Goal: Task Accomplishment & Management: Use online tool/utility

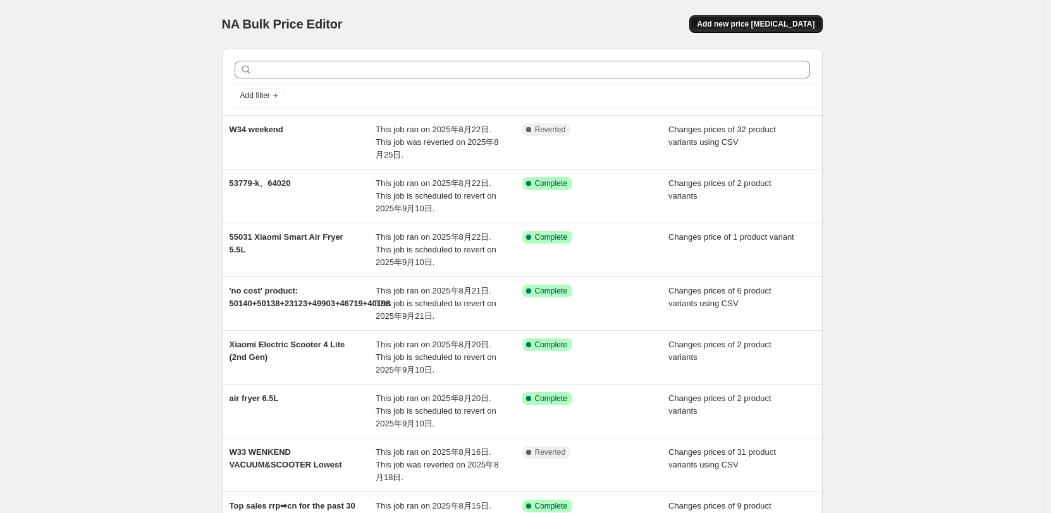
click at [737, 23] on span "Add new price [MEDICAL_DATA]" at bounding box center [756, 24] width 118 height 10
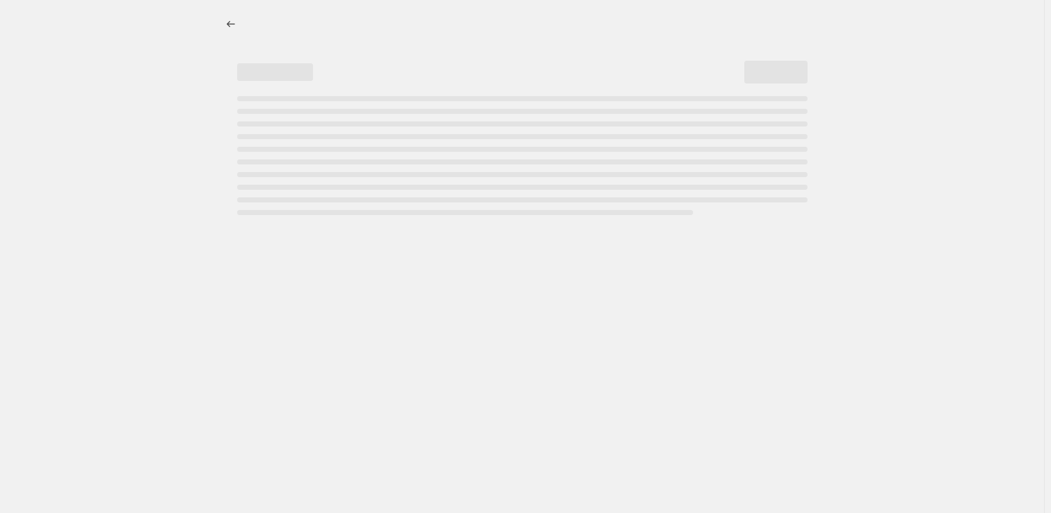
select select "percentage"
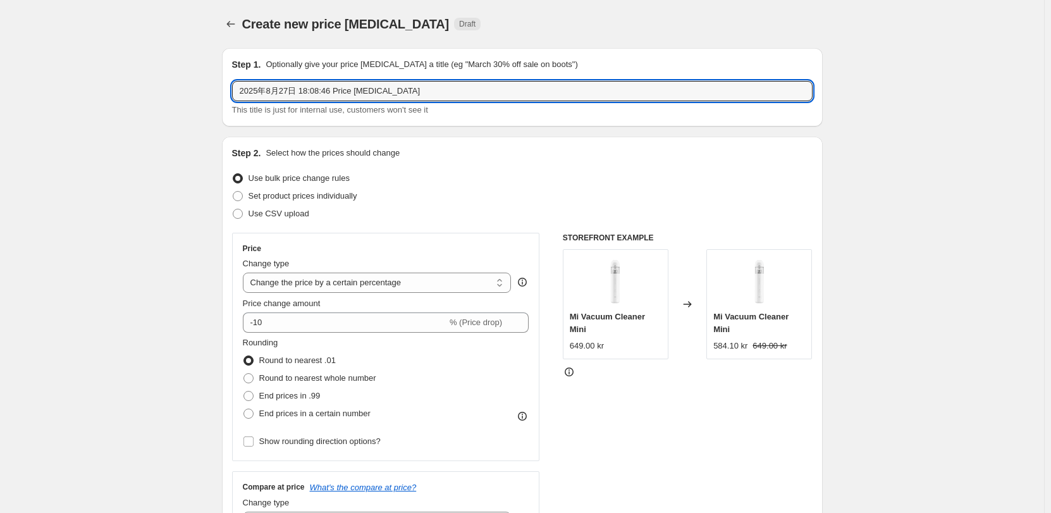
drag, startPoint x: 441, startPoint y: 89, endPoint x: 81, endPoint y: 96, distance: 360.5
type input "E5 spare parts"
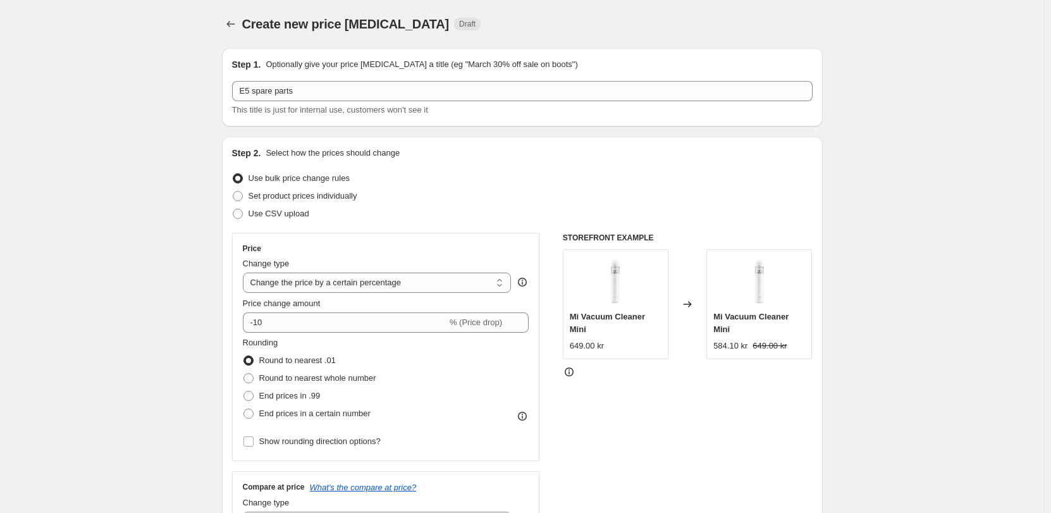
click at [307, 215] on span "Use CSV upload" at bounding box center [278, 213] width 61 height 9
click at [233, 209] on input "Use CSV upload" at bounding box center [233, 209] width 1 height 1
radio input "true"
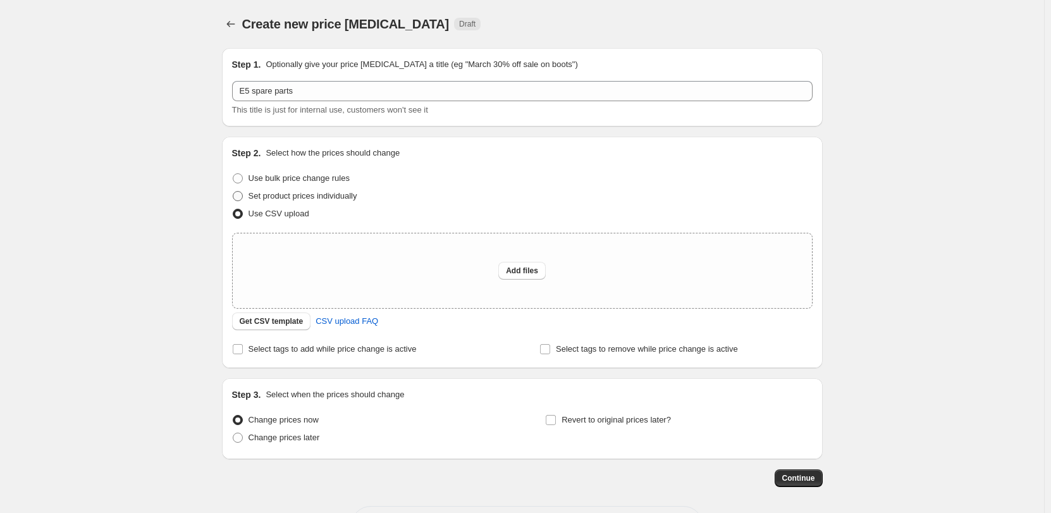
click at [338, 200] on span "Set product prices individually" at bounding box center [302, 195] width 109 height 9
click at [233, 192] on input "Set product prices individually" at bounding box center [233, 191] width 1 height 1
radio input "true"
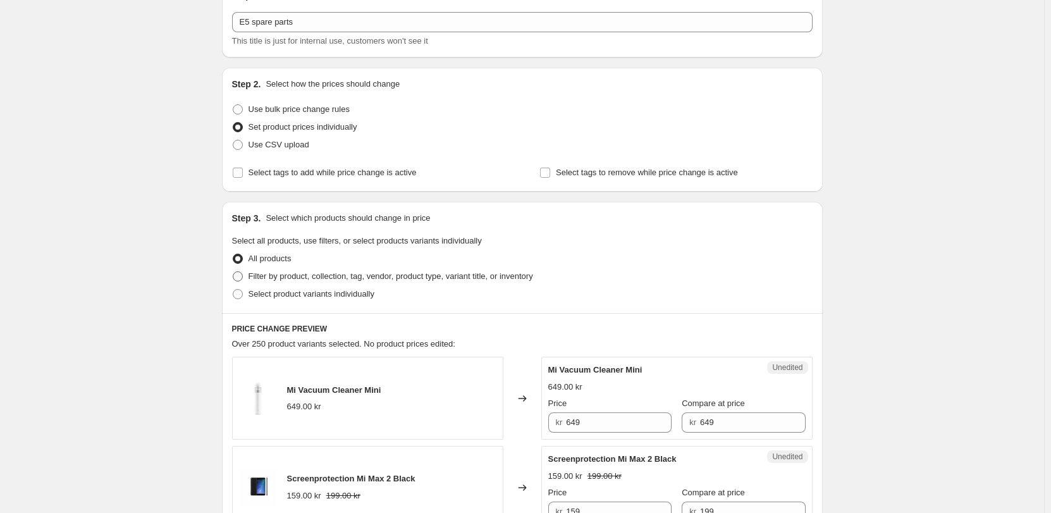
scroll to position [126, 0]
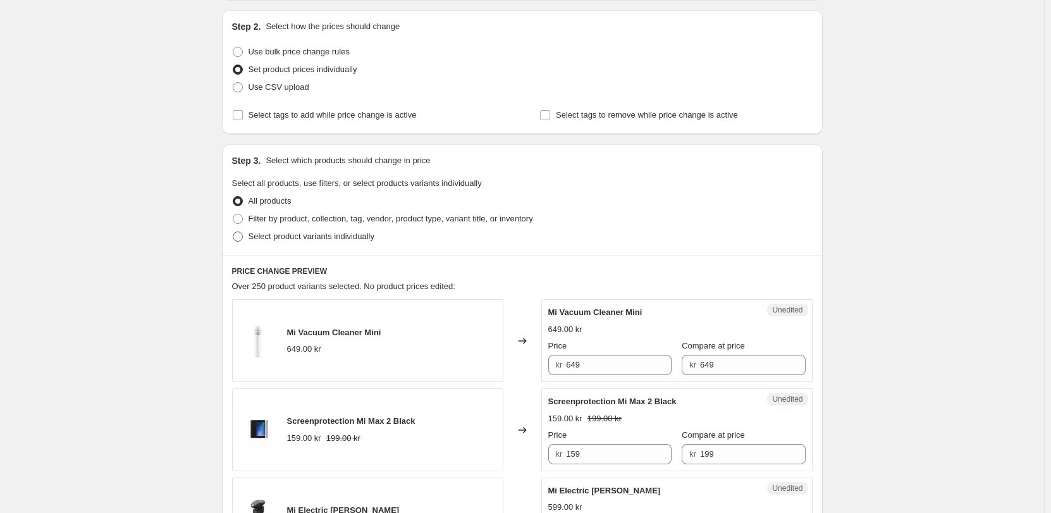
click at [328, 235] on span "Select product variants individually" at bounding box center [311, 235] width 126 height 9
click at [233, 232] on input "Select product variants individually" at bounding box center [233, 231] width 1 height 1
radio input "true"
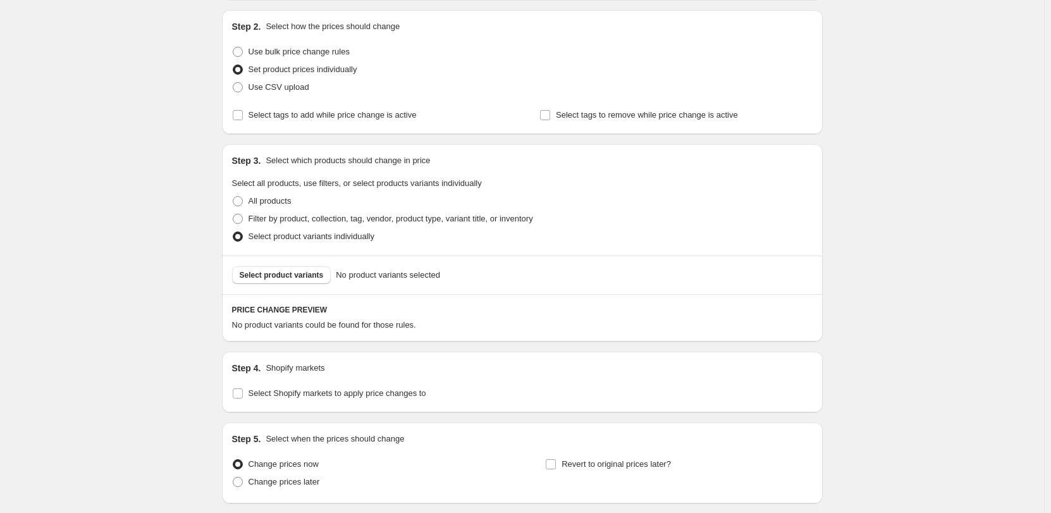
scroll to position [222, 0]
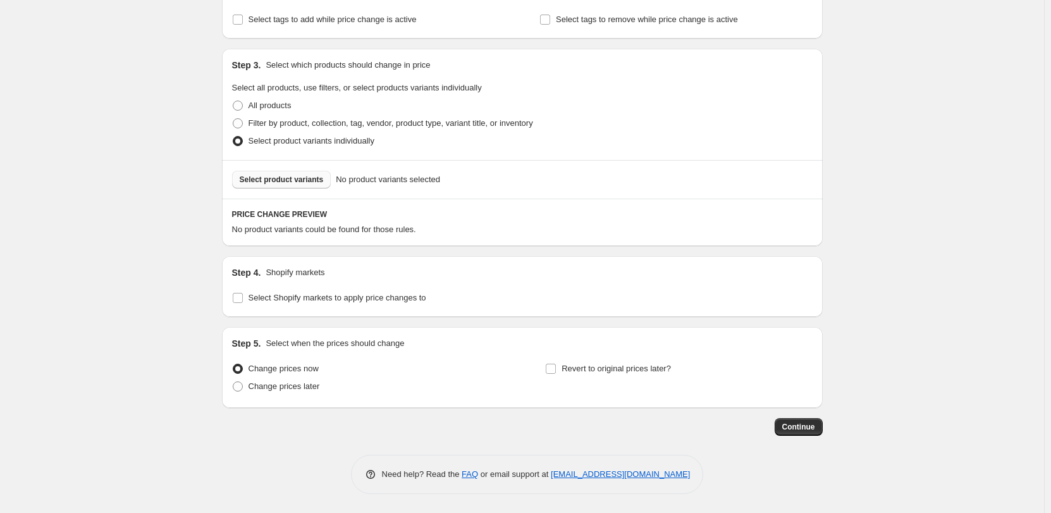
click at [319, 183] on span "Select product variants" at bounding box center [282, 179] width 84 height 10
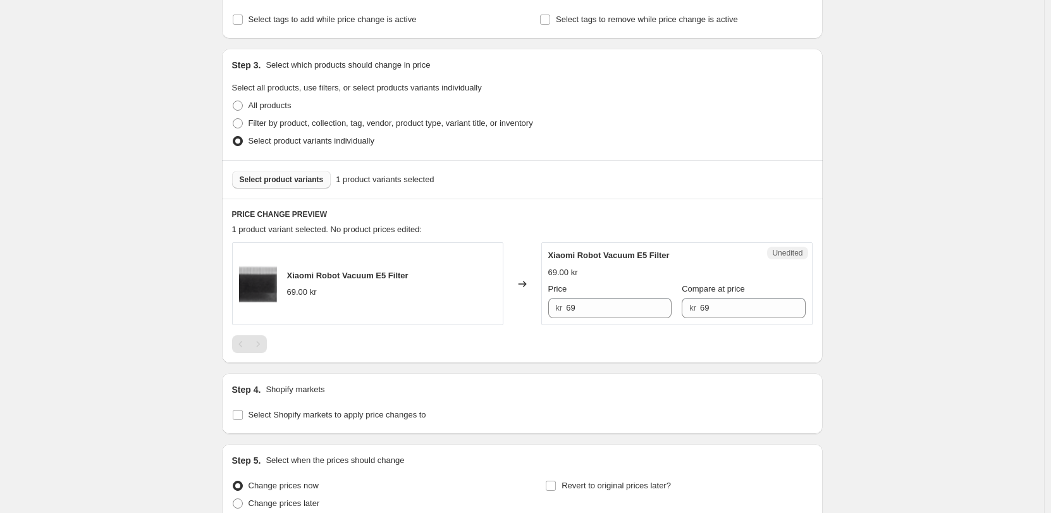
click at [321, 183] on span "Select product variants" at bounding box center [282, 179] width 84 height 10
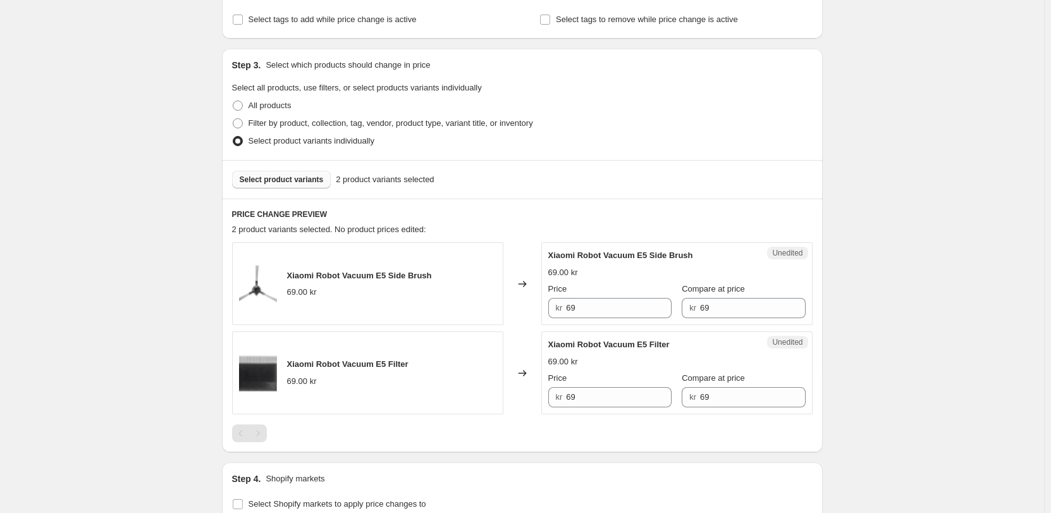
click at [324, 177] on span "Select product variants" at bounding box center [282, 179] width 84 height 10
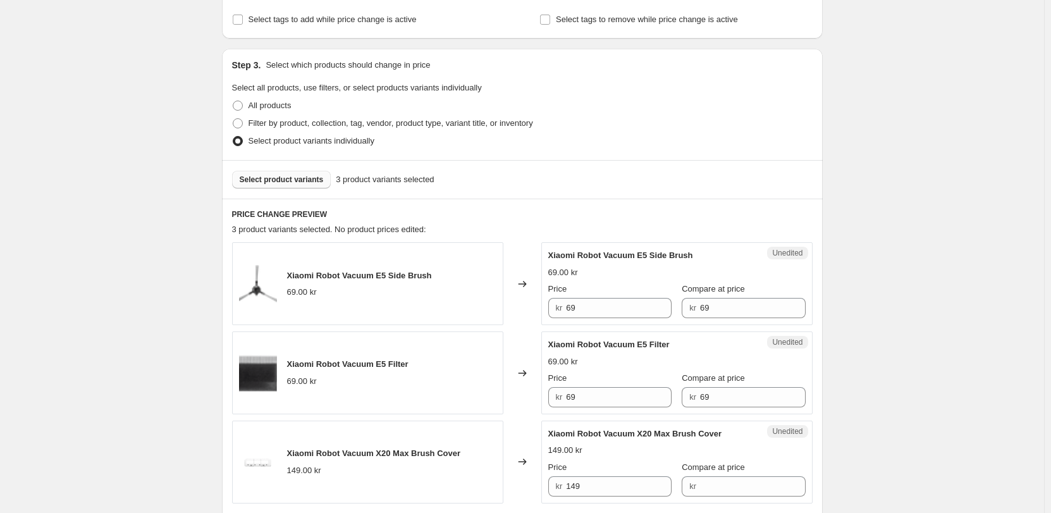
click at [324, 183] on span "Select product variants" at bounding box center [282, 179] width 84 height 10
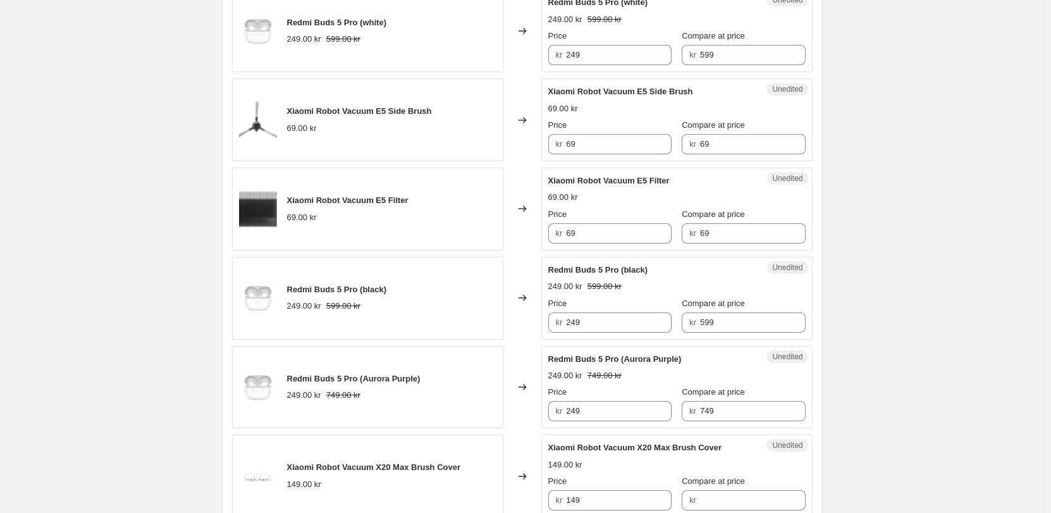
scroll to position [412, 0]
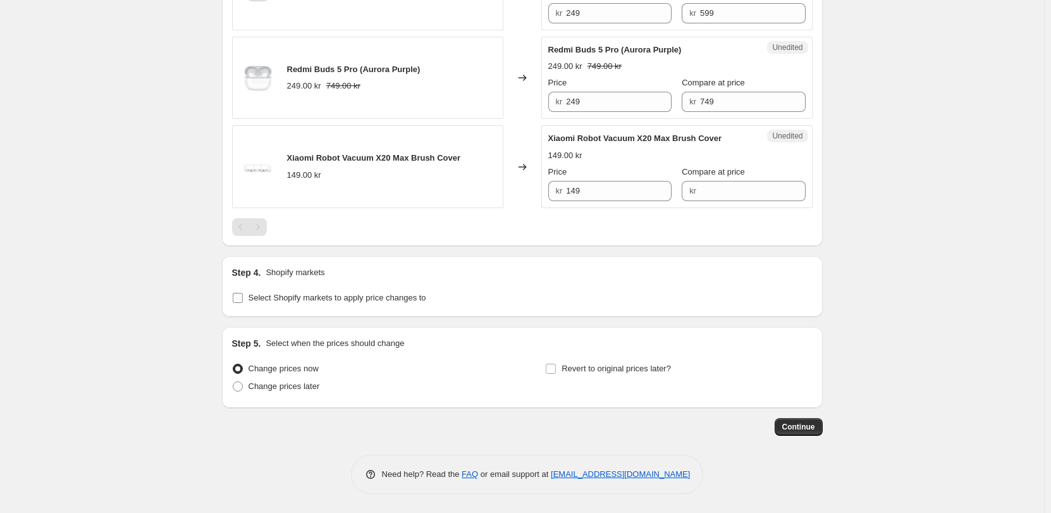
click at [293, 298] on span "Select Shopify markets to apply price changes to" at bounding box center [337, 297] width 178 height 9
click at [243, 298] on input "Select Shopify markets to apply price changes to" at bounding box center [238, 298] width 10 height 10
checkbox input "true"
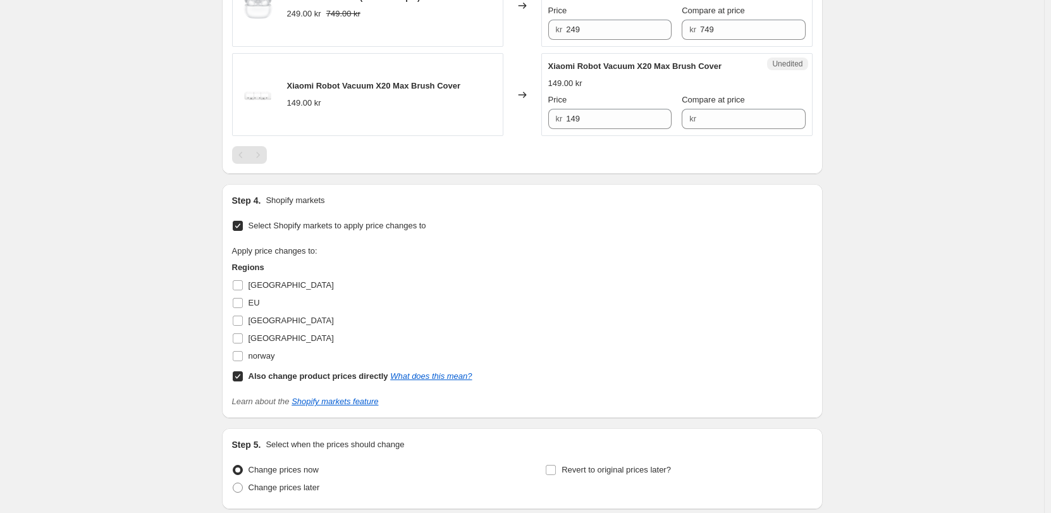
scroll to position [910, 0]
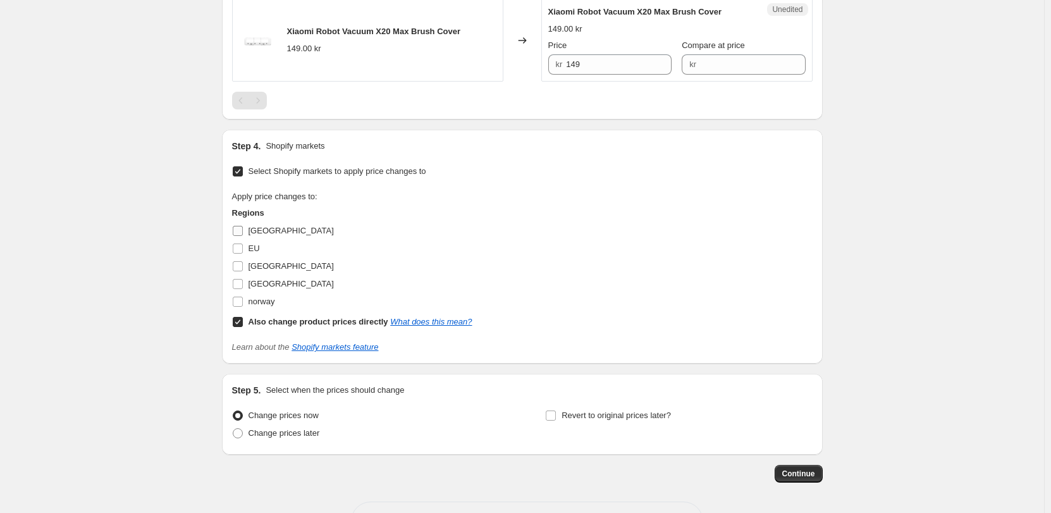
click at [278, 224] on label "[GEOGRAPHIC_DATA]" at bounding box center [283, 231] width 102 height 18
click at [243, 226] on input "[GEOGRAPHIC_DATA]" at bounding box center [238, 231] width 10 height 10
checkbox input "true"
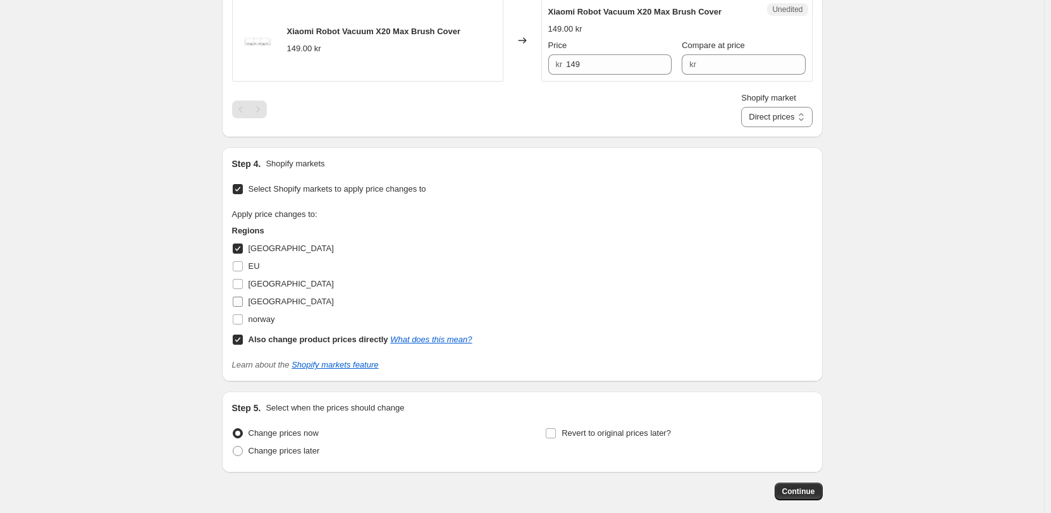
click at [268, 282] on span "[GEOGRAPHIC_DATA]" at bounding box center [290, 283] width 85 height 9
click at [243, 282] on input "[GEOGRAPHIC_DATA]" at bounding box center [238, 284] width 10 height 10
checkbox input "true"
click at [268, 300] on span "[GEOGRAPHIC_DATA]" at bounding box center [290, 301] width 85 height 9
click at [243, 300] on input "[GEOGRAPHIC_DATA]" at bounding box center [238, 302] width 10 height 10
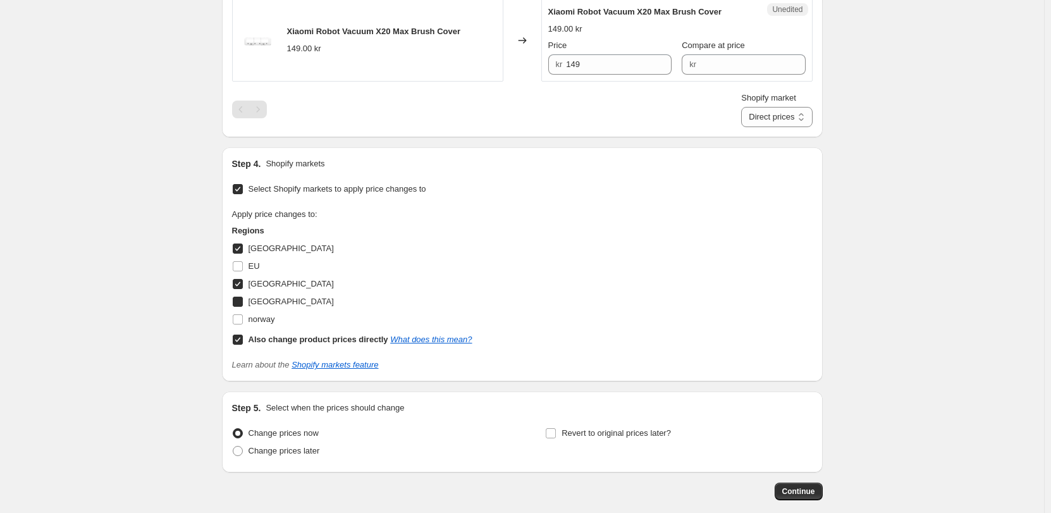
checkbox input "true"
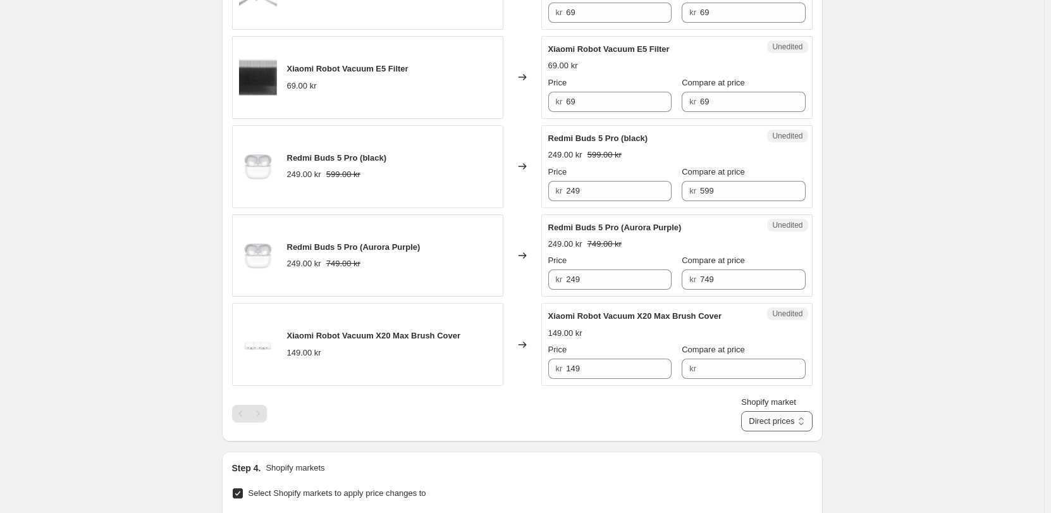
scroll to position [405, 0]
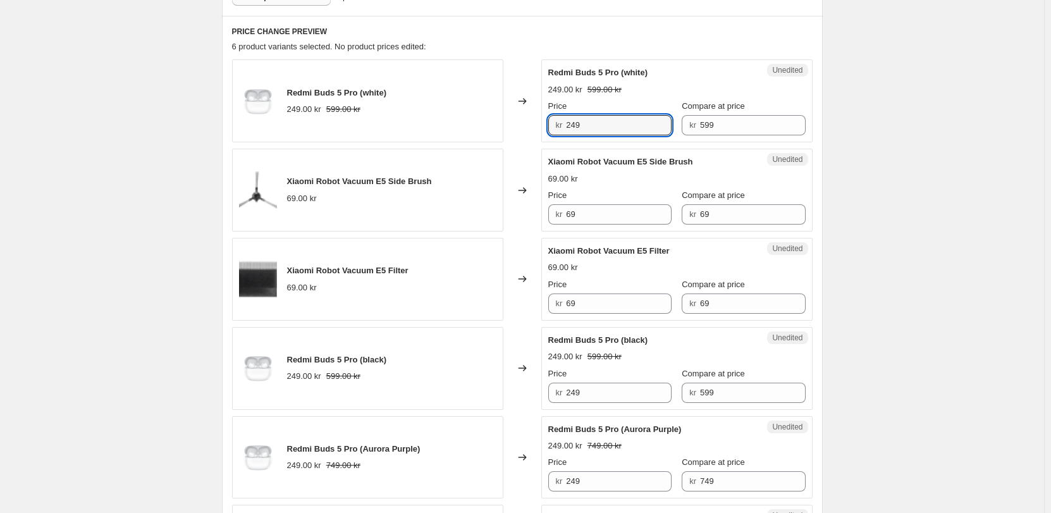
click at [511, 132] on div "Redmi Buds 5 Pro (white) 249.00 kr 599.00 kr Changed to Unedited Redmi Buds 5 P…" at bounding box center [522, 100] width 580 height 83
type input "399"
click at [615, 23] on div "PRICE CHANGE PREVIEW 6 product variants selected. No product prices edited: Red…" at bounding box center [522, 329] width 601 height 627
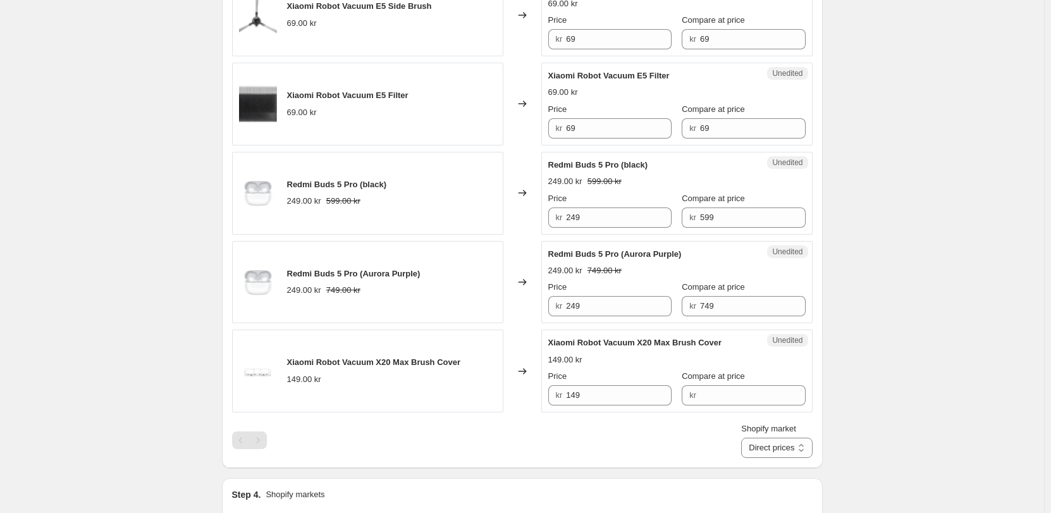
scroll to position [594, 0]
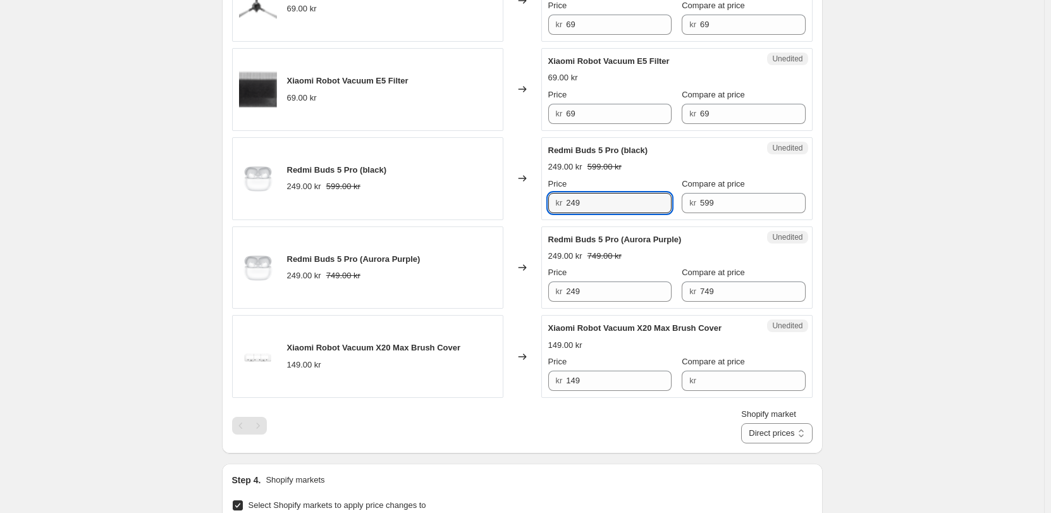
drag, startPoint x: 539, startPoint y: 209, endPoint x: 525, endPoint y: 209, distance: 13.3
click at [525, 209] on div "Redmi Buds 5 Pro (black) 249.00 kr 599.00 kr Changed to Unedited Redmi Buds 5 P…" at bounding box center [522, 178] width 580 height 83
type input "399"
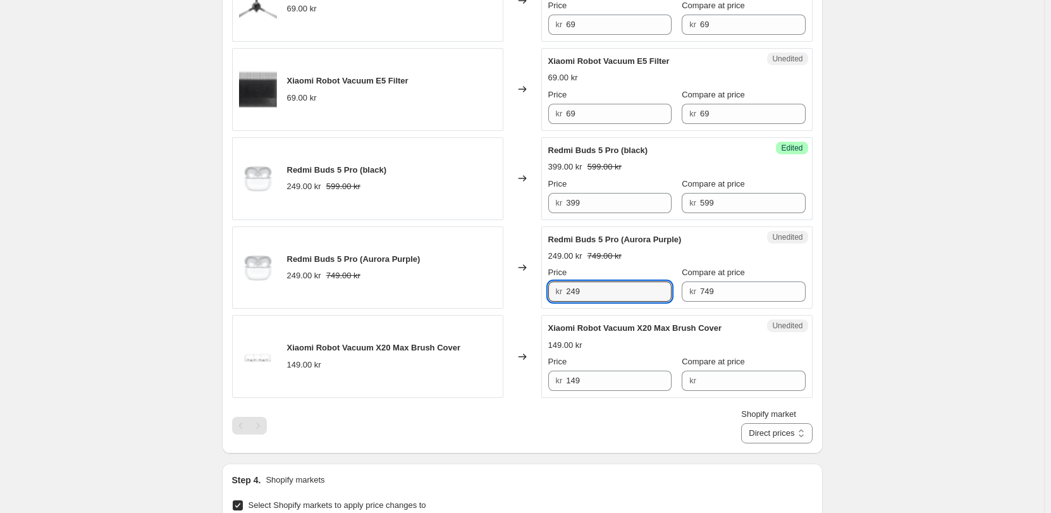
drag, startPoint x: 582, startPoint y: 289, endPoint x: 539, endPoint y: 290, distance: 43.6
click at [539, 290] on div "Redmi Buds 5 Pro (Aurora Purple) 249.00 kr 749.00 kr Changed to Unedited Redmi …" at bounding box center [522, 267] width 580 height 83
type input "399"
click at [844, 261] on div "Create new price change job. This page is ready Create new price change job Dra…" at bounding box center [522, 150] width 1044 height 1488
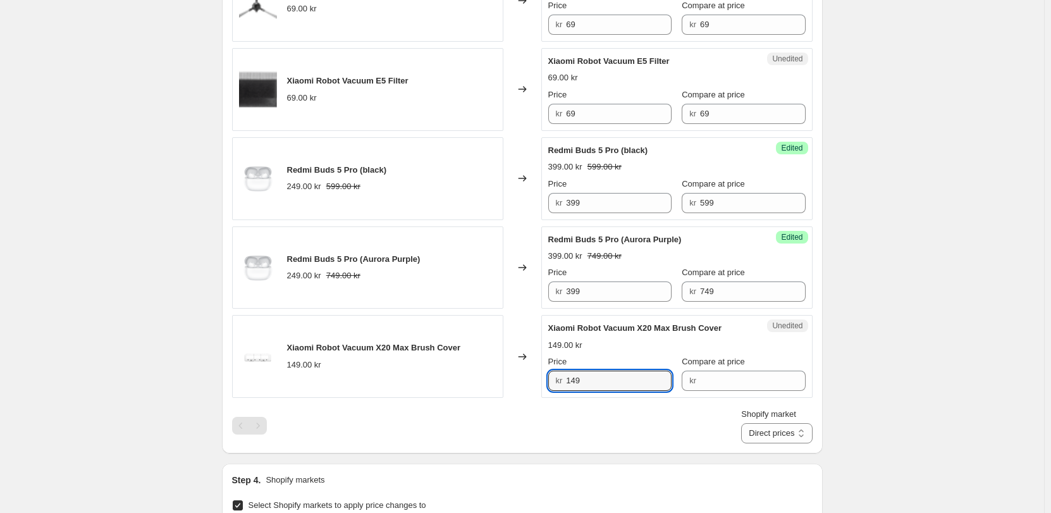
drag, startPoint x: 561, startPoint y: 383, endPoint x: 529, endPoint y: 381, distance: 32.3
click at [529, 381] on div "Xiaomi Robot Vacuum X20 Max Brush Cover 149.00 kr Changed to Unedited Xiaomi Ro…" at bounding box center [522, 356] width 580 height 83
type input "99"
click at [716, 372] on input "Compare at price" at bounding box center [753, 380] width 106 height 20
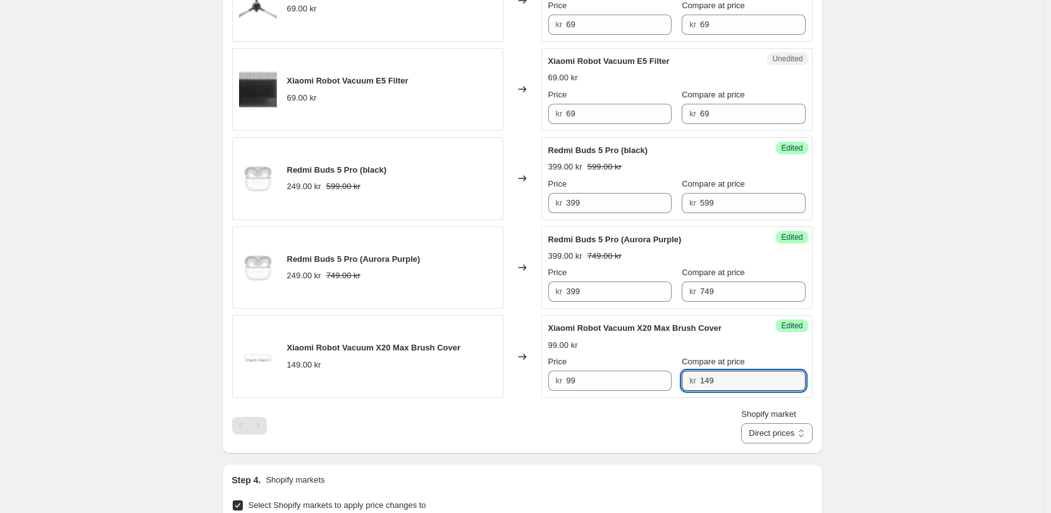
type input "149"
click at [621, 413] on div "Shopify market Direct prices [GEOGRAPHIC_DATA] [GEOGRAPHIC_DATA] [GEOGRAPHIC_DA…" at bounding box center [522, 425] width 580 height 35
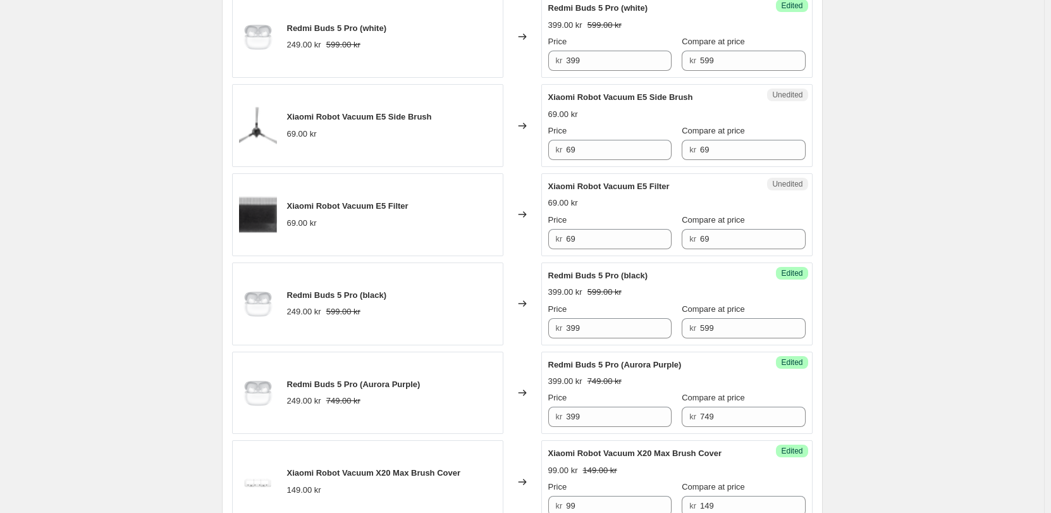
scroll to position [405, 0]
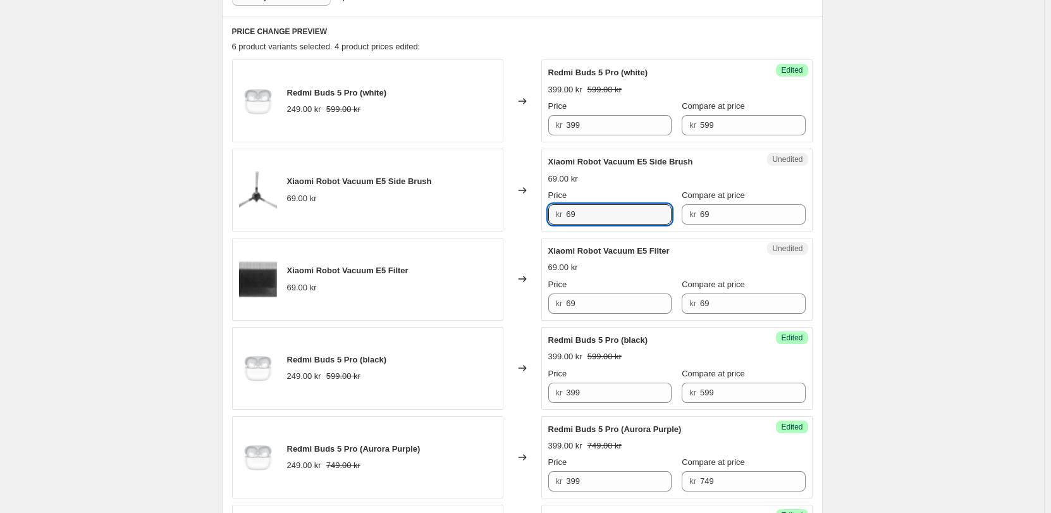
click at [513, 214] on div "Xiaomi Robot Vacuum E5 Side Brush 69.00 kr Changed to Unedited Xiaomi Robot Vac…" at bounding box center [522, 190] width 580 height 83
type input "99"
drag, startPoint x: 731, startPoint y: 215, endPoint x: 673, endPoint y: 215, distance: 58.2
click at [673, 215] on div "Price kr 99 Compare at price kr 69" at bounding box center [676, 206] width 257 height 35
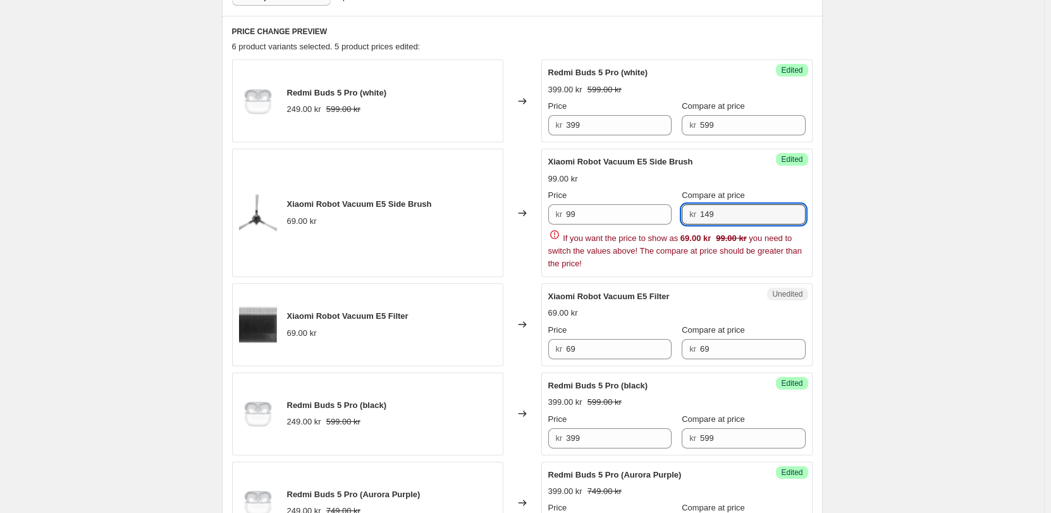
scroll to position [468, 0]
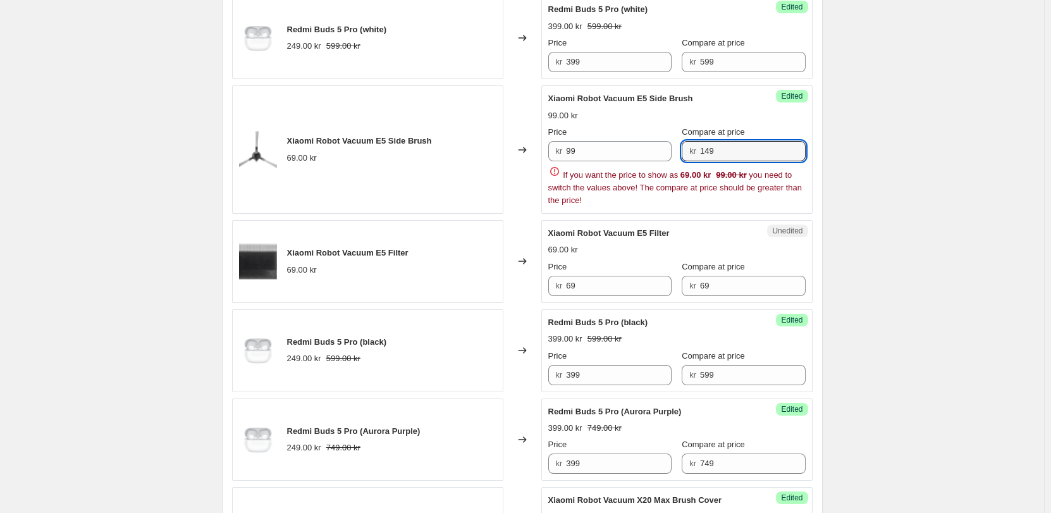
type input "149"
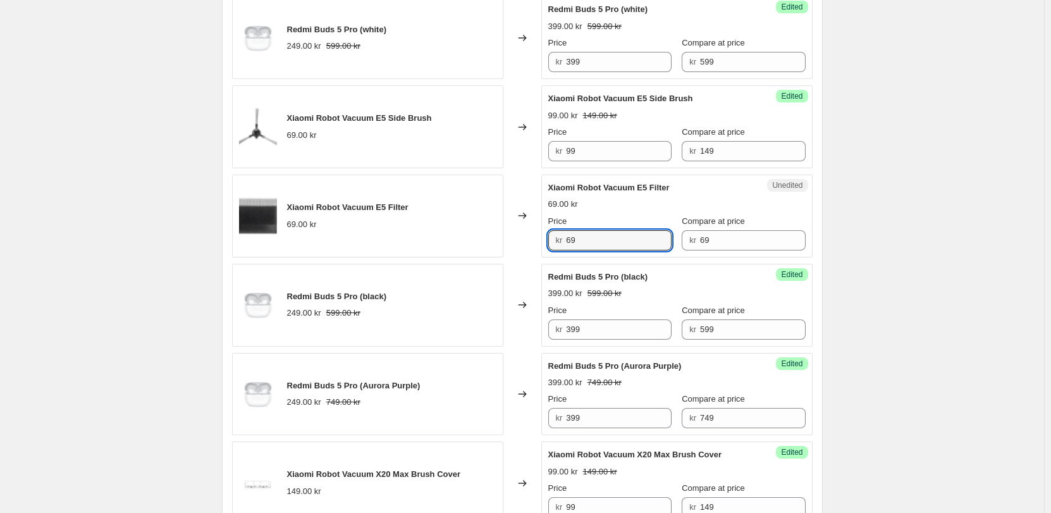
drag, startPoint x: 599, startPoint y: 284, endPoint x: 509, endPoint y: 284, distance: 89.8
click at [509, 284] on div "Redmi Buds 5 Pro (white) 249.00 kr 599.00 kr Changed to Success Edited Redmi Bu…" at bounding box center [522, 260] width 580 height 528
type input "99"
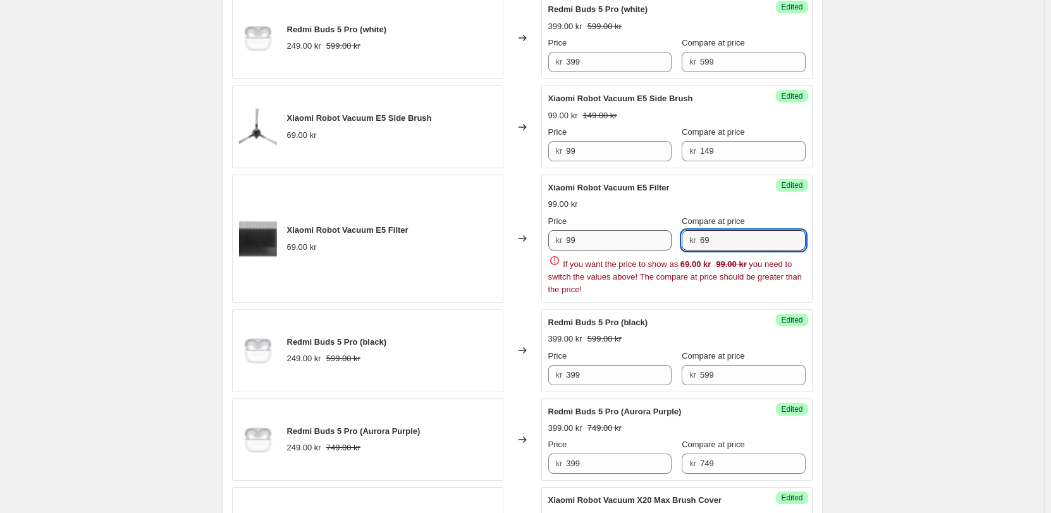
drag, startPoint x: 736, startPoint y: 242, endPoint x: 664, endPoint y: 243, distance: 71.5
click at [664, 243] on div "Price kr 99 Compare at price kr 69" at bounding box center [676, 232] width 257 height 35
type input "149"
click at [837, 224] on div "Create new price change job. This page is ready Create new price change job Dra…" at bounding box center [522, 298] width 631 height 1533
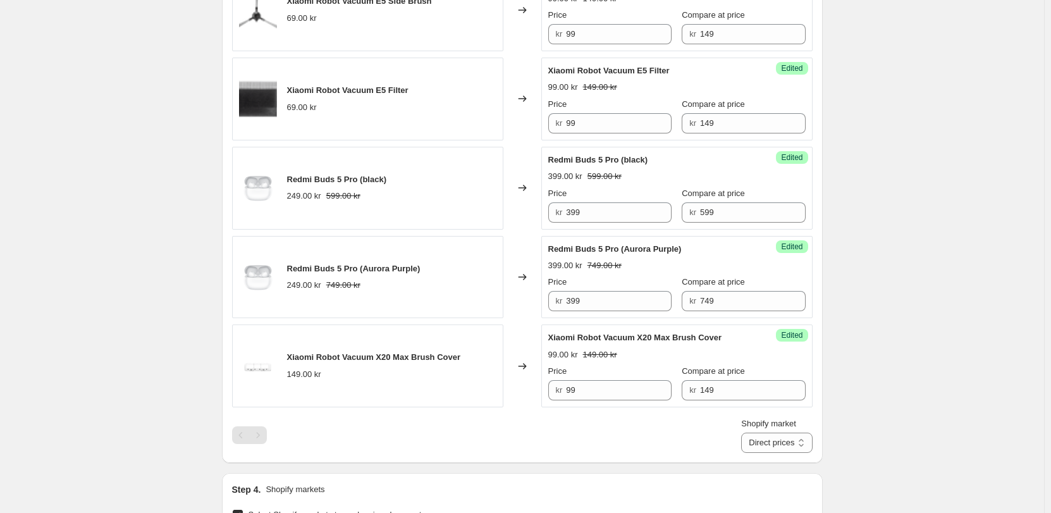
scroll to position [658, 0]
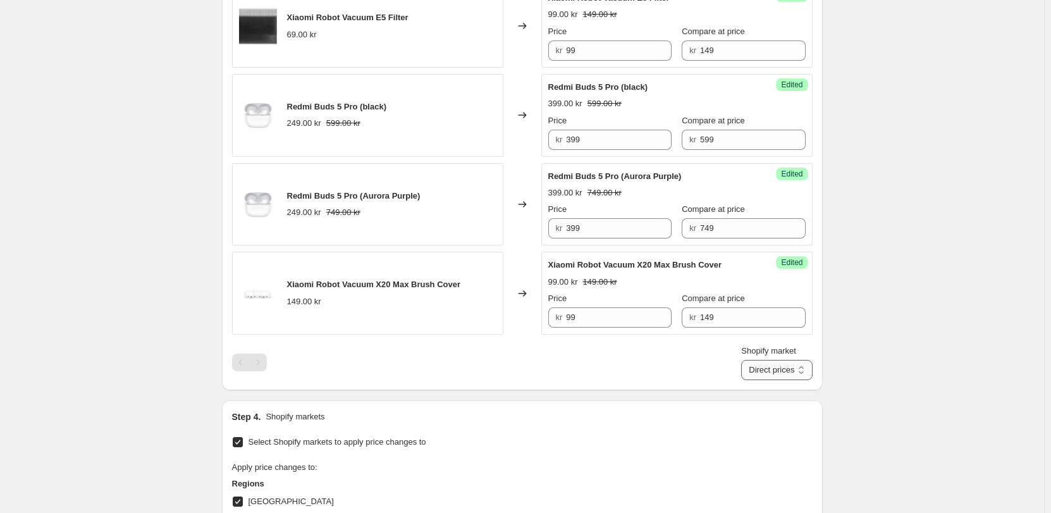
click at [792, 367] on select "Direct prices [GEOGRAPHIC_DATA] [GEOGRAPHIC_DATA] [GEOGRAPHIC_DATA]" at bounding box center [776, 370] width 71 height 20
select select "855048421"
click at [756, 380] on select "Direct prices [GEOGRAPHIC_DATA] [GEOGRAPHIC_DATA] [GEOGRAPHIC_DATA]" at bounding box center [776, 370] width 71 height 20
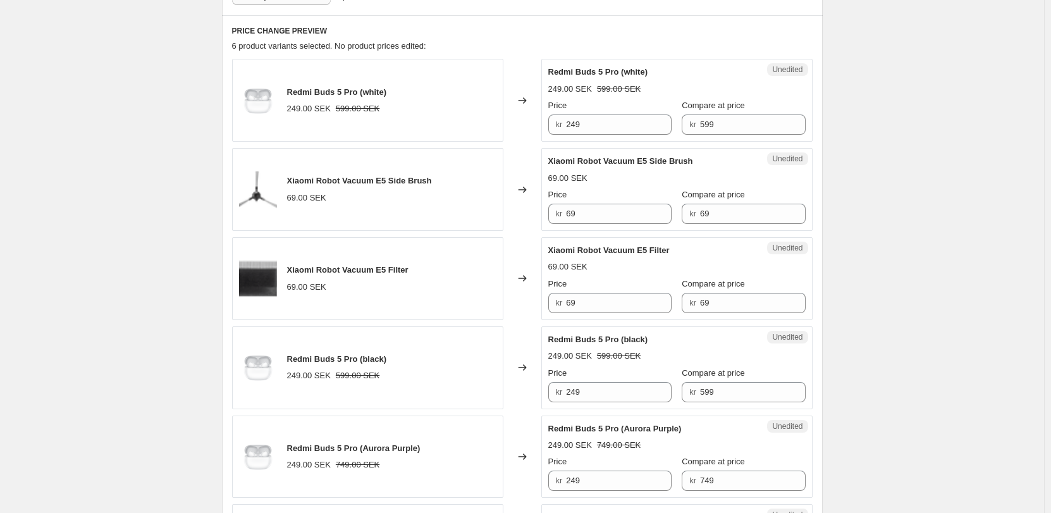
scroll to position [405, 0]
drag, startPoint x: 622, startPoint y: 122, endPoint x: 516, endPoint y: 123, distance: 106.2
click at [516, 123] on div "Redmi Buds 5 Pro (white) 249.00 SEK 599.00 SEK Changed to Unedited Redmi Buds 5…" at bounding box center [522, 100] width 580 height 83
type input "399"
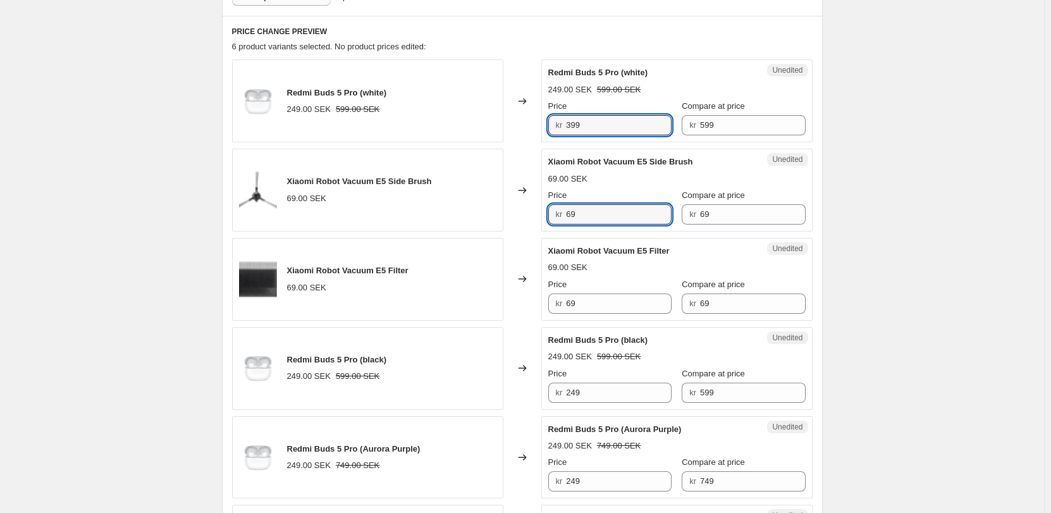
drag, startPoint x: 582, startPoint y: 222, endPoint x: 510, endPoint y: 215, distance: 71.8
click at [510, 215] on div "Xiaomi Robot Vacuum E5 Side Brush 69.00 SEK Changed to Unedited Xiaomi Robot Va…" at bounding box center [522, 190] width 580 height 83
type input "99"
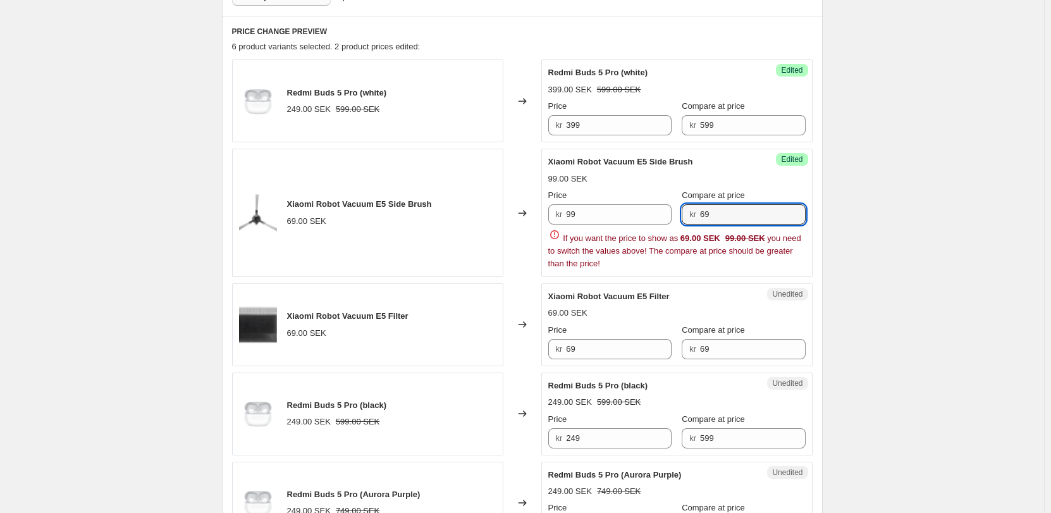
drag, startPoint x: 716, startPoint y: 204, endPoint x: 695, endPoint y: 211, distance: 21.2
click at [695, 211] on div "kr 69" at bounding box center [743, 214] width 123 height 20
type input "149"
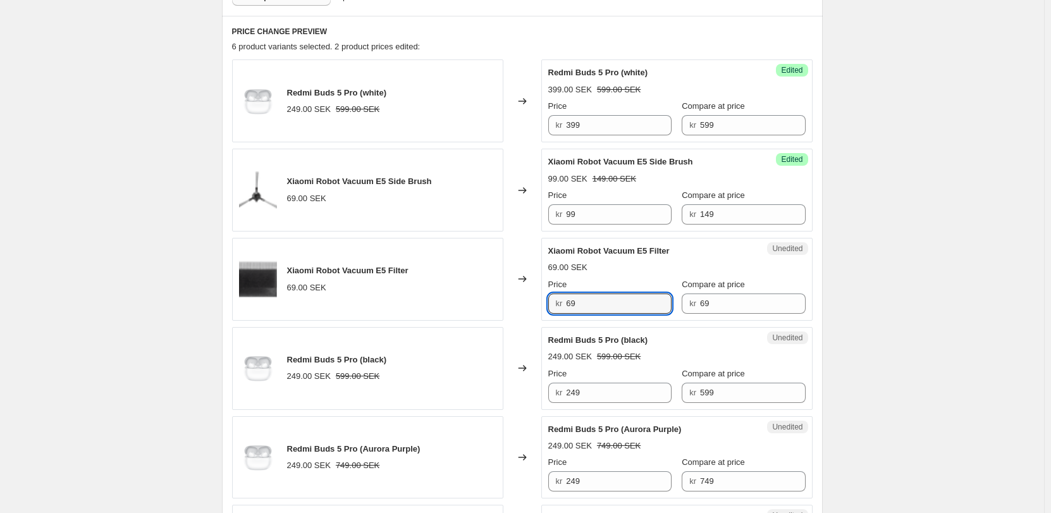
drag, startPoint x: 611, startPoint y: 351, endPoint x: 527, endPoint y: 349, distance: 84.1
click at [527, 349] on div "Redmi Buds 5 Pro (white) 249.00 SEK 599.00 SEK Changed to Success Edited Redmi …" at bounding box center [522, 323] width 580 height 528
type input "99"
drag, startPoint x: 698, startPoint y: 307, endPoint x: 623, endPoint y: 299, distance: 75.0
click at [623, 299] on div "Price kr 99 Compare at price kr 69" at bounding box center [676, 295] width 257 height 35
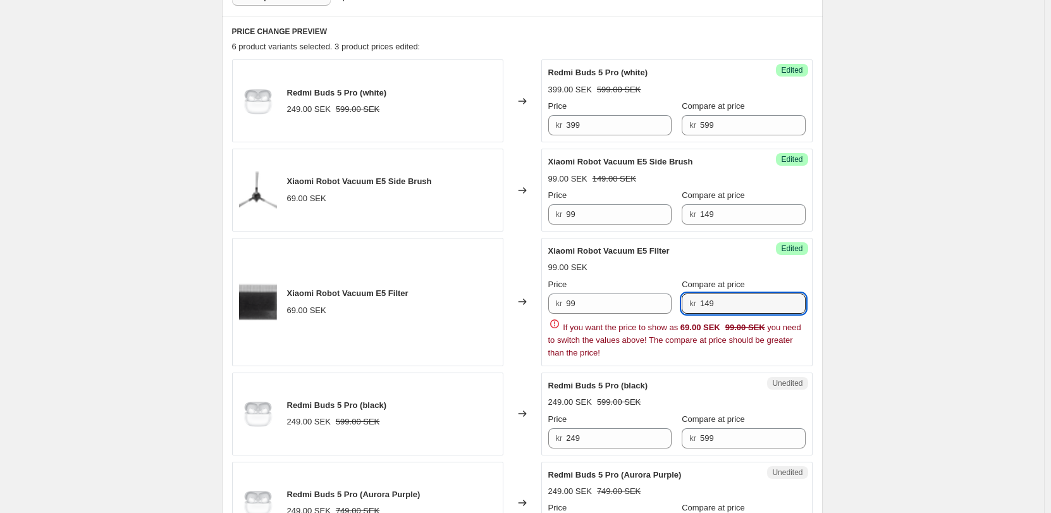
type input "149"
click at [821, 269] on div "PRICE CHANGE PREVIEW 6 product variants selected. 3 product prices edited: Redm…" at bounding box center [522, 352] width 601 height 673
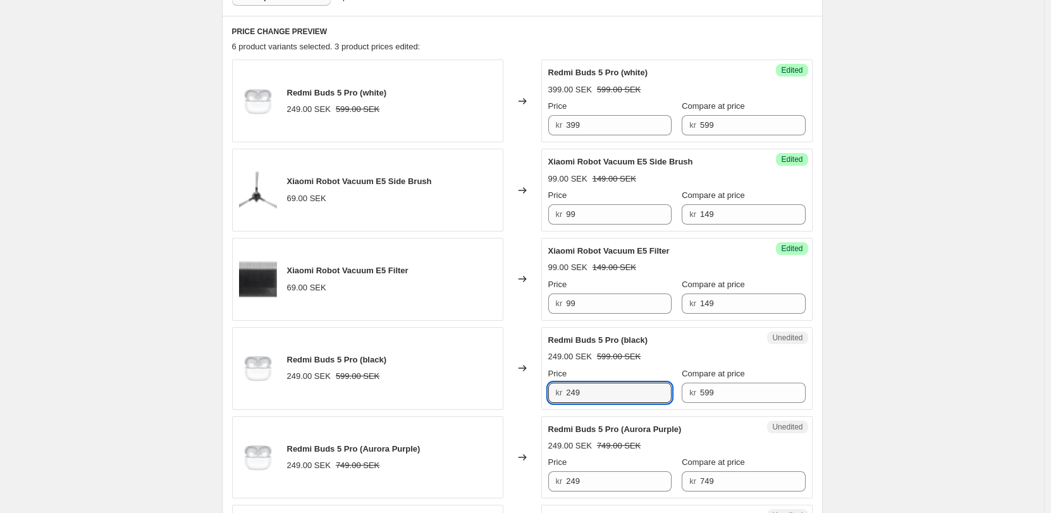
drag, startPoint x: 599, startPoint y: 397, endPoint x: 450, endPoint y: 377, distance: 150.5
click at [450, 377] on div "Redmi Buds 5 Pro (black) 249.00 SEK 599.00 SEK Changed to Unedited Redmi Buds 5…" at bounding box center [522, 368] width 580 height 83
type input "399"
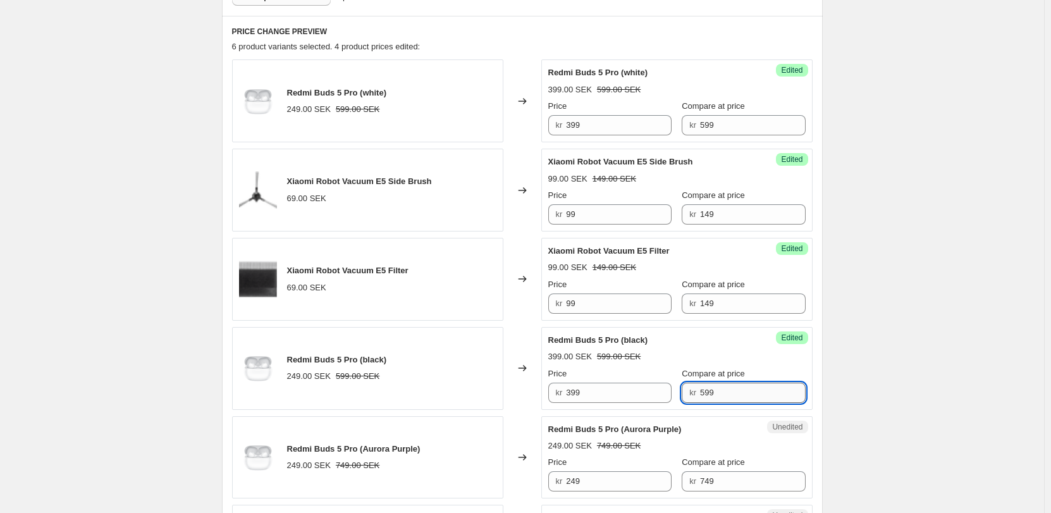
click at [734, 387] on input "599" at bounding box center [753, 393] width 106 height 20
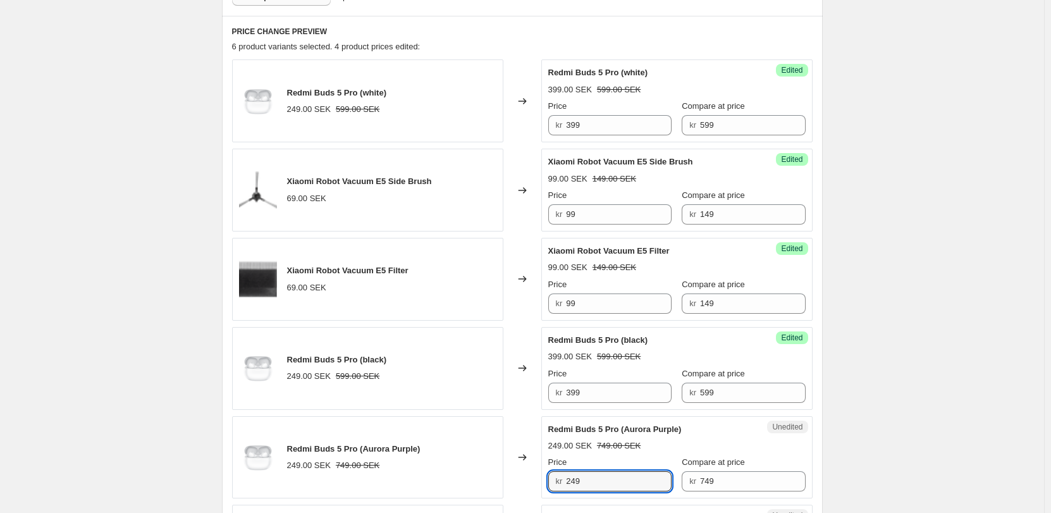
drag, startPoint x: 596, startPoint y: 476, endPoint x: 511, endPoint y: 481, distance: 84.9
click at [511, 481] on div "Redmi Buds 5 Pro (Aurora Purple) 249.00 SEK 749.00 SEK Changed to Unedited Redm…" at bounding box center [522, 457] width 580 height 83
type input "399"
click at [856, 406] on div "Create new price change job. This page is ready Create new price change job Dra…" at bounding box center [522, 339] width 1044 height 1488
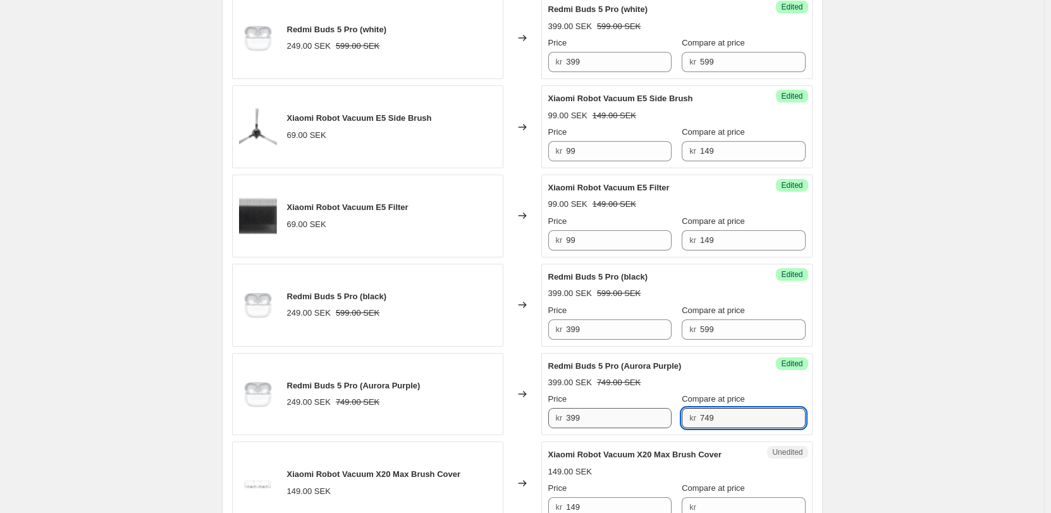
drag, startPoint x: 638, startPoint y: 416, endPoint x: 625, endPoint y: 415, distance: 12.7
click at [625, 416] on div "Price kr 399 Compare at price kr 749" at bounding box center [676, 410] width 257 height 35
click at [868, 282] on div "Create new price change job. This page is ready Create new price change job Dra…" at bounding box center [522, 276] width 1044 height 1488
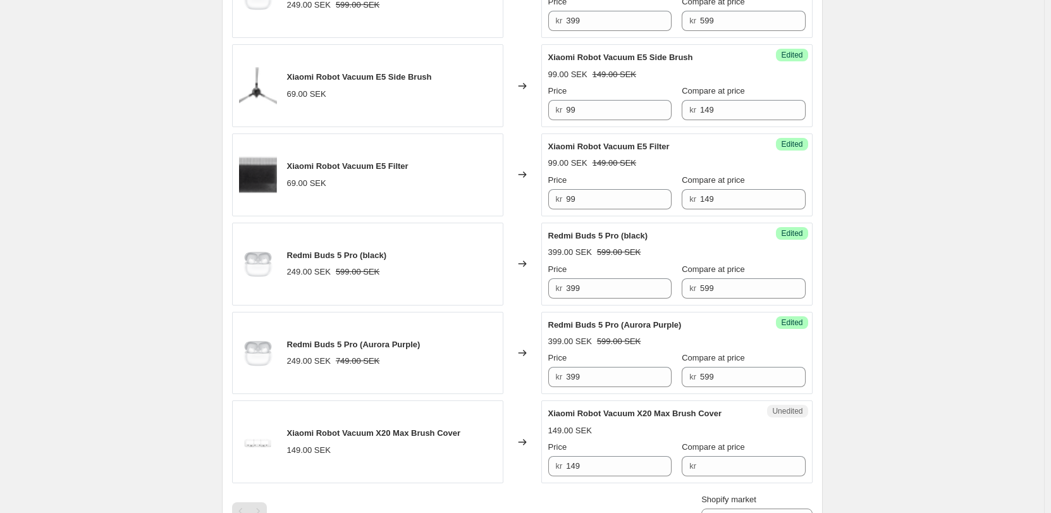
scroll to position [531, 0]
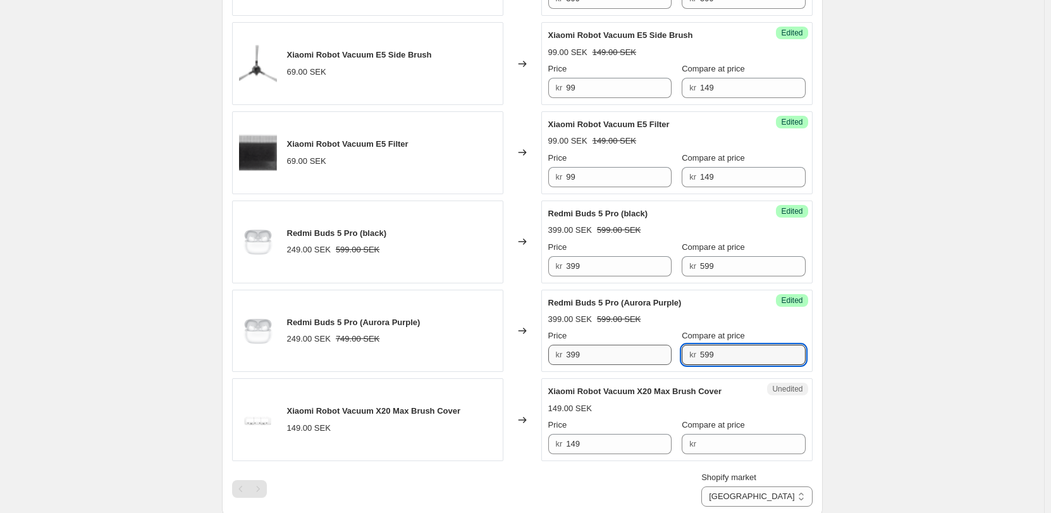
drag, startPoint x: 738, startPoint y: 357, endPoint x: 656, endPoint y: 353, distance: 82.3
click at [656, 353] on div "Price kr 399 Compare at price kr 599" at bounding box center [676, 346] width 257 height 35
type input "749"
drag, startPoint x: 750, startPoint y: 259, endPoint x: 625, endPoint y: 274, distance: 126.1
click at [625, 274] on div "Price kr 399 Compare at price kr 599" at bounding box center [676, 258] width 257 height 35
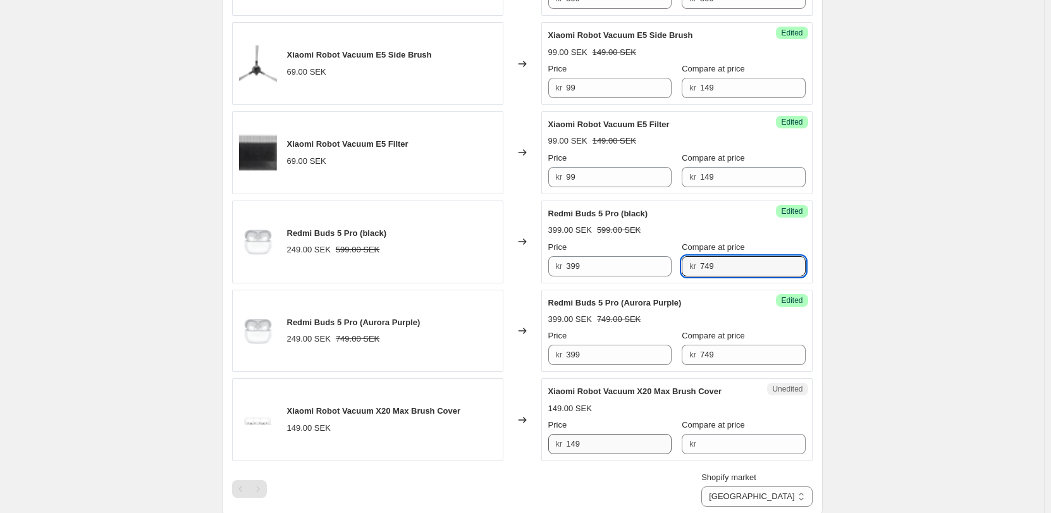
type input "749"
drag, startPoint x: 604, startPoint y: 446, endPoint x: 518, endPoint y: 444, distance: 86.0
click at [518, 444] on div "Xiaomi Robot Vacuum X20 Max Brush Cover 149.00 SEK Changed to Unedited Xiaomi R…" at bounding box center [522, 419] width 580 height 83
type input "99"
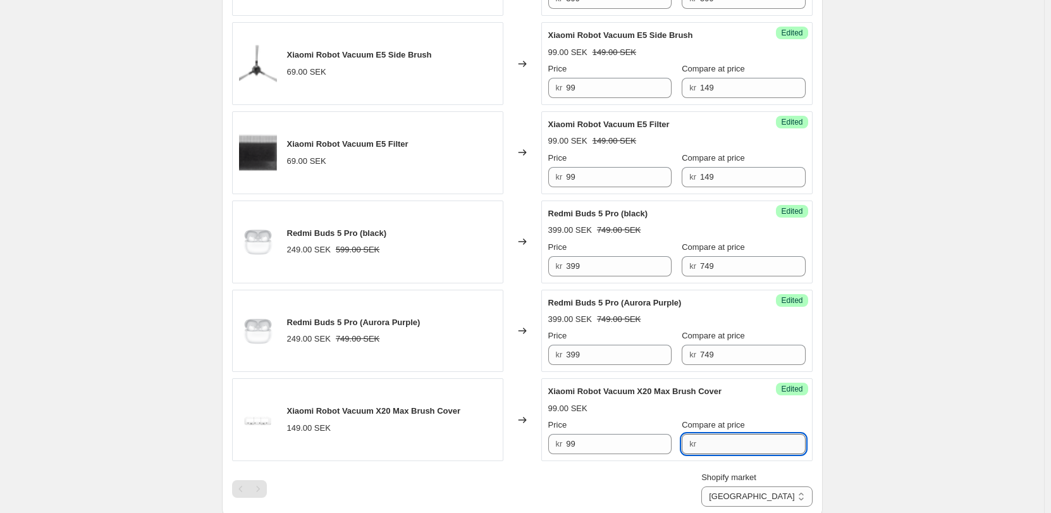
click at [747, 445] on input "Compare at price" at bounding box center [753, 444] width 106 height 20
type input "149"
click at [859, 331] on div "Create new price change job. This page is ready Create new price change job Dra…" at bounding box center [522, 213] width 1044 height 1488
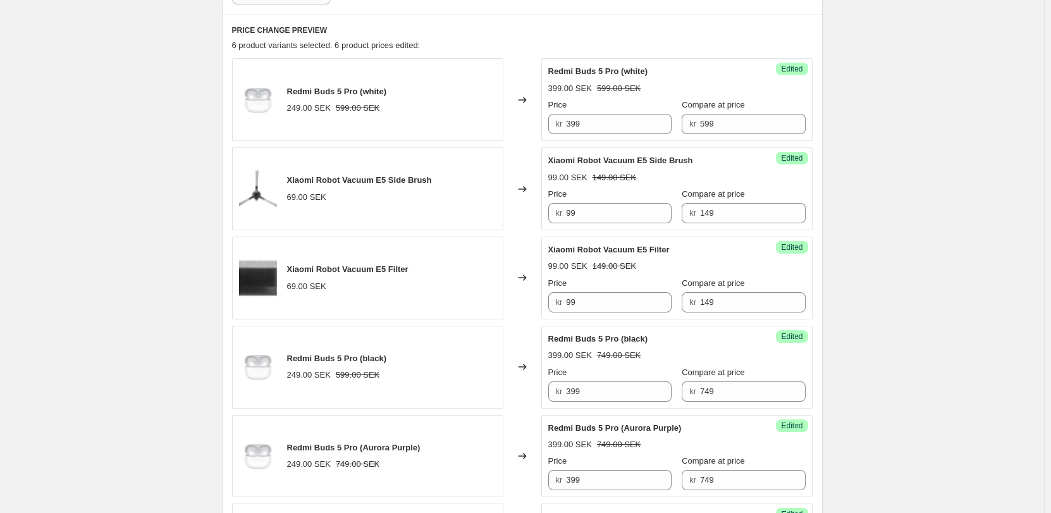
scroll to position [405, 0]
drag, startPoint x: 738, startPoint y: 128, endPoint x: 653, endPoint y: 125, distance: 85.4
click at [653, 125] on div "Price kr 399 Compare at price kr 599" at bounding box center [676, 117] width 257 height 35
type input "749"
click at [854, 226] on div "Create new price change job. This page is ready Create new price change job Dra…" at bounding box center [522, 339] width 1044 height 1488
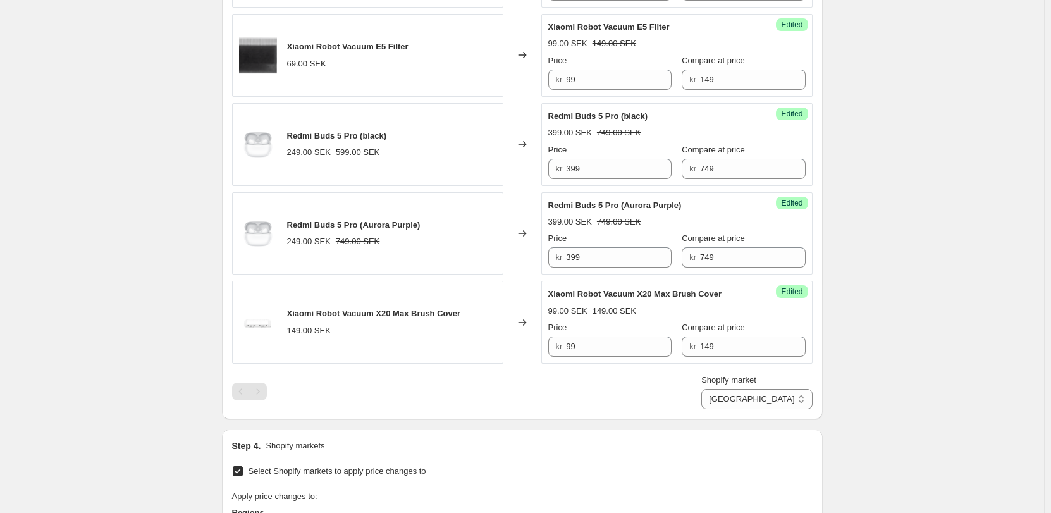
scroll to position [658, 0]
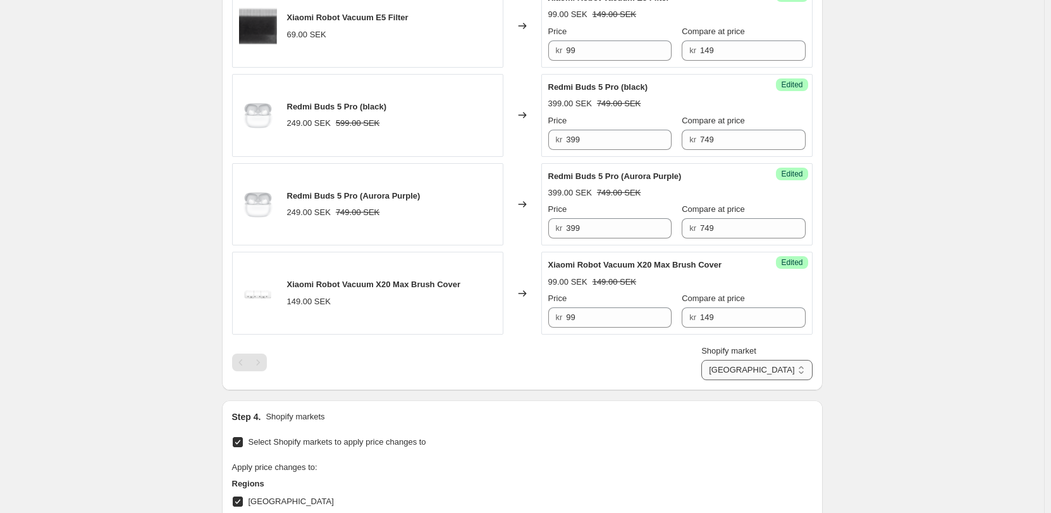
click at [795, 366] on select "Direct prices [GEOGRAPHIC_DATA] [GEOGRAPHIC_DATA] [GEOGRAPHIC_DATA]" at bounding box center [756, 370] width 111 height 20
select select "13296369893"
click at [754, 380] on select "Direct prices [GEOGRAPHIC_DATA] [GEOGRAPHIC_DATA] [GEOGRAPHIC_DATA]" at bounding box center [756, 370] width 111 height 20
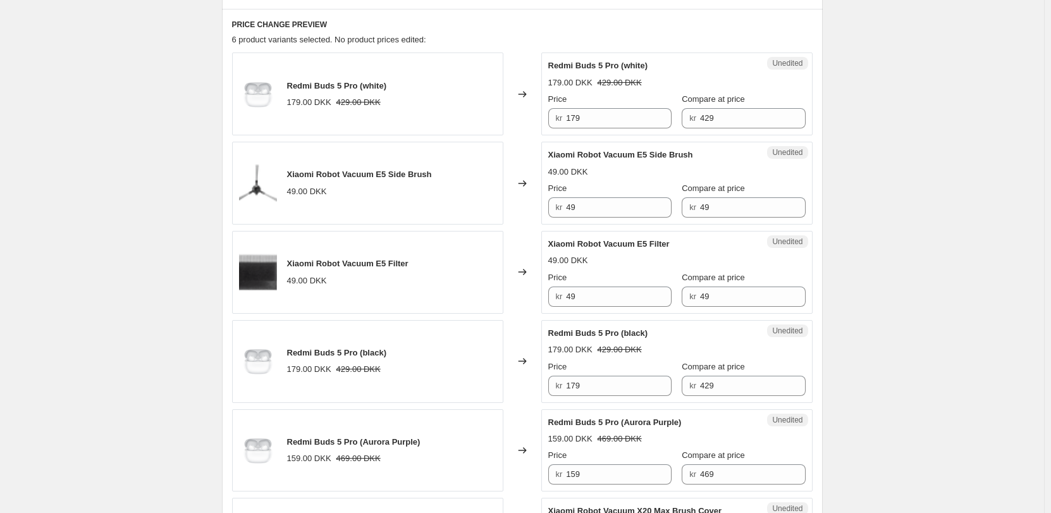
scroll to position [405, 0]
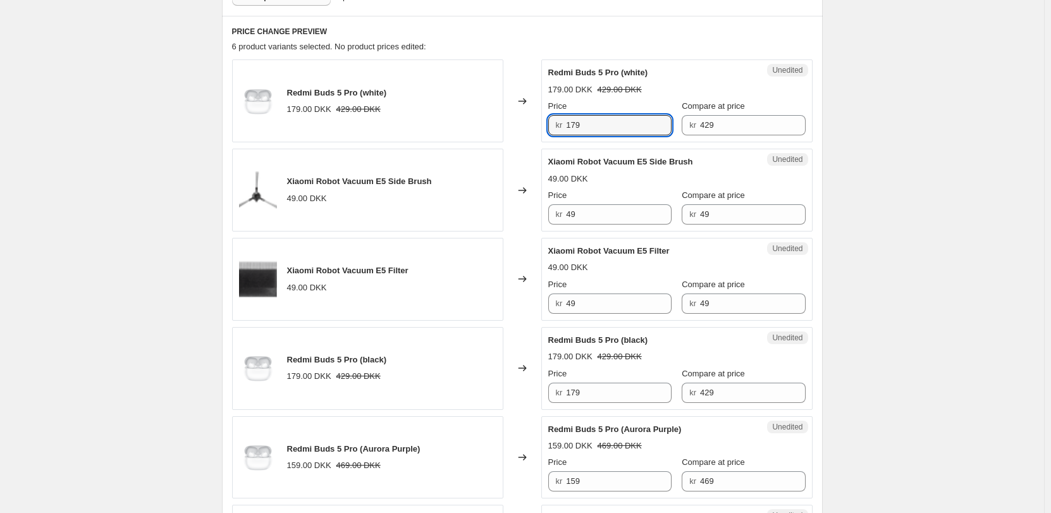
drag, startPoint x: 580, startPoint y: 123, endPoint x: 473, endPoint y: 125, distance: 106.9
click at [473, 125] on div "Redmi Buds 5 Pro (white) 179.00 DKK 429.00 DKK Changed to Unedited Redmi Buds 5…" at bounding box center [522, 100] width 580 height 83
type input "269"
click at [856, 212] on div "Create new price change job. This page is ready Create new price change job Dra…" at bounding box center [522, 339] width 1044 height 1488
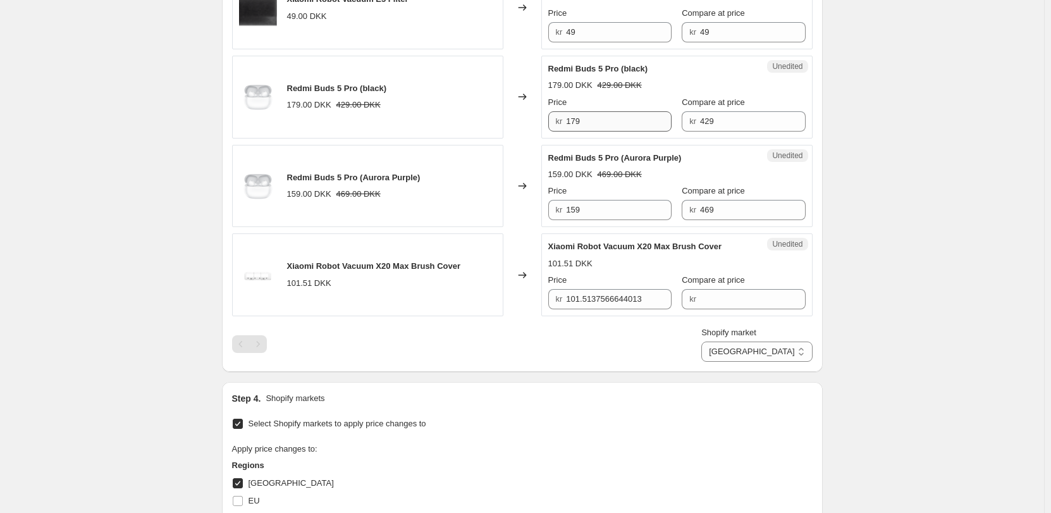
scroll to position [658, 0]
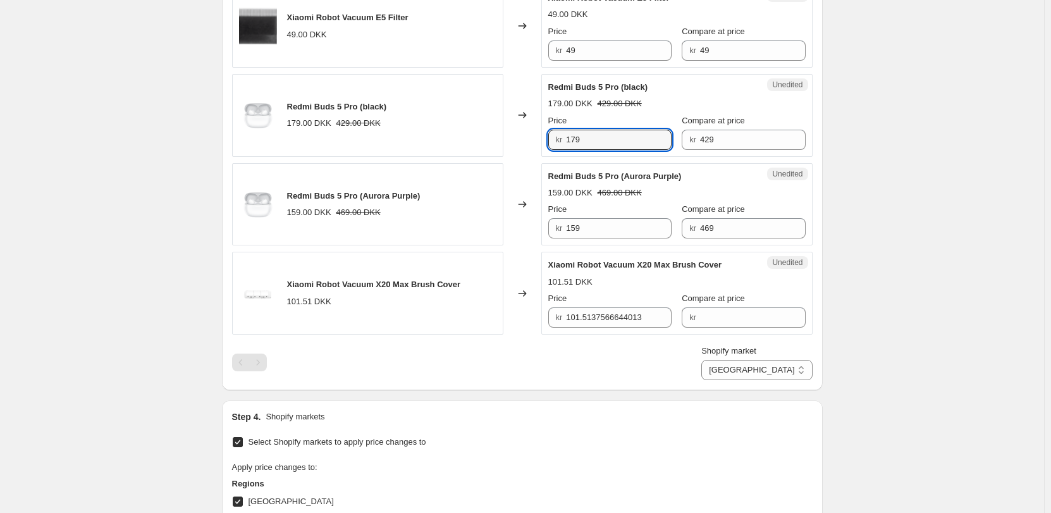
drag, startPoint x: 594, startPoint y: 147, endPoint x: 508, endPoint y: 148, distance: 85.4
click at [508, 148] on div "Redmi Buds 5 Pro (black) 179.00 DKK 429.00 DKK Changed to Unedited Redmi Buds 5…" at bounding box center [522, 115] width 580 height 83
type input "269"
drag, startPoint x: 592, startPoint y: 235, endPoint x: 524, endPoint y: 233, distance: 67.7
click at [524, 233] on div "Redmi Buds 5 Pro (Aurora Purple) 159.00 DKK 469.00 DKK Changed to Unedited Redm…" at bounding box center [522, 204] width 580 height 83
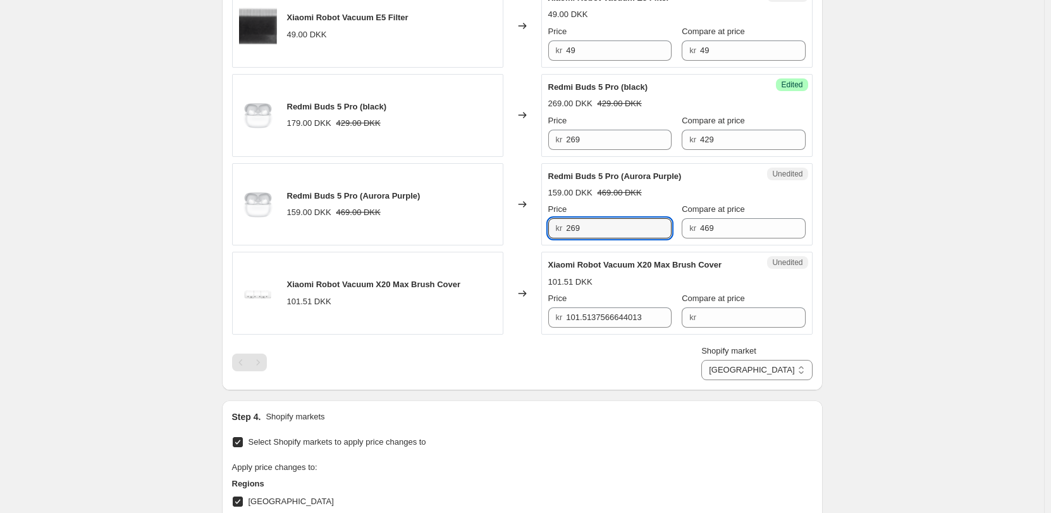
type input "269"
click at [547, 355] on div "Shopify market Direct prices [GEOGRAPHIC_DATA] [GEOGRAPHIC_DATA] [GEOGRAPHIC_DA…" at bounding box center [522, 362] width 580 height 35
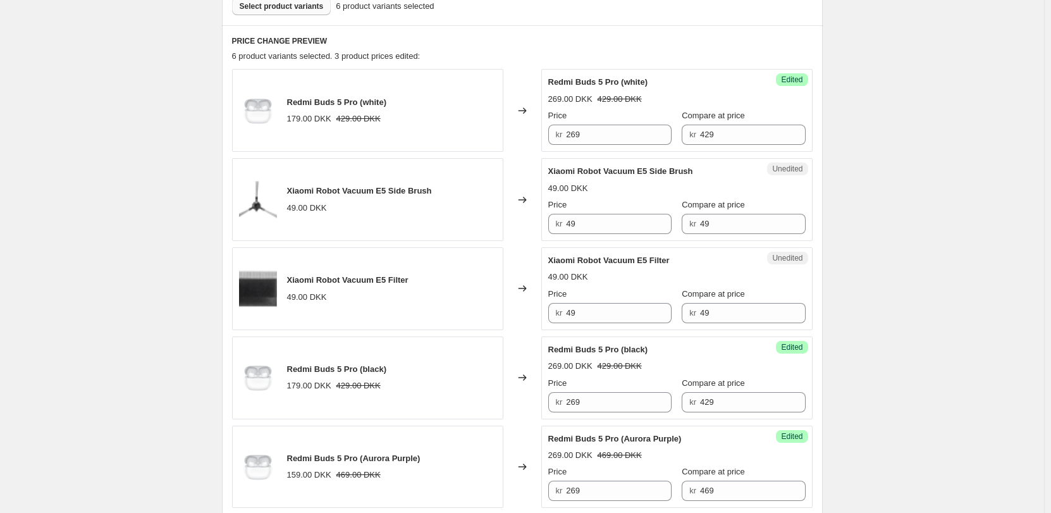
scroll to position [468, 0]
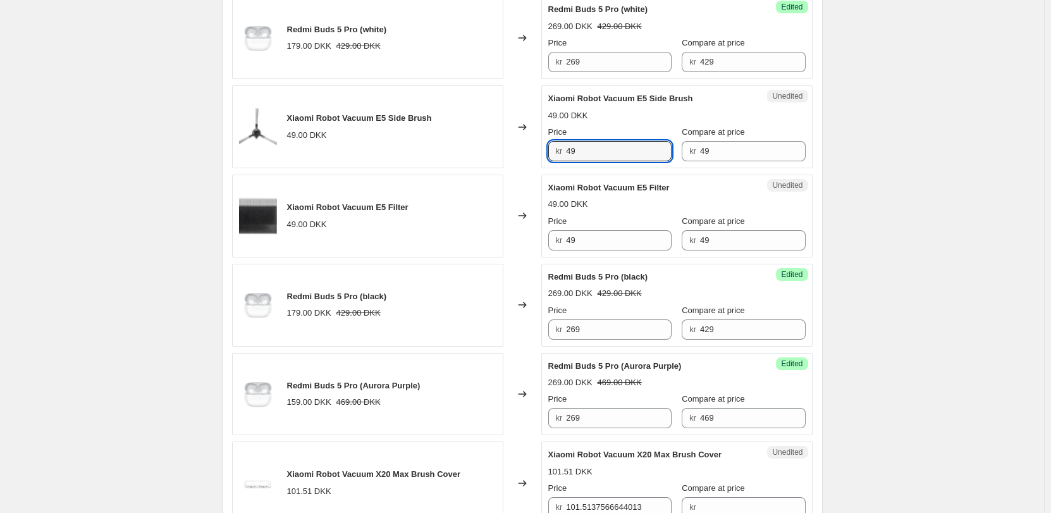
drag, startPoint x: 591, startPoint y: 149, endPoint x: 527, endPoint y: 147, distance: 63.9
click at [527, 147] on div "Xiaomi Robot Vacuum E5 Side Brush 49.00 DKK Changed to Unedited Xiaomi Robot Va…" at bounding box center [522, 126] width 580 height 83
type input "69"
drag, startPoint x: 725, startPoint y: 147, endPoint x: 687, endPoint y: 151, distance: 38.1
click at [687, 151] on div "kr 49" at bounding box center [743, 151] width 123 height 20
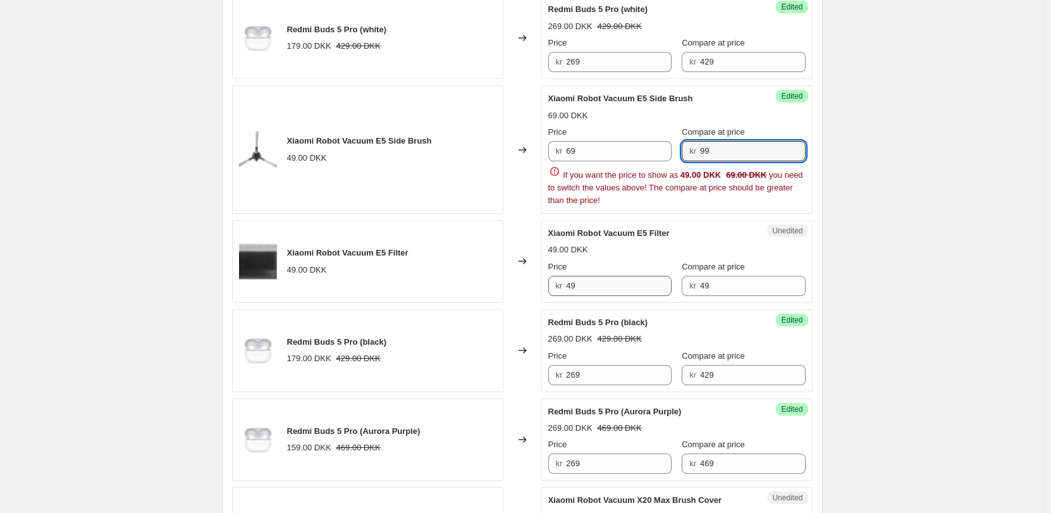
type input "99"
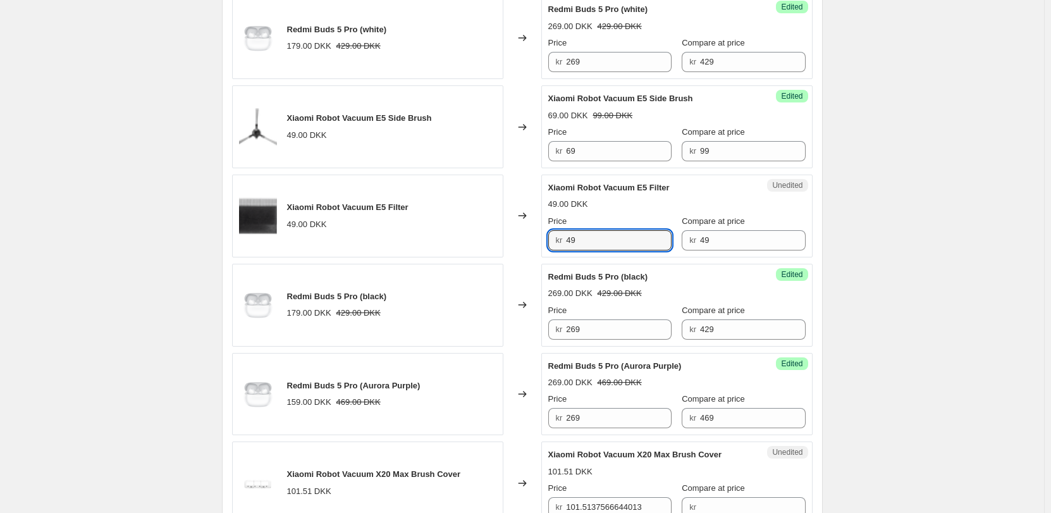
drag, startPoint x: 570, startPoint y: 289, endPoint x: 514, endPoint y: 286, distance: 55.7
click at [514, 286] on div "Redmi Buds 5 Pro (white) 179.00 DKK 429.00 DKK Changed to Success Edited Redmi …" at bounding box center [522, 260] width 580 height 528
type input "69"
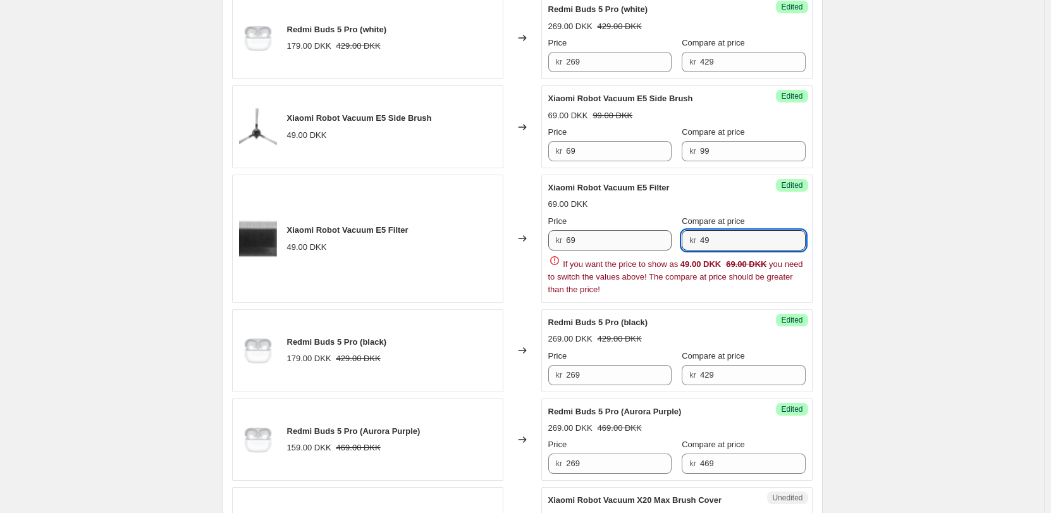
drag, startPoint x: 726, startPoint y: 232, endPoint x: 660, endPoint y: 242, distance: 66.4
click at [660, 242] on div "Price kr 69 Compare at price kr 49" at bounding box center [676, 232] width 257 height 35
type input "99"
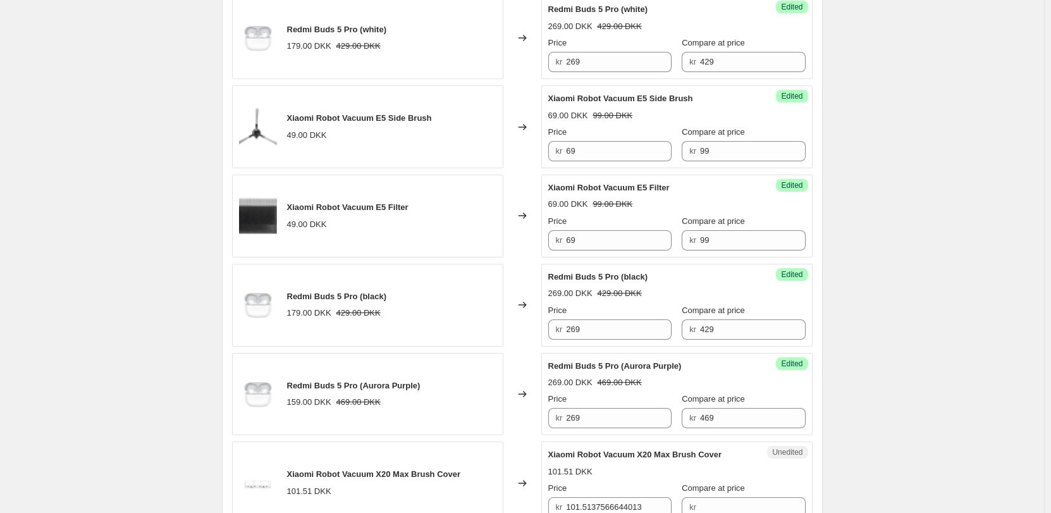
click at [836, 222] on div "Create new price change job. This page is ready Create new price change job Dra…" at bounding box center [522, 276] width 631 height 1488
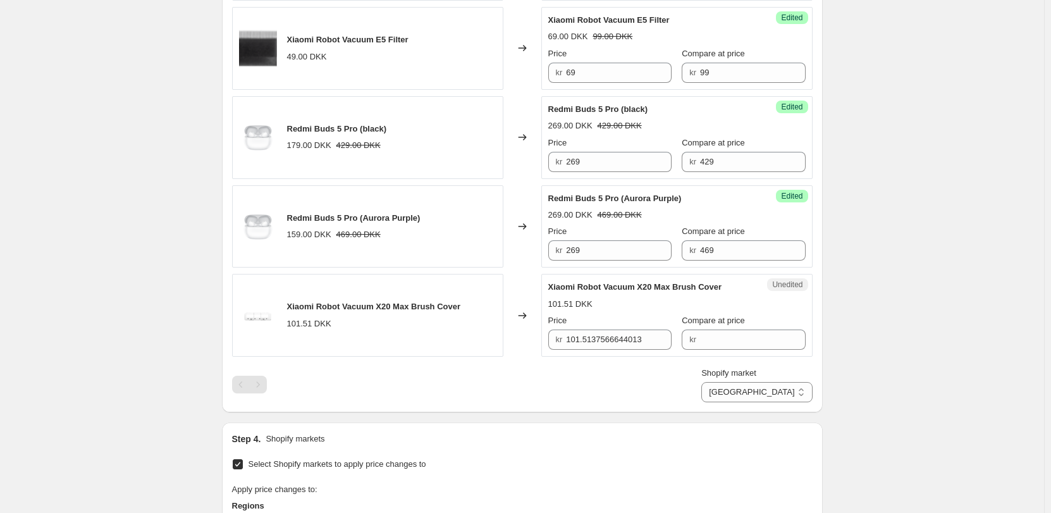
scroll to position [658, 0]
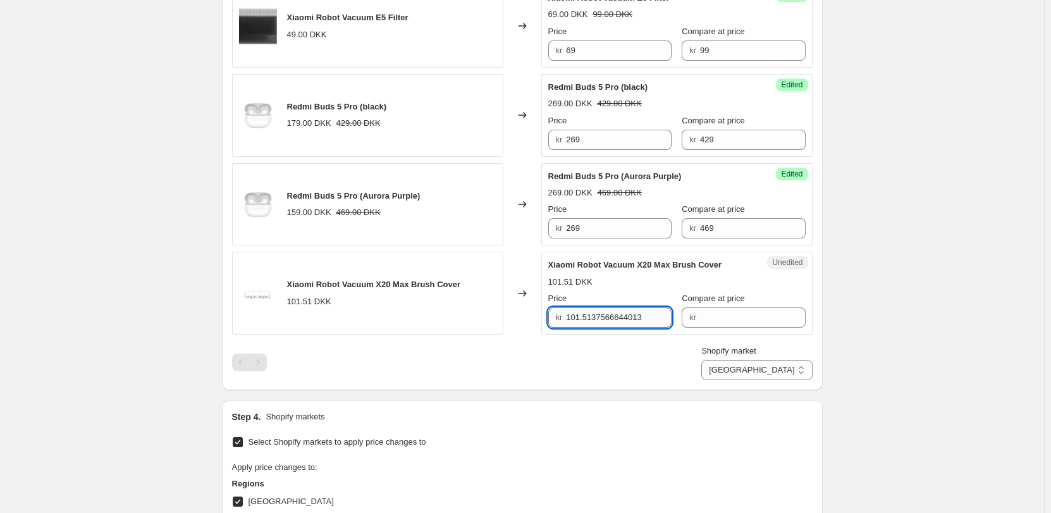
click at [620, 318] on input "101.5137566644013" at bounding box center [619, 317] width 106 height 20
drag, startPoint x: 666, startPoint y: 317, endPoint x: 425, endPoint y: 322, distance: 240.9
click at [425, 322] on div "Xiaomi Robot Vacuum X20 Max Brush Cover 101.51 DKK Changed to Unedited Xiaomi R…" at bounding box center [522, 293] width 580 height 83
type input "69"
click at [716, 321] on input "Compare at price" at bounding box center [753, 317] width 106 height 20
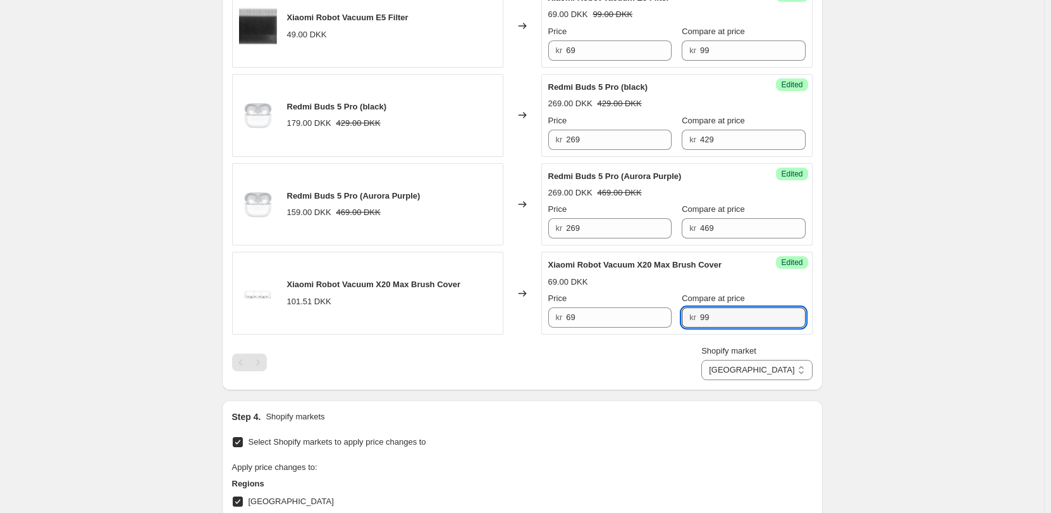
type input "99"
click at [670, 355] on div "Shopify market Direct prices [GEOGRAPHIC_DATA] [GEOGRAPHIC_DATA] [GEOGRAPHIC_DA…" at bounding box center [522, 362] width 580 height 35
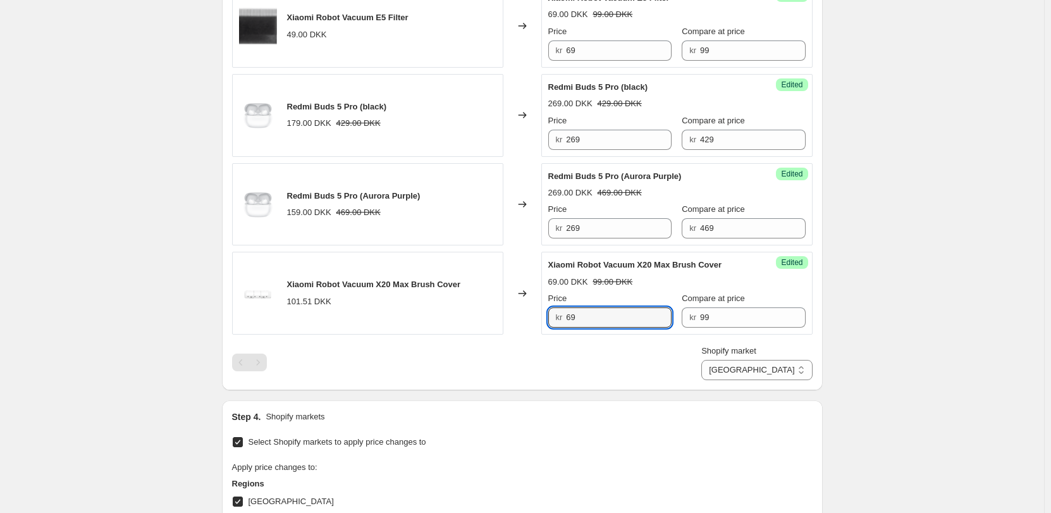
drag, startPoint x: 536, startPoint y: 317, endPoint x: 515, endPoint y: 316, distance: 20.9
click at [515, 317] on div "Xiaomi Robot Vacuum X20 Max Brush Cover 101.51 DKK Changed to Success Edited Xi…" at bounding box center [522, 293] width 580 height 83
type input "79"
click at [519, 356] on div "Shopify market Direct prices [GEOGRAPHIC_DATA] [GEOGRAPHIC_DATA] [GEOGRAPHIC_DA…" at bounding box center [522, 362] width 580 height 35
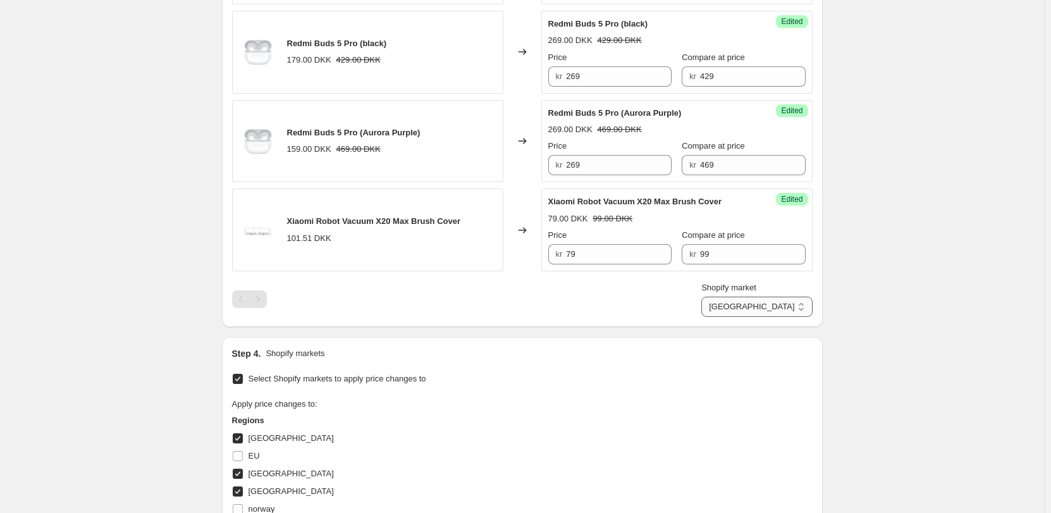
click at [789, 310] on select "Direct prices [GEOGRAPHIC_DATA] [GEOGRAPHIC_DATA] [GEOGRAPHIC_DATA]" at bounding box center [756, 307] width 111 height 20
select select "855048421"
click at [756, 317] on select "Direct prices [GEOGRAPHIC_DATA] [GEOGRAPHIC_DATA] [GEOGRAPHIC_DATA]" at bounding box center [756, 307] width 111 height 20
drag, startPoint x: 599, startPoint y: 255, endPoint x: 492, endPoint y: 246, distance: 107.2
click at [492, 246] on div "Xiaomi Robot Vacuum X20 Max Brush Cover 149.00 SEK Changed to Success Edited Xi…" at bounding box center [522, 229] width 580 height 83
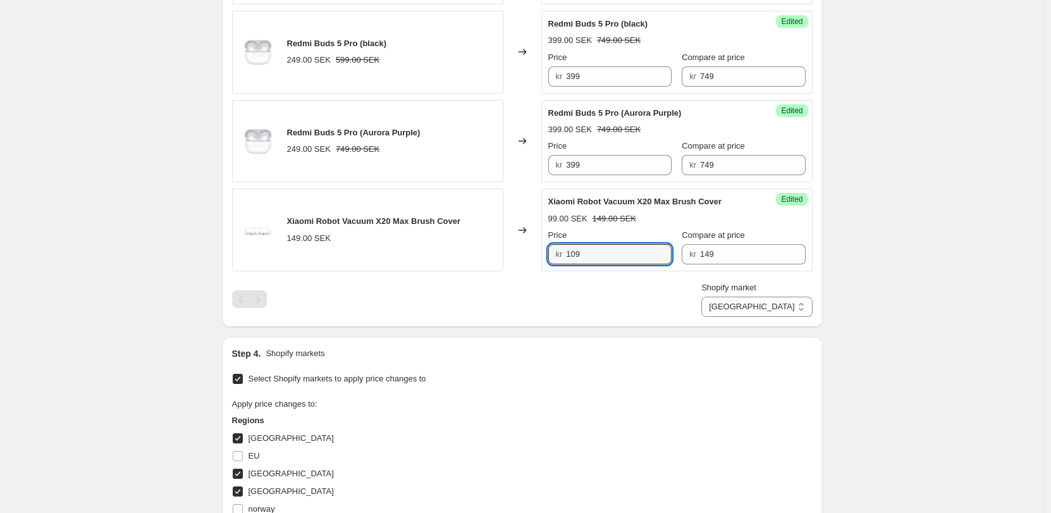
type input "109"
click at [565, 288] on div "Shopify market Direct prices Denmark Finland Sverige Sverige" at bounding box center [522, 298] width 580 height 35
click at [620, 308] on div "Shopify market Direct prices Denmark Finland Sverige Sverige" at bounding box center [522, 298] width 580 height 35
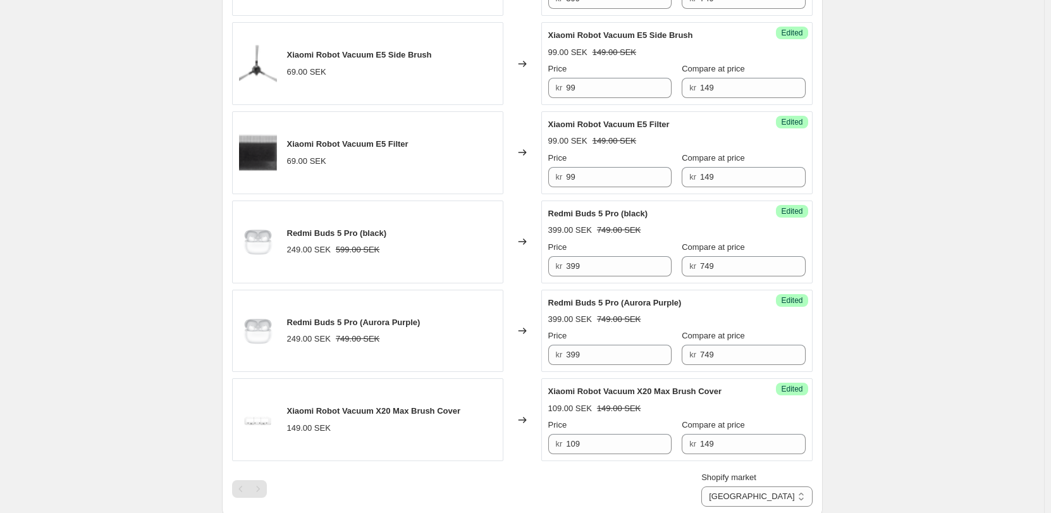
scroll to position [594, 0]
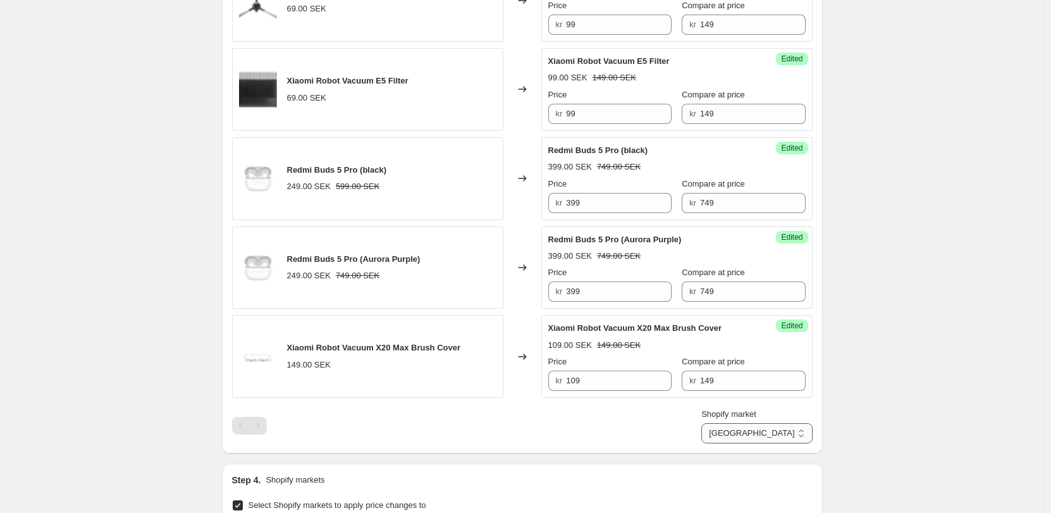
click at [787, 437] on select "Direct prices [GEOGRAPHIC_DATA] [GEOGRAPHIC_DATA] [GEOGRAPHIC_DATA]" at bounding box center [756, 433] width 111 height 20
select select "13296369893"
click at [754, 443] on select "Direct prices [GEOGRAPHIC_DATA] [GEOGRAPHIC_DATA] [GEOGRAPHIC_DATA]" at bounding box center [756, 433] width 111 height 20
click at [632, 413] on div "Shopify market Direct prices [GEOGRAPHIC_DATA] [GEOGRAPHIC_DATA] [GEOGRAPHIC_DA…" at bounding box center [522, 425] width 580 height 35
drag, startPoint x: 733, startPoint y: 378, endPoint x: 666, endPoint y: 379, distance: 67.0
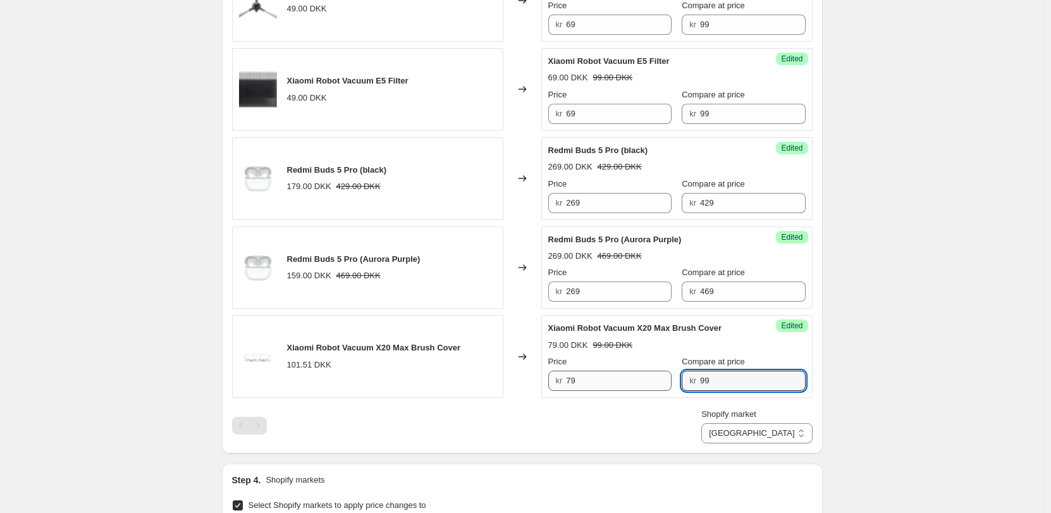
click at [666, 379] on div "Price kr 79 Compare at price kr 99" at bounding box center [676, 372] width 257 height 35
type input "109"
click at [712, 438] on div "Shopify market Direct prices [GEOGRAPHIC_DATA] [GEOGRAPHIC_DATA] [GEOGRAPHIC_DA…" at bounding box center [522, 425] width 580 height 35
click at [773, 437] on select "Direct prices [GEOGRAPHIC_DATA] [GEOGRAPHIC_DATA] [GEOGRAPHIC_DATA]" at bounding box center [756, 433] width 111 height 20
select select "55491821903"
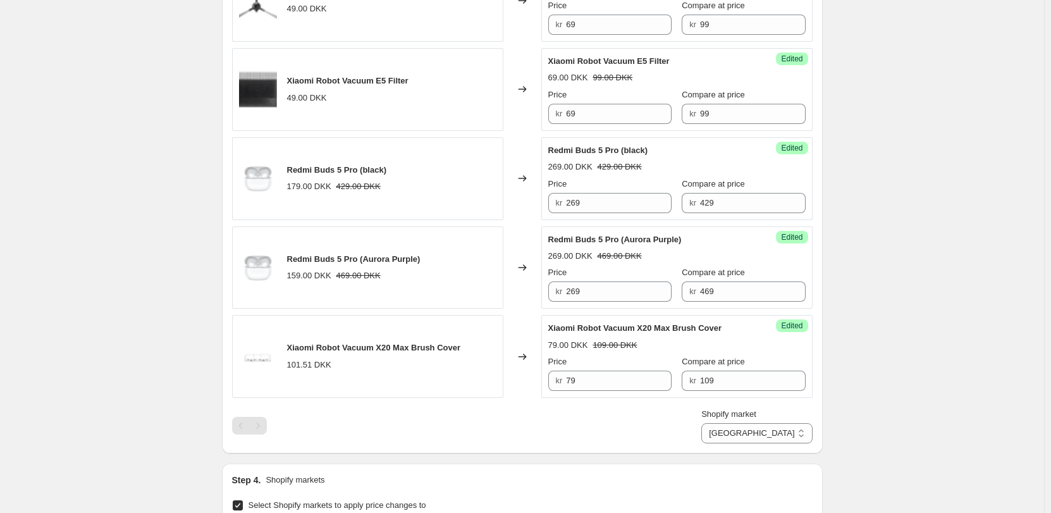
click at [756, 443] on select "Direct prices [GEOGRAPHIC_DATA] [GEOGRAPHIC_DATA] [GEOGRAPHIC_DATA]" at bounding box center [756, 433] width 111 height 20
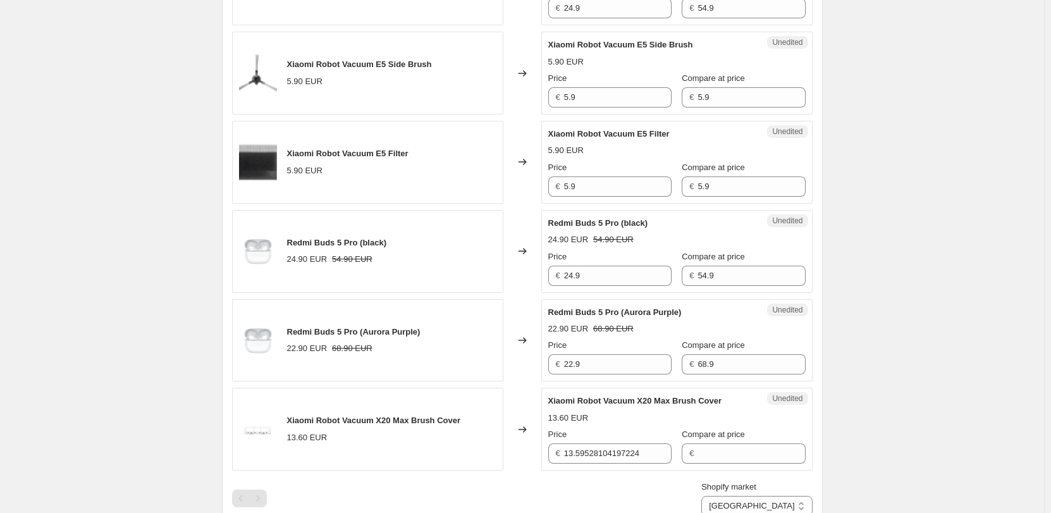
scroll to position [405, 0]
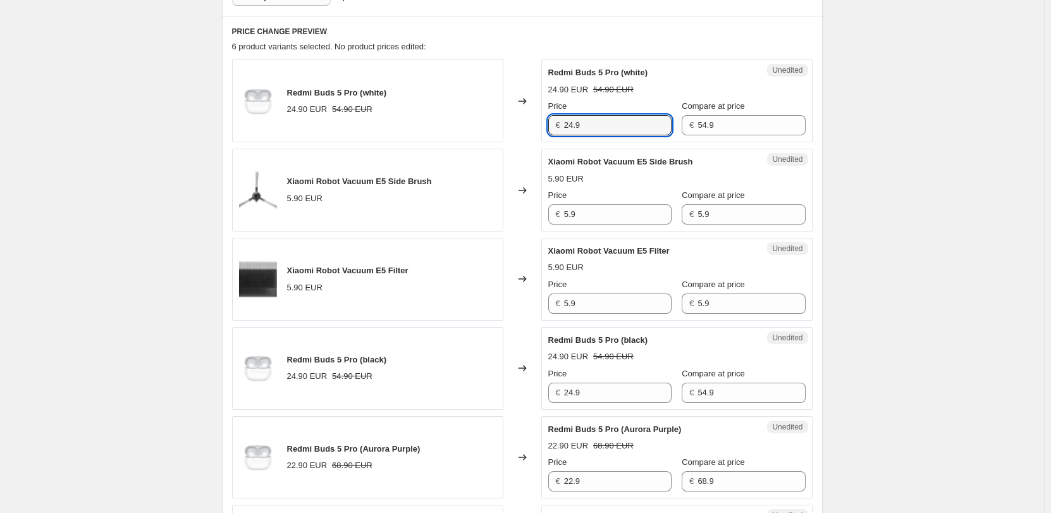
drag, startPoint x: 579, startPoint y: 121, endPoint x: 487, endPoint y: 124, distance: 91.7
click at [487, 124] on div "Redmi Buds 5 Pro (white) 24.90 EUR 54.90 EUR Changed to Unedited Redmi Buds 5 P…" at bounding box center [522, 100] width 580 height 83
type input "35.9"
click at [768, 75] on div "Unedited Redmi Buds 5 Pro (white) 24.90 EUR 54.90 EUR Price € 35.9 Compare at p…" at bounding box center [676, 100] width 271 height 83
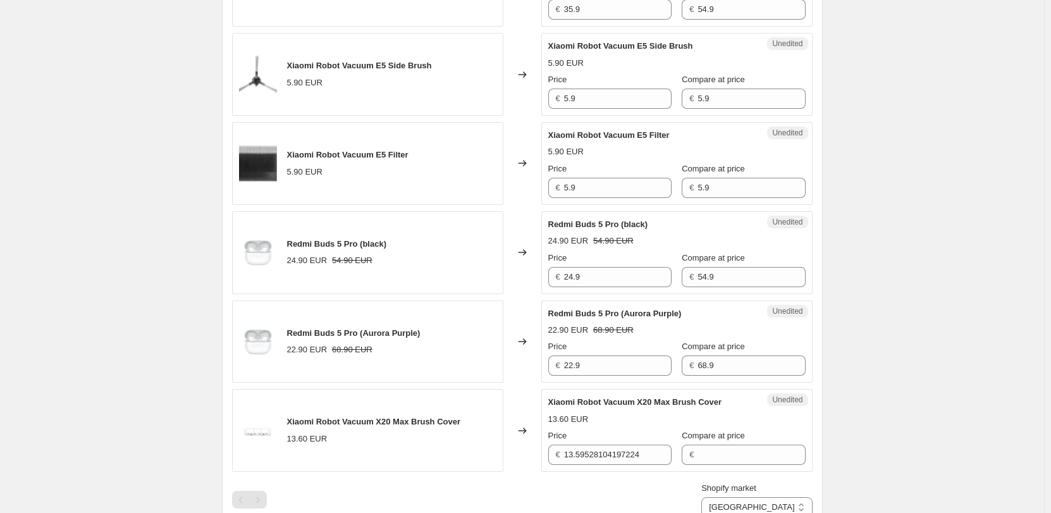
scroll to position [531, 0]
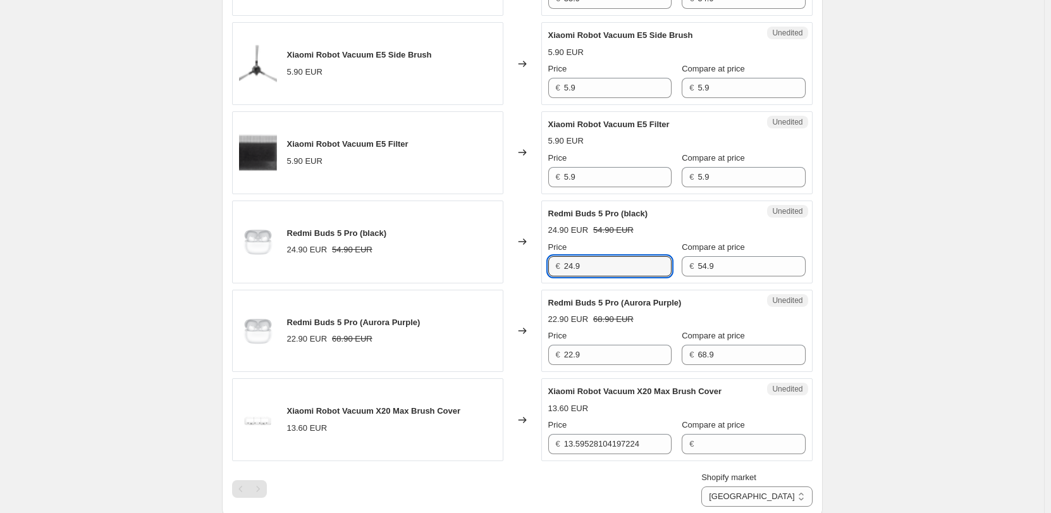
drag, startPoint x: 603, startPoint y: 272, endPoint x: 475, endPoint y: 273, distance: 127.7
click at [477, 274] on div "Redmi Buds 5 Pro (black) 24.90 EUR 54.90 EUR Changed to Unedited Redmi Buds 5 P…" at bounding box center [522, 241] width 580 height 83
type input "35.9"
click at [696, 224] on div "24.90 EUR 54.90 EUR" at bounding box center [676, 230] width 257 height 13
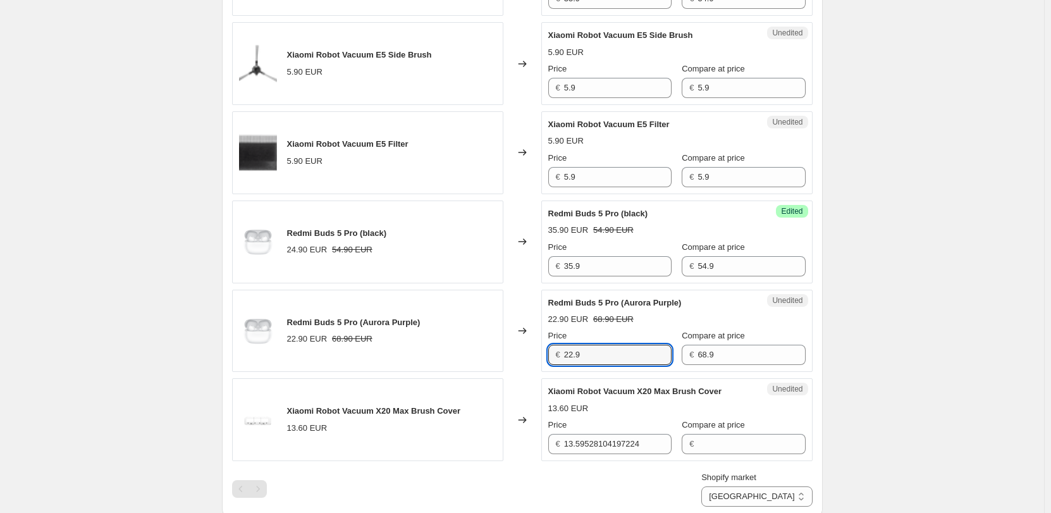
drag, startPoint x: 598, startPoint y: 350, endPoint x: 423, endPoint y: 346, distance: 175.2
click at [422, 348] on div "Redmi Buds 5 Pro (Aurora Purple) 22.90 EUR 68.90 EUR Changed to Unedited Redmi …" at bounding box center [522, 331] width 580 height 83
type input "35.9"
click at [713, 315] on div "35.90 EUR 68.90 EUR" at bounding box center [676, 319] width 257 height 13
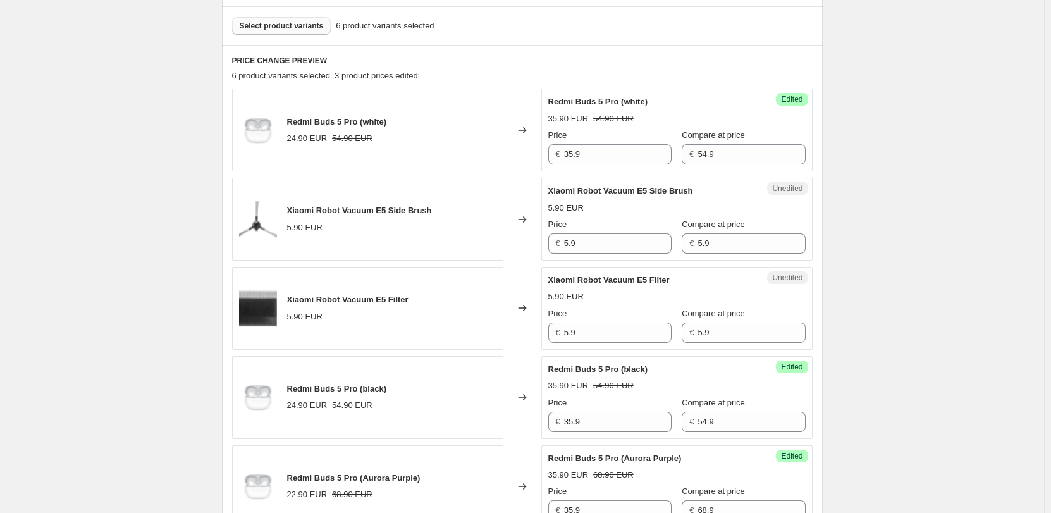
scroll to position [405, 0]
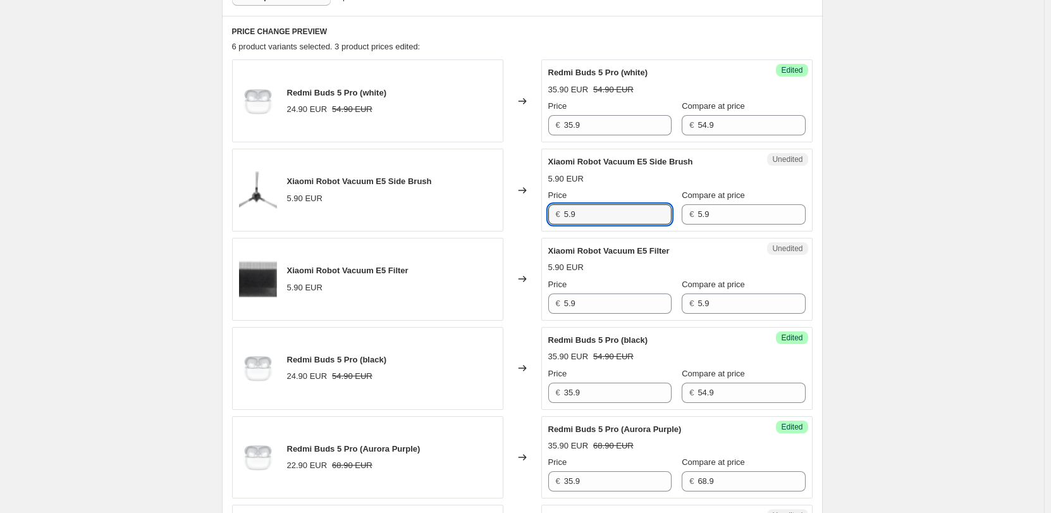
drag, startPoint x: 596, startPoint y: 217, endPoint x: 525, endPoint y: 217, distance: 70.8
click at [525, 217] on div "Xiaomi Robot Vacuum E5 Side Brush 5.90 EUR Changed to Unedited Xiaomi Robot Vac…" at bounding box center [522, 190] width 580 height 83
type input "8.9"
click at [692, 187] on div "Xiaomi Robot Vacuum E5 Side Brush 5.90 EUR Price € 8.9 Compare at price € 5.9" at bounding box center [676, 190] width 257 height 69
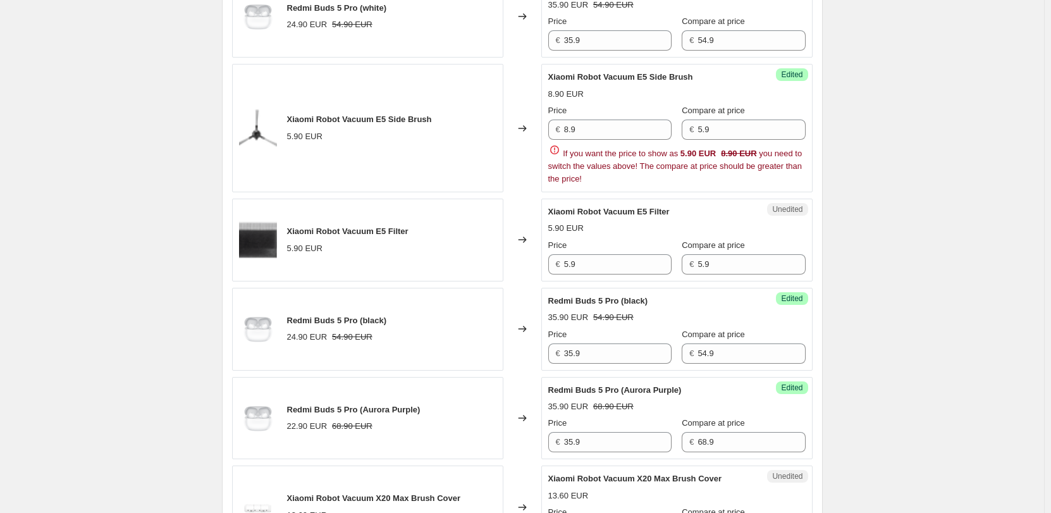
scroll to position [468, 0]
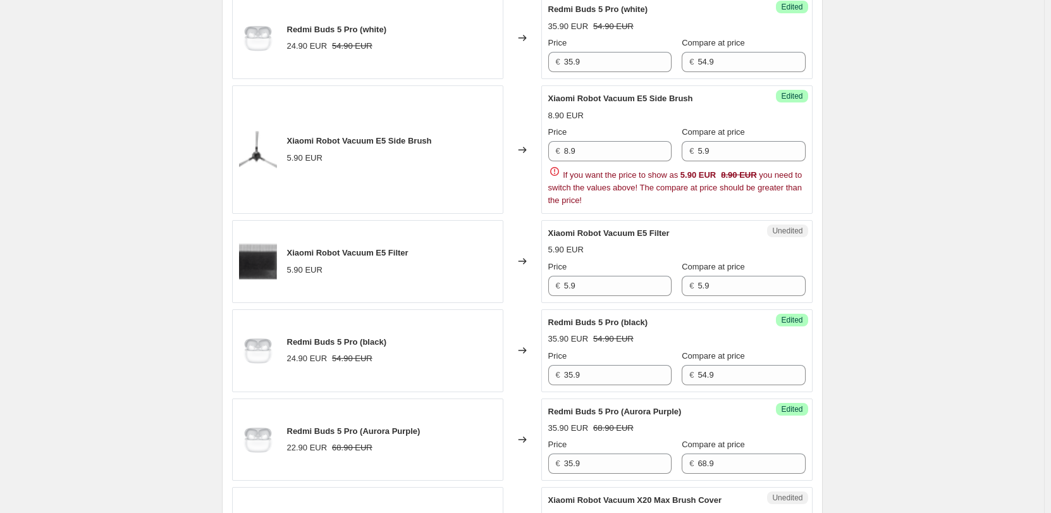
drag, startPoint x: 680, startPoint y: 185, endPoint x: 694, endPoint y: 151, distance: 37.1
click at [680, 185] on span "If you want the price to show as 5.90 EUR 8.90 EUR you need to switch the value…" at bounding box center [675, 187] width 254 height 35
click at [709, 154] on input "5.9" at bounding box center [750, 151] width 107 height 20
click at [748, 156] on input "5.9" at bounding box center [750, 151] width 107 height 20
click at [748, 116] on div "8.90 EUR" at bounding box center [676, 115] width 257 height 13
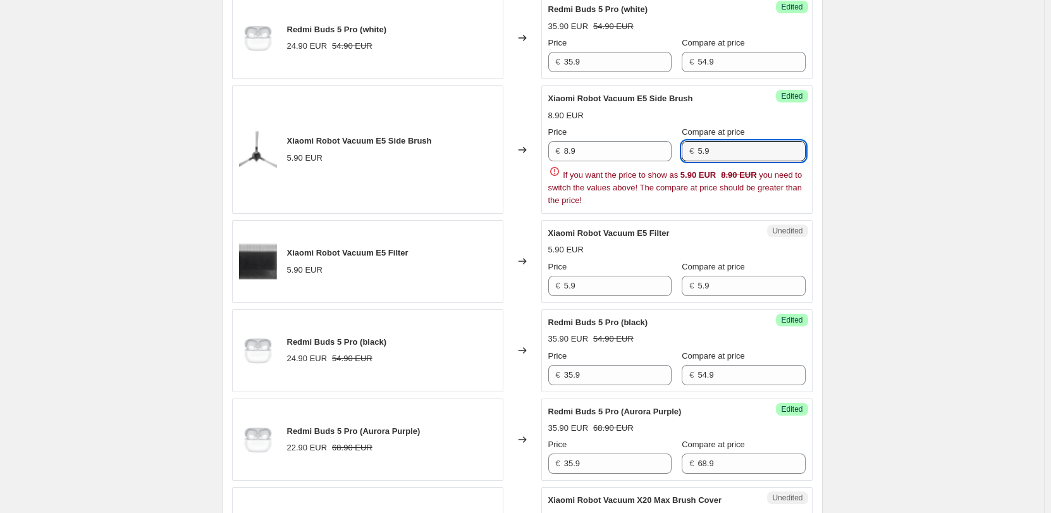
drag, startPoint x: 758, startPoint y: 148, endPoint x: 679, endPoint y: 150, distance: 79.1
click at [679, 150] on div "Price € 8.9 Compare at price € 5.9" at bounding box center [676, 143] width 257 height 35
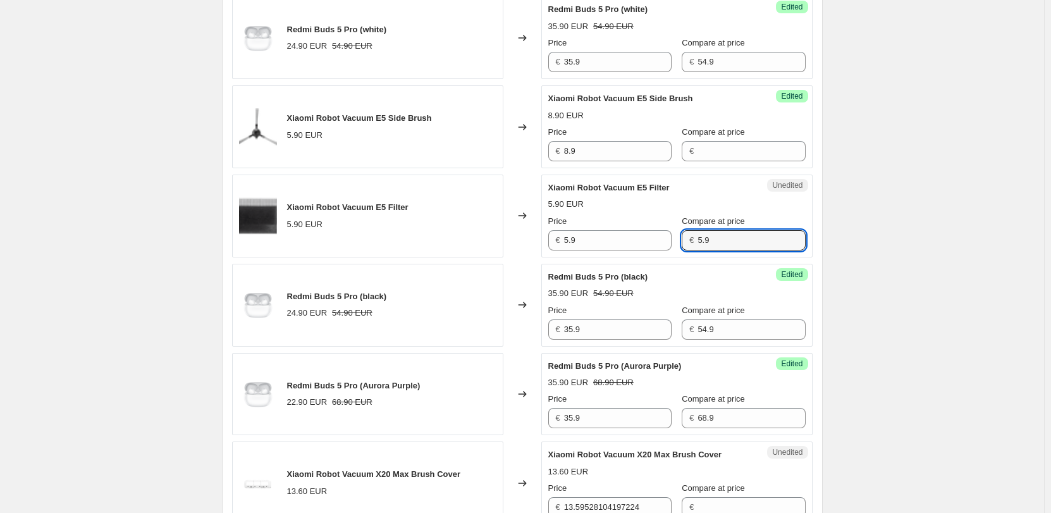
drag, startPoint x: 729, startPoint y: 294, endPoint x: 690, endPoint y: 288, distance: 39.6
click at [690, 288] on div "Redmi Buds 5 Pro (white) 24.90 EUR 54.90 EUR Changed to Success Edited Redmi Bu…" at bounding box center [522, 260] width 580 height 528
click at [733, 215] on label "Compare at price" at bounding box center [713, 221] width 63 height 13
click at [733, 230] on input "5.9" at bounding box center [750, 240] width 107 height 20
click at [866, 279] on div "Create new price change job. This page is ready Create new price change job Dra…" at bounding box center [522, 276] width 1044 height 1488
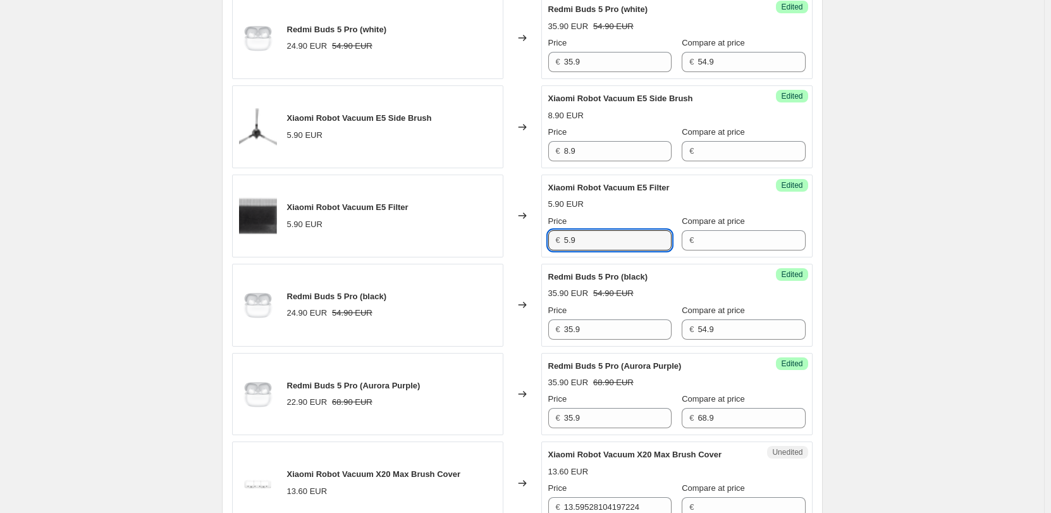
drag, startPoint x: 585, startPoint y: 232, endPoint x: 530, endPoint y: 242, distance: 56.5
click at [530, 242] on div "Xiaomi Robot Vacuum E5 Filter 5.90 EUR Changed to Success Edited Xiaomi Robot V…" at bounding box center [522, 215] width 580 height 83
type input "8.9"
click at [841, 278] on div "Create new price change job. This page is ready Create new price change job Dra…" at bounding box center [522, 276] width 1044 height 1488
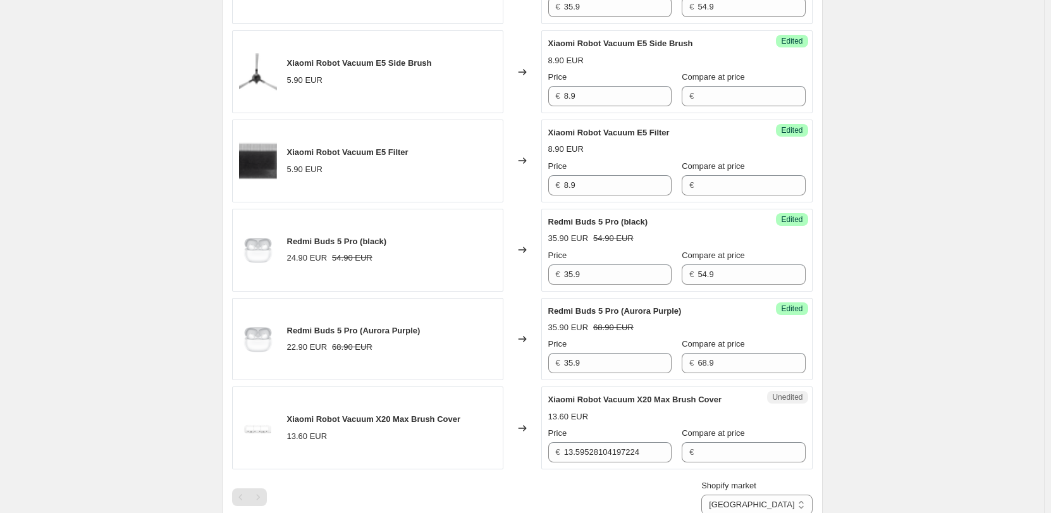
scroll to position [594, 0]
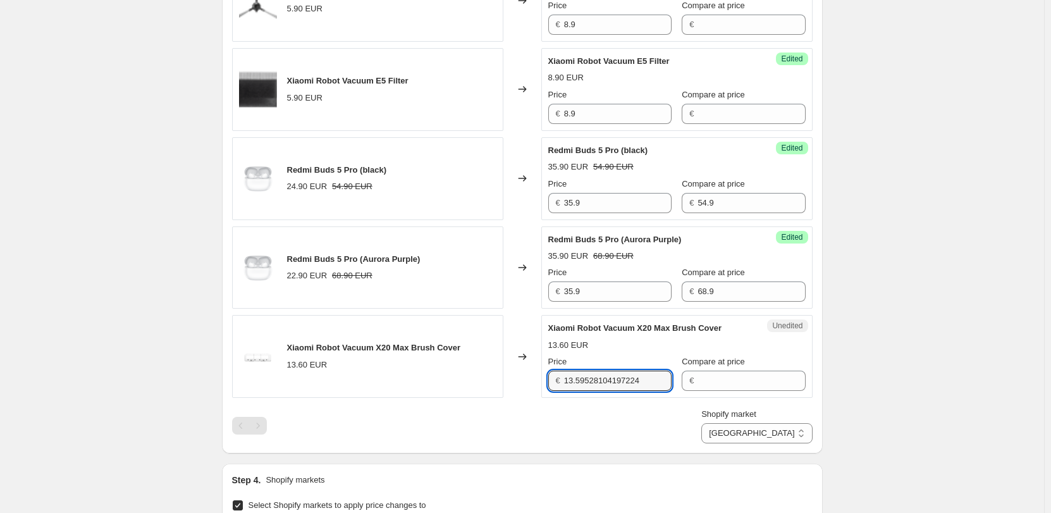
drag, startPoint x: 655, startPoint y: 383, endPoint x: 415, endPoint y: 378, distance: 239.7
click at [415, 378] on div "Xiaomi Robot Vacuum X20 Max Brush Cover 13.60 EUR Changed to Unedited Xiaomi Ro…" at bounding box center [522, 356] width 580 height 83
type input "12.9"
click at [736, 380] on input "Compare at price" at bounding box center [750, 380] width 107 height 20
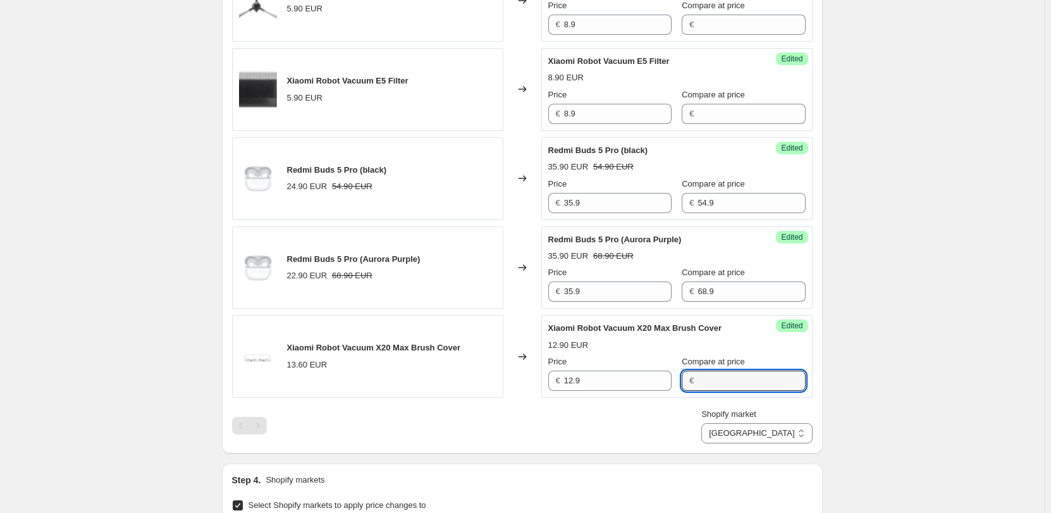
click at [695, 431] on div "Shopify market Direct prices [GEOGRAPHIC_DATA] [GEOGRAPHIC_DATA] [GEOGRAPHIC_DA…" at bounding box center [522, 425] width 580 height 35
click at [778, 429] on select "Direct prices [GEOGRAPHIC_DATA] [GEOGRAPHIC_DATA] [GEOGRAPHIC_DATA]" at bounding box center [756, 433] width 111 height 20
click at [754, 443] on select "Direct prices [GEOGRAPHIC_DATA] [GEOGRAPHIC_DATA] [GEOGRAPHIC_DATA]" at bounding box center [756, 433] width 111 height 20
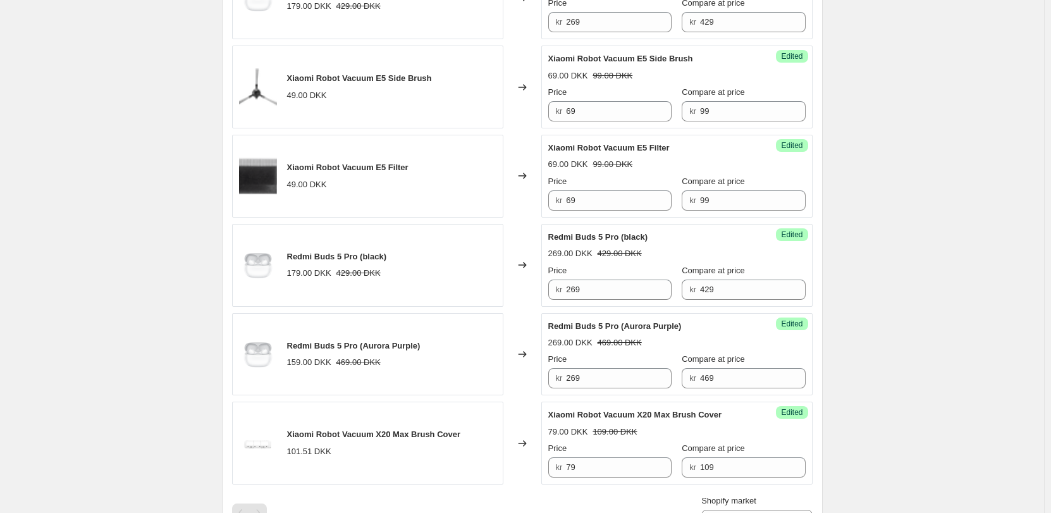
scroll to position [759, 0]
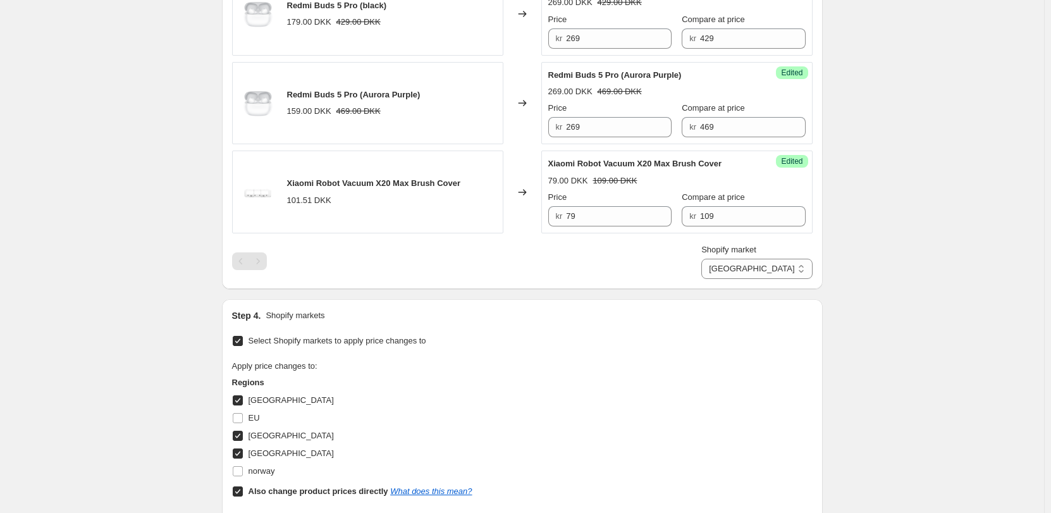
drag, startPoint x: 779, startPoint y: 273, endPoint x: 782, endPoint y: 280, distance: 7.6
click at [779, 273] on select "Direct prices [GEOGRAPHIC_DATA] [GEOGRAPHIC_DATA] [GEOGRAPHIC_DATA]" at bounding box center [756, 269] width 111 height 20
click at [756, 279] on select "Direct prices [GEOGRAPHIC_DATA] [GEOGRAPHIC_DATA] [GEOGRAPHIC_DATA]" at bounding box center [756, 269] width 111 height 20
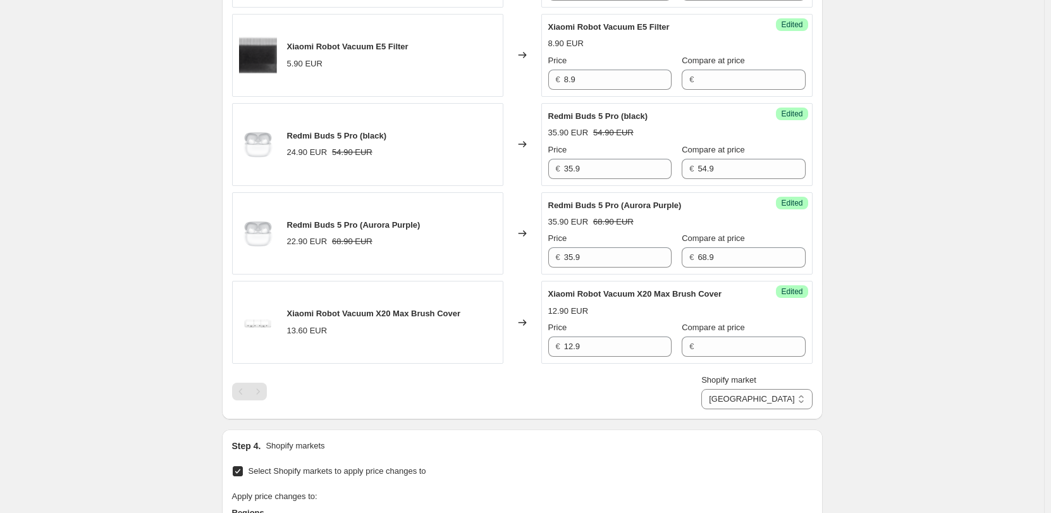
scroll to position [659, 0]
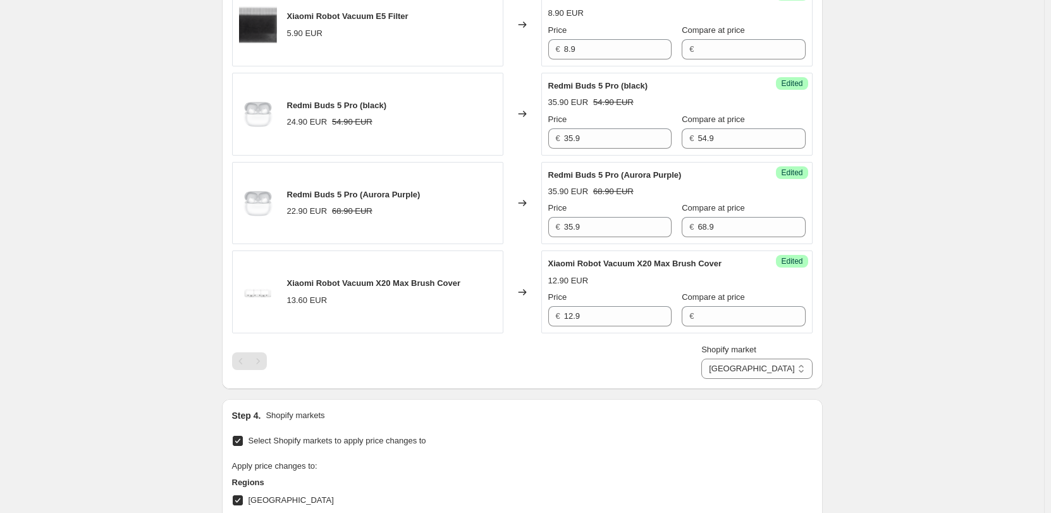
click at [680, 366] on div "Shopify market Direct prices [GEOGRAPHIC_DATA] [GEOGRAPHIC_DATA] [GEOGRAPHIC_DA…" at bounding box center [522, 360] width 580 height 35
click at [799, 364] on select "Direct prices [GEOGRAPHIC_DATA] [GEOGRAPHIC_DATA] [GEOGRAPHIC_DATA]" at bounding box center [756, 368] width 111 height 20
select select "13296369893"
click at [754, 379] on select "Direct prices [GEOGRAPHIC_DATA] [GEOGRAPHIC_DATA] [GEOGRAPHIC_DATA]" at bounding box center [756, 368] width 111 height 20
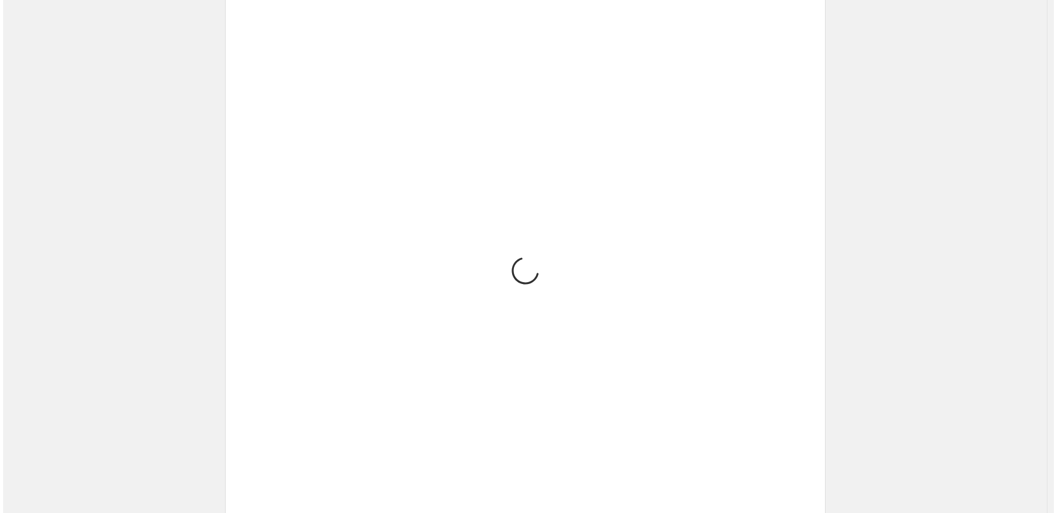
scroll to position [0, 0]
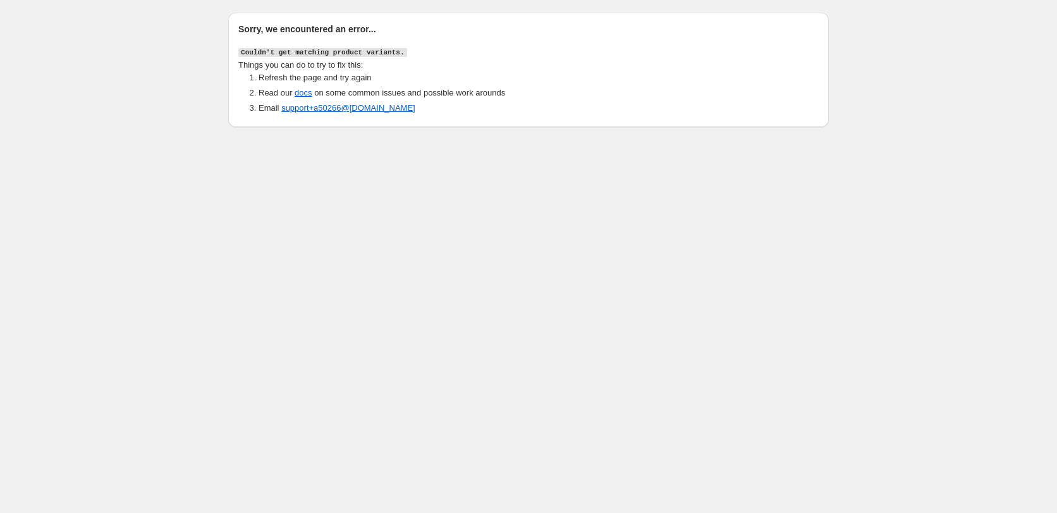
click at [503, 294] on body "Sorry, we encountered an error... Couldn't get matching product variants. Thing…" at bounding box center [528, 256] width 1057 height 513
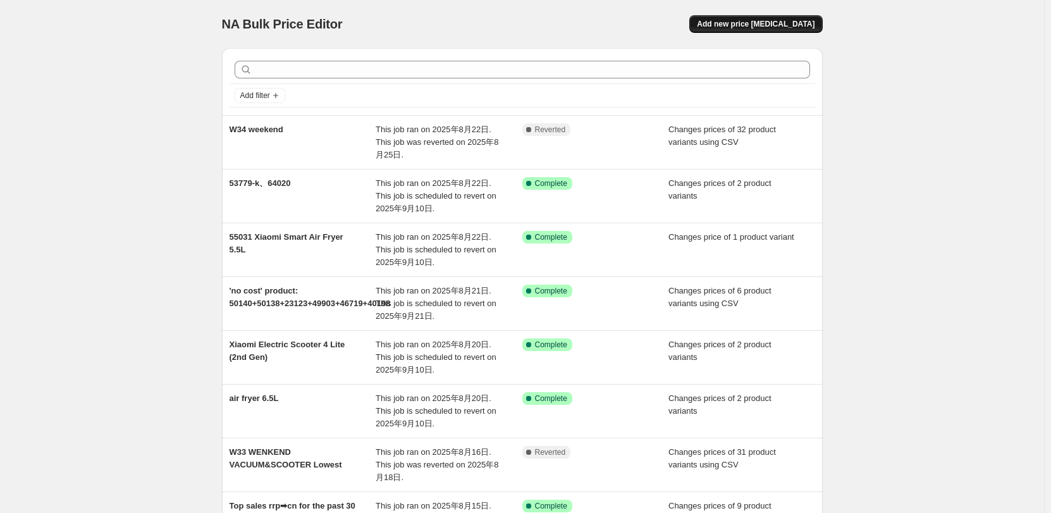
click at [762, 24] on span "Add new price [MEDICAL_DATA]" at bounding box center [756, 24] width 118 height 10
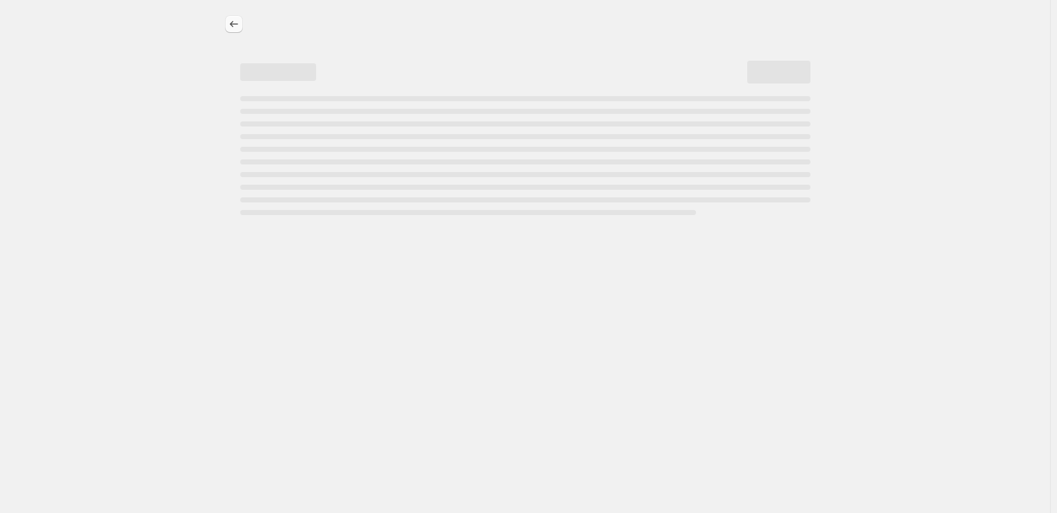
select select "percentage"
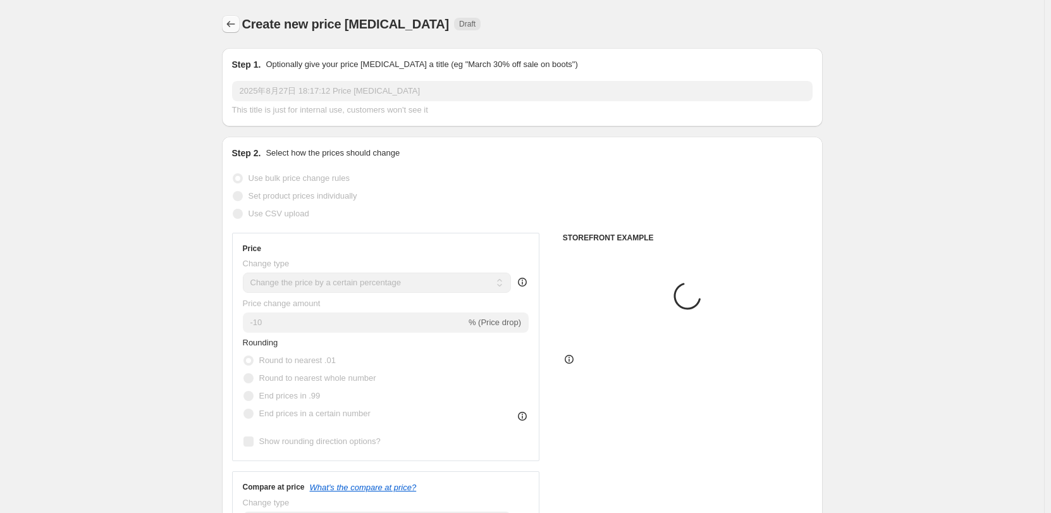
click at [240, 18] on button "Price change jobs" at bounding box center [231, 24] width 18 height 18
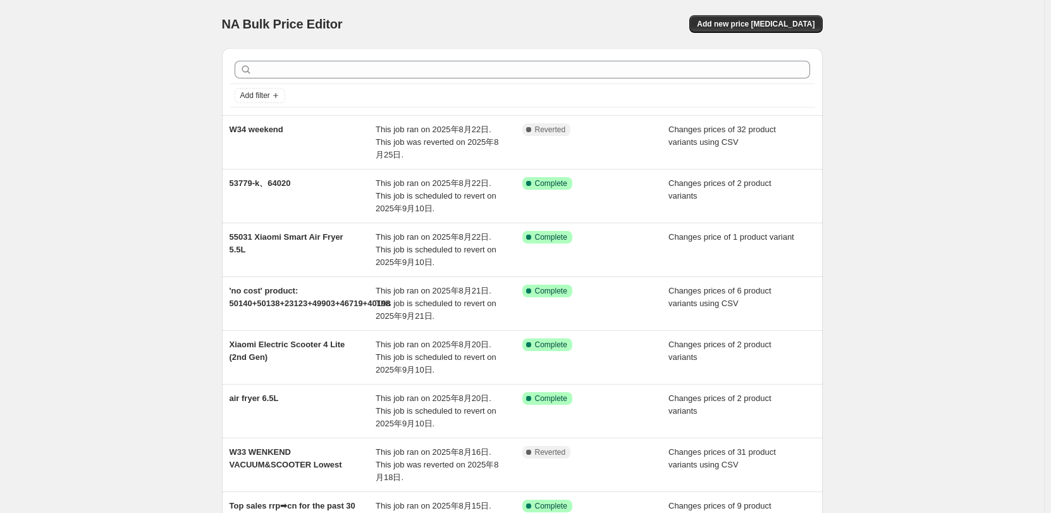
click at [530, 21] on div "NA Bulk Price Editor Add new price [MEDICAL_DATA]" at bounding box center [522, 24] width 601 height 18
click at [735, 20] on span "Add new price [MEDICAL_DATA]" at bounding box center [756, 24] width 118 height 10
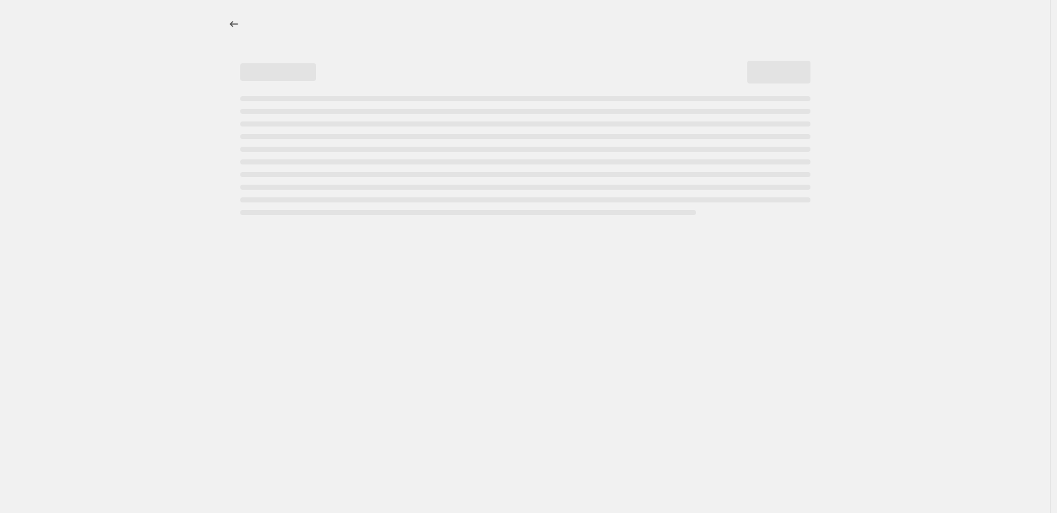
select select "percentage"
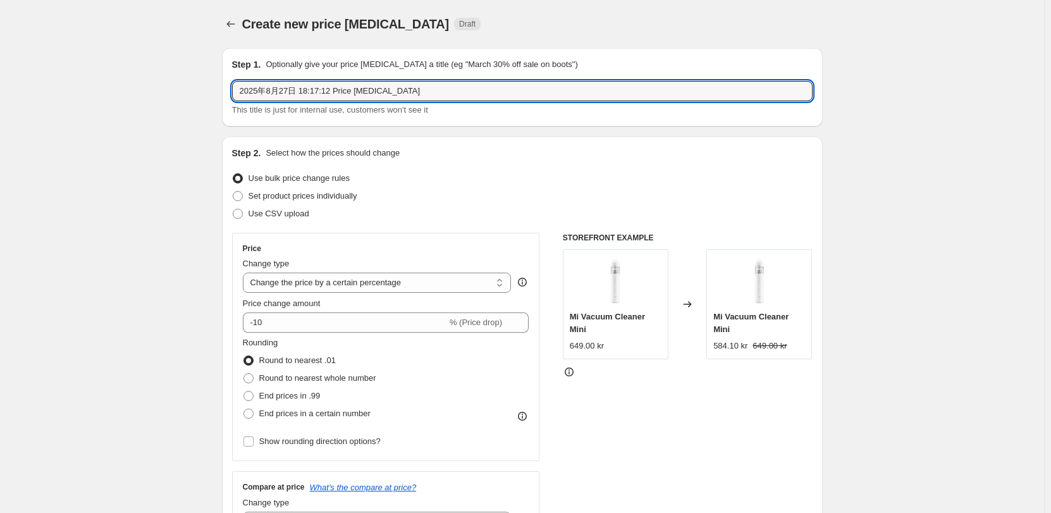
drag, startPoint x: 405, startPoint y: 90, endPoint x: 64, endPoint y: 92, distance: 340.8
type input "E5 spareparts"
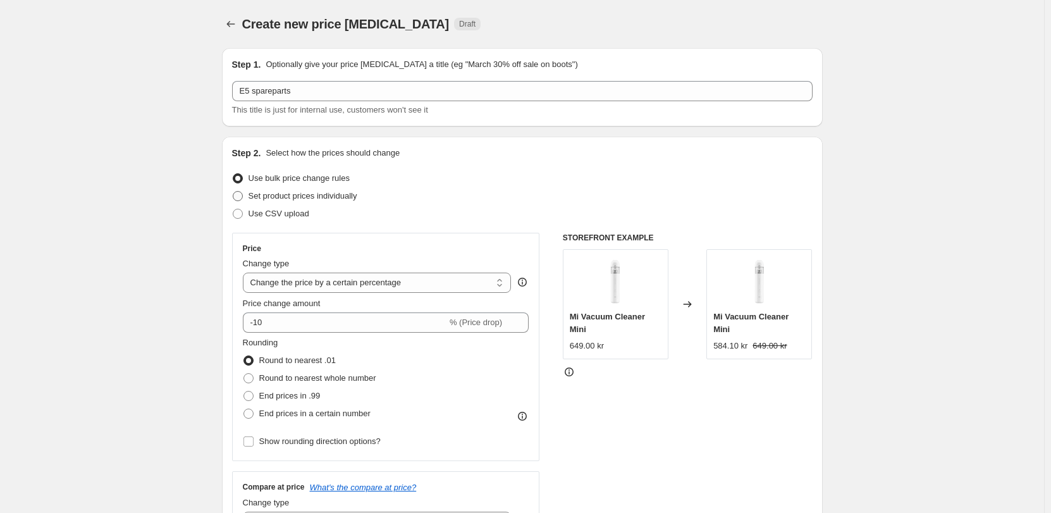
click at [322, 201] on span "Set product prices individually" at bounding box center [302, 196] width 109 height 13
click at [233, 192] on input "Set product prices individually" at bounding box center [233, 191] width 1 height 1
radio input "true"
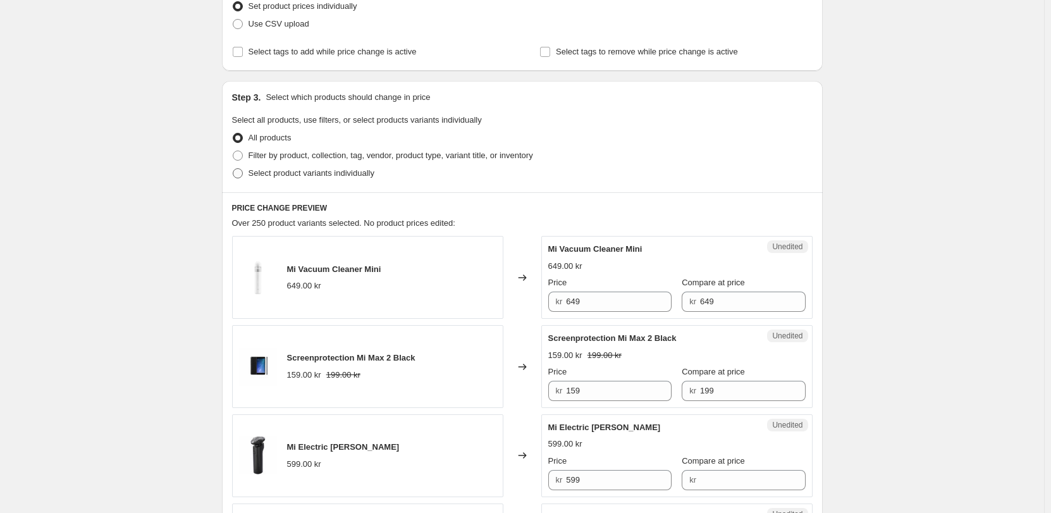
click at [363, 172] on span "Select product variants individually" at bounding box center [311, 172] width 126 height 9
click at [233, 169] on input "Select product variants individually" at bounding box center [233, 168] width 1 height 1
radio input "true"
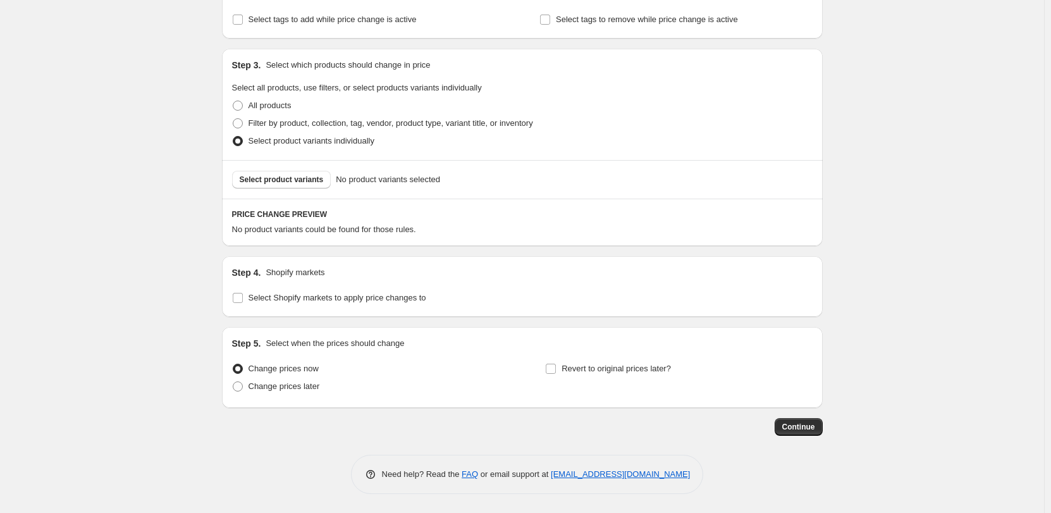
scroll to position [222, 0]
click at [293, 181] on span "Select product variants" at bounding box center [282, 179] width 84 height 10
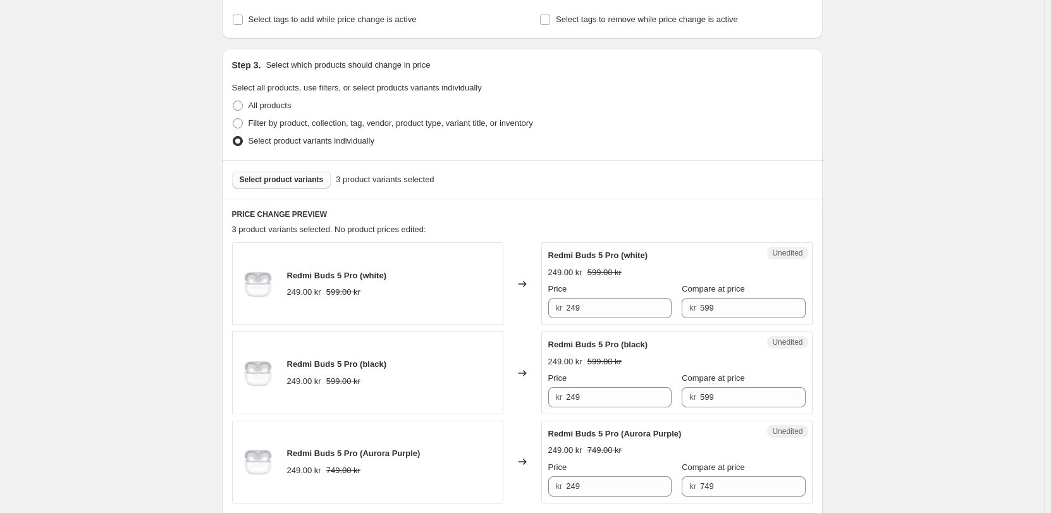
click at [328, 187] on button "Select product variants" at bounding box center [281, 180] width 99 height 18
click at [317, 180] on span "Select product variants" at bounding box center [282, 179] width 84 height 10
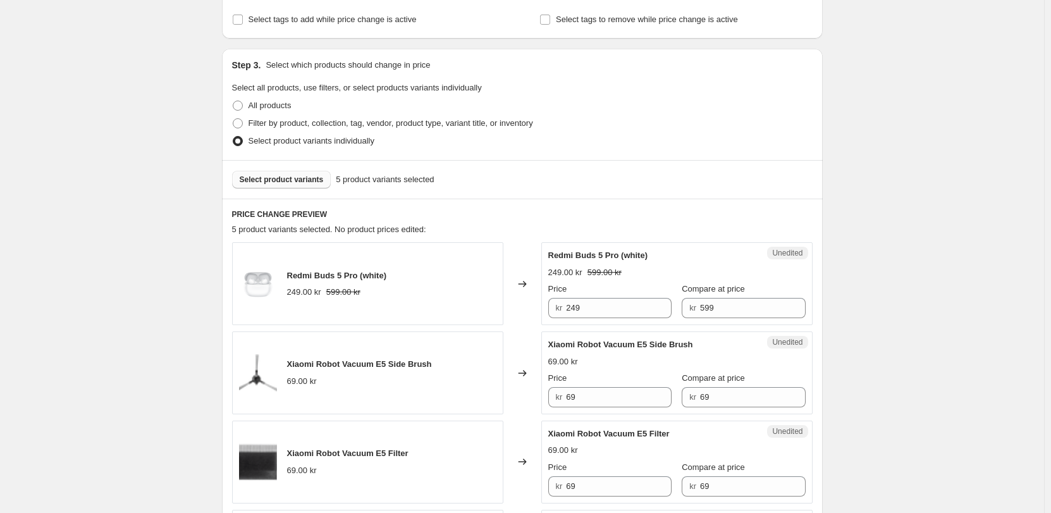
click at [315, 178] on span "Select product variants" at bounding box center [282, 179] width 84 height 10
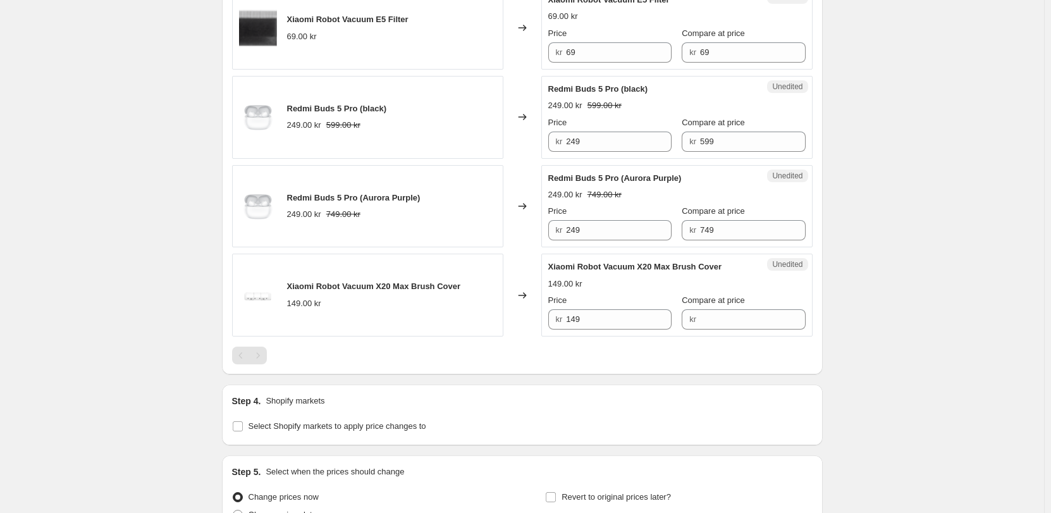
scroll to position [784, 0]
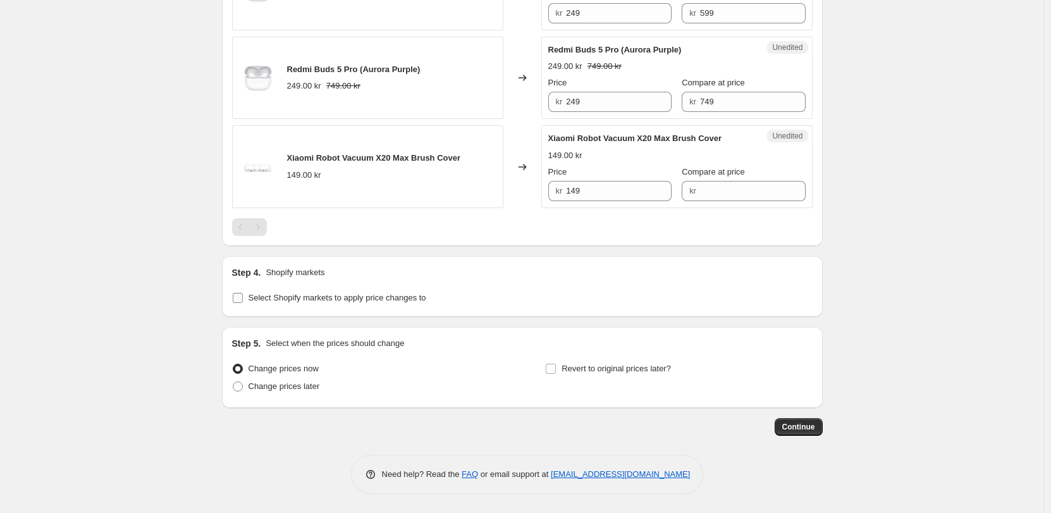
click at [415, 305] on label "Select Shopify markets to apply price changes to" at bounding box center [329, 298] width 194 height 18
click at [243, 303] on input "Select Shopify markets to apply price changes to" at bounding box center [238, 298] width 10 height 10
checkbox input "true"
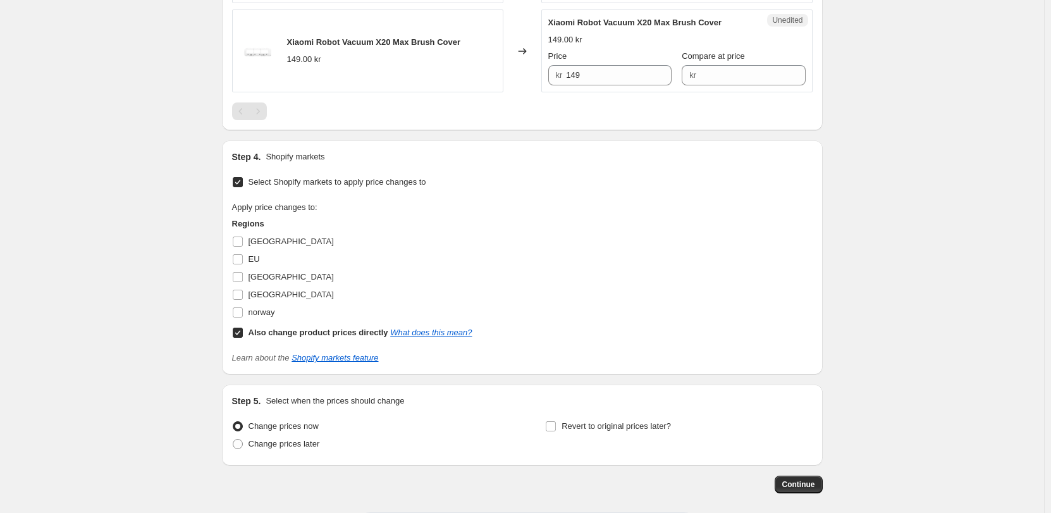
scroll to position [910, 0]
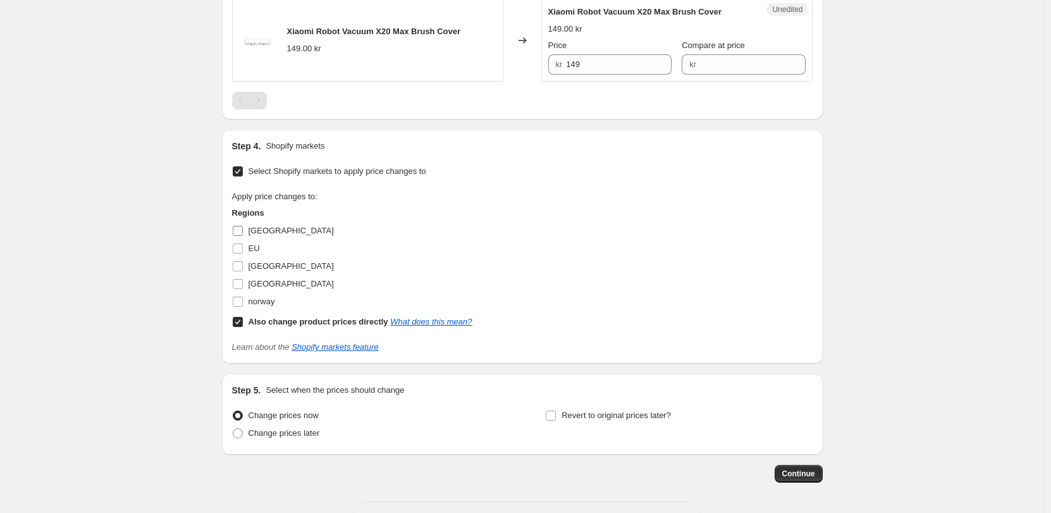
click at [270, 229] on span "[GEOGRAPHIC_DATA]" at bounding box center [290, 230] width 85 height 9
click at [243, 229] on input "[GEOGRAPHIC_DATA]" at bounding box center [238, 231] width 10 height 10
checkbox input "true"
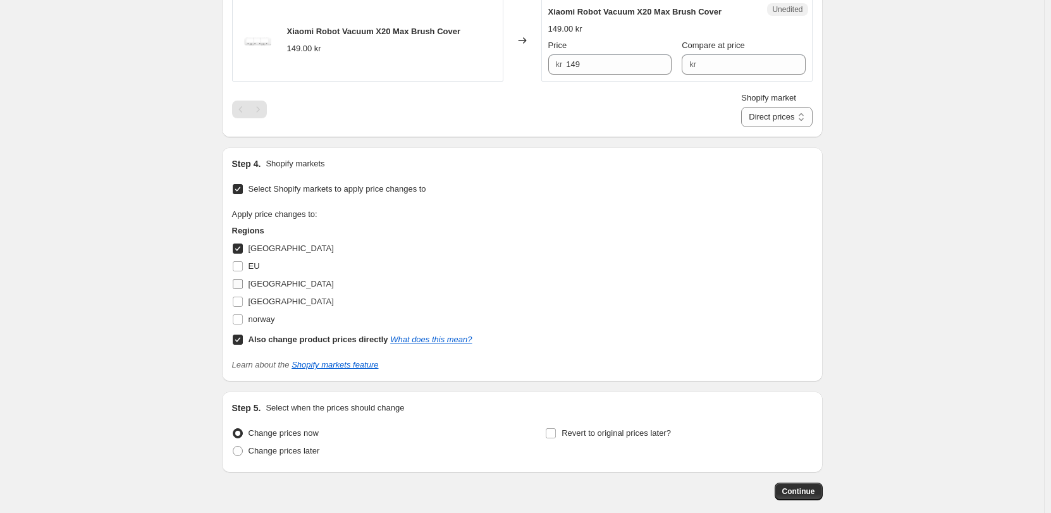
click at [266, 290] on span "[GEOGRAPHIC_DATA]" at bounding box center [290, 284] width 85 height 13
click at [243, 289] on input "[GEOGRAPHIC_DATA]" at bounding box center [238, 284] width 10 height 10
checkbox input "true"
click at [269, 300] on span "[GEOGRAPHIC_DATA]" at bounding box center [290, 301] width 85 height 9
click at [243, 300] on input "[GEOGRAPHIC_DATA]" at bounding box center [238, 302] width 10 height 10
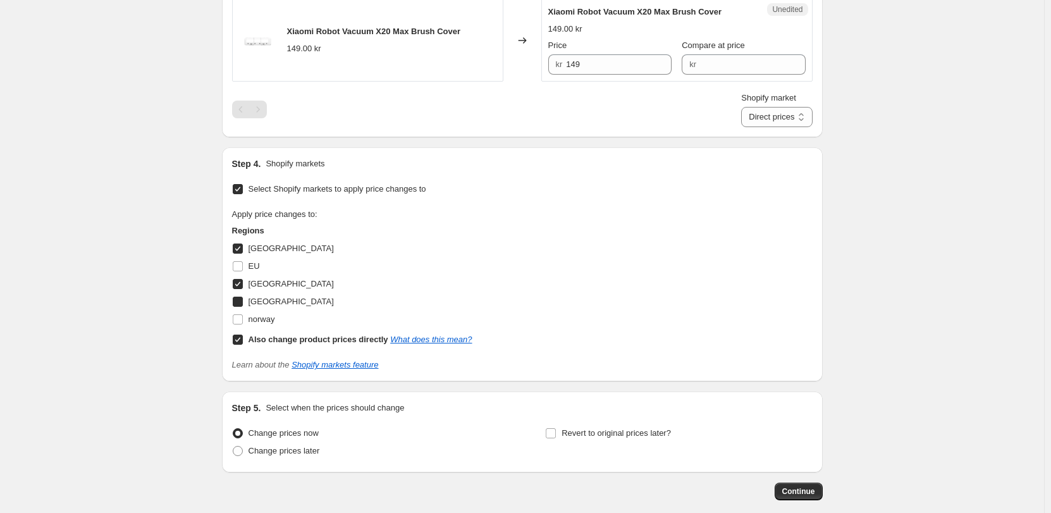
checkbox input "true"
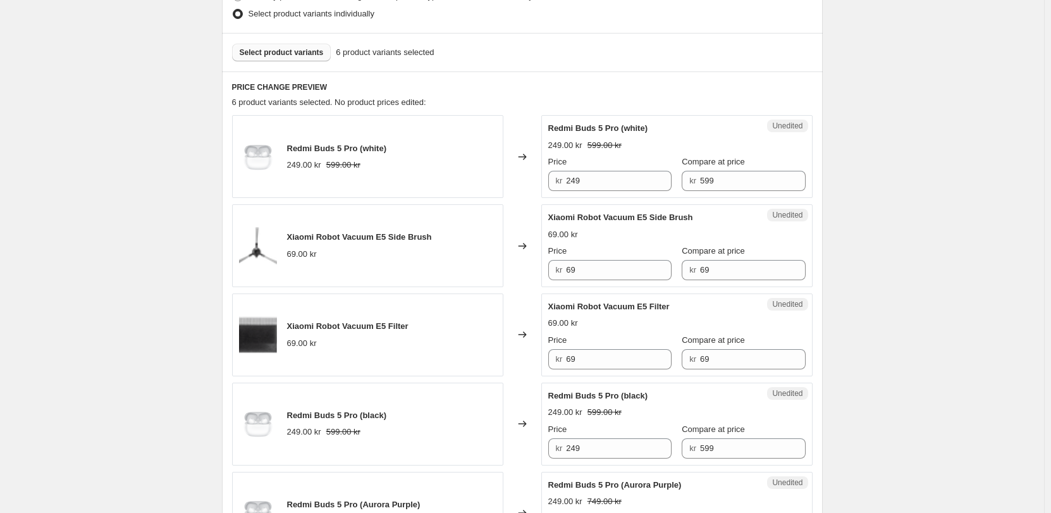
scroll to position [341, 0]
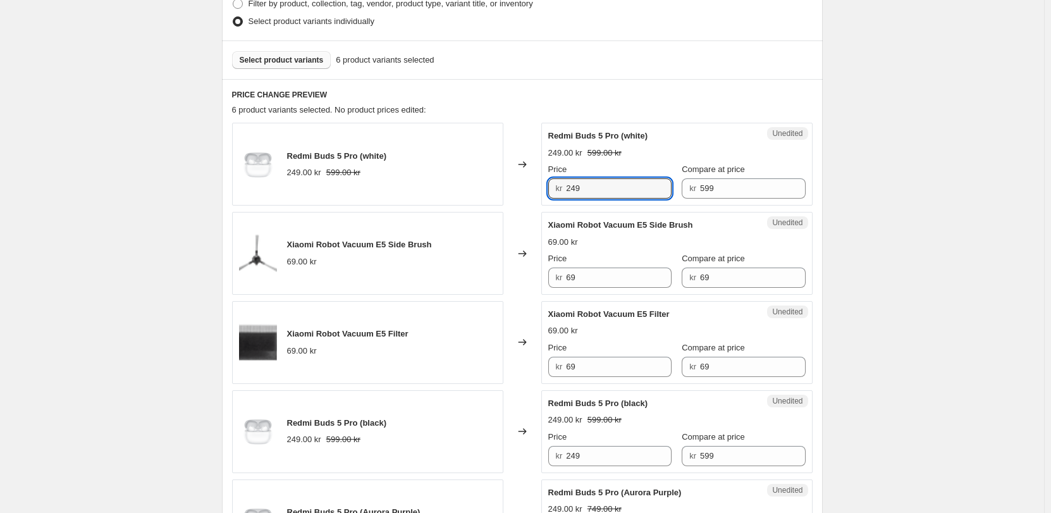
drag, startPoint x: 611, startPoint y: 185, endPoint x: 446, endPoint y: 188, distance: 165.0
click at [446, 188] on div "Redmi Buds 5 Pro (white) 249.00 kr 599.00 kr Changed to Unedited Redmi Buds 5 P…" at bounding box center [522, 164] width 580 height 83
type input "399"
click at [177, 188] on div "Create new price [MEDICAL_DATA]. This page is ready Create new price [MEDICAL_D…" at bounding box center [522, 403] width 1044 height 1488
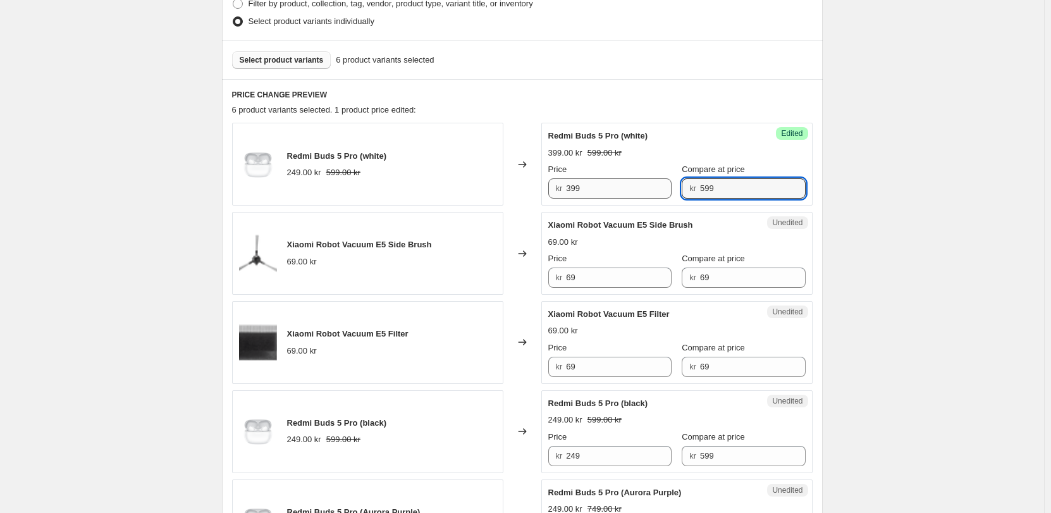
drag, startPoint x: 726, startPoint y: 197, endPoint x: 628, endPoint y: 196, distance: 98.0
click at [628, 196] on div "Price kr 399 Compare at price kr 599" at bounding box center [676, 180] width 257 height 35
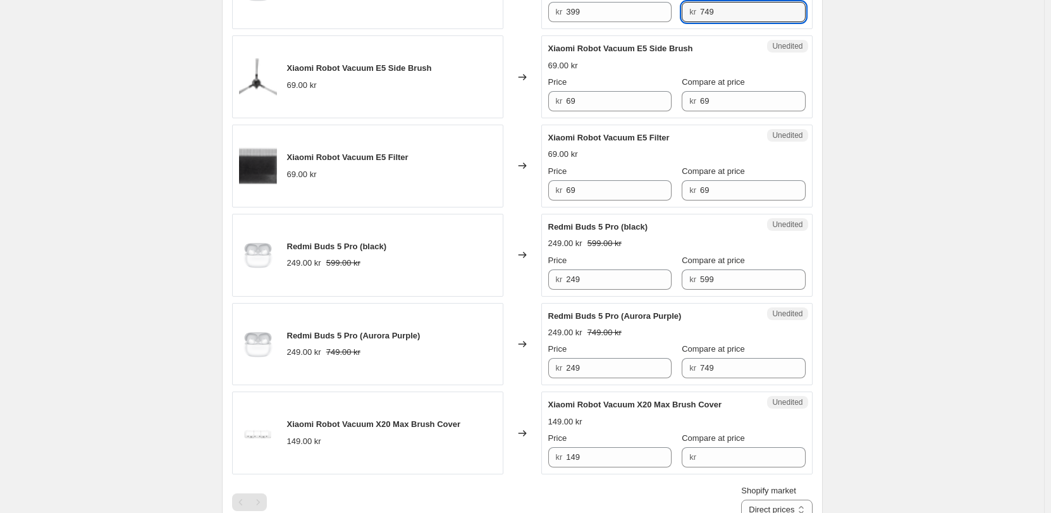
scroll to position [531, 0]
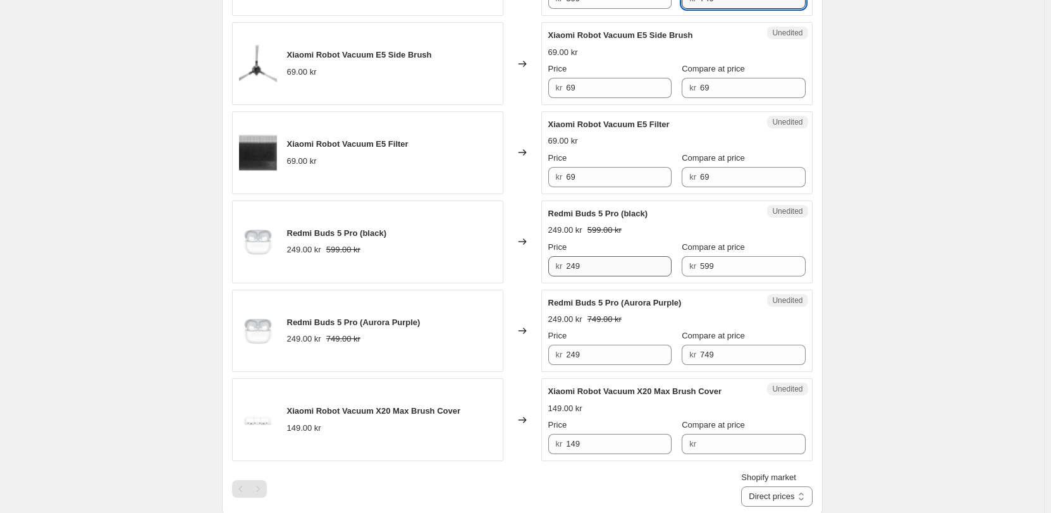
type input "749"
drag, startPoint x: 585, startPoint y: 272, endPoint x: 520, endPoint y: 270, distance: 64.5
click at [520, 271] on div "Redmi Buds 5 Pro (black) 249.00 kr 599.00 kr Changed to Unedited Redmi Buds 5 P…" at bounding box center [522, 241] width 580 height 83
type input "399"
drag, startPoint x: 593, startPoint y: 77, endPoint x: 540, endPoint y: 89, distance: 54.4
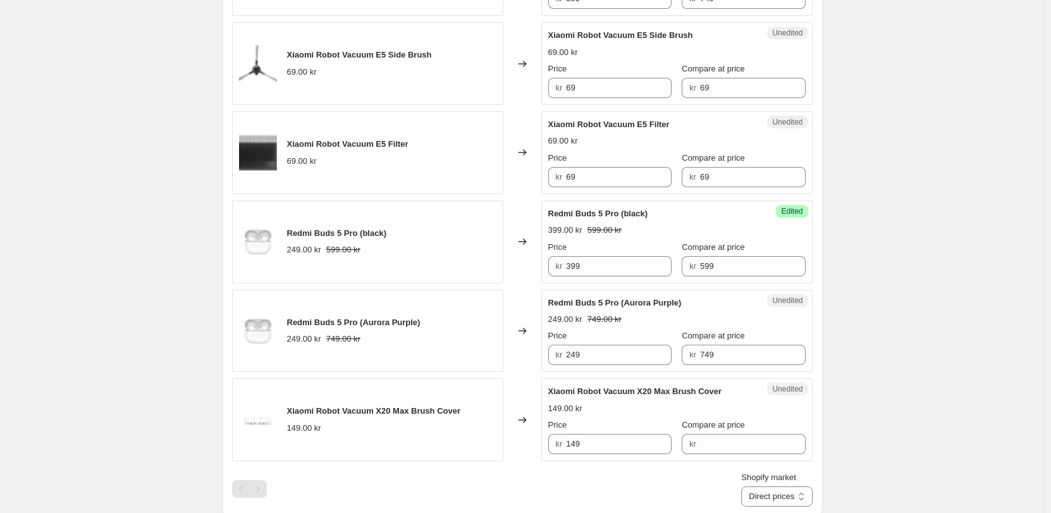
click at [540, 89] on div "Xiaomi Robot Vacuum E5 Side Brush 69.00 kr Changed to Unedited Xiaomi Robot Vac…" at bounding box center [522, 63] width 580 height 83
click at [549, 91] on div "Unedited Xiaomi Robot Vacuum E5 Side Brush 69.00 kr Price kr 69 Compare at pric…" at bounding box center [676, 63] width 271 height 83
type input "99"
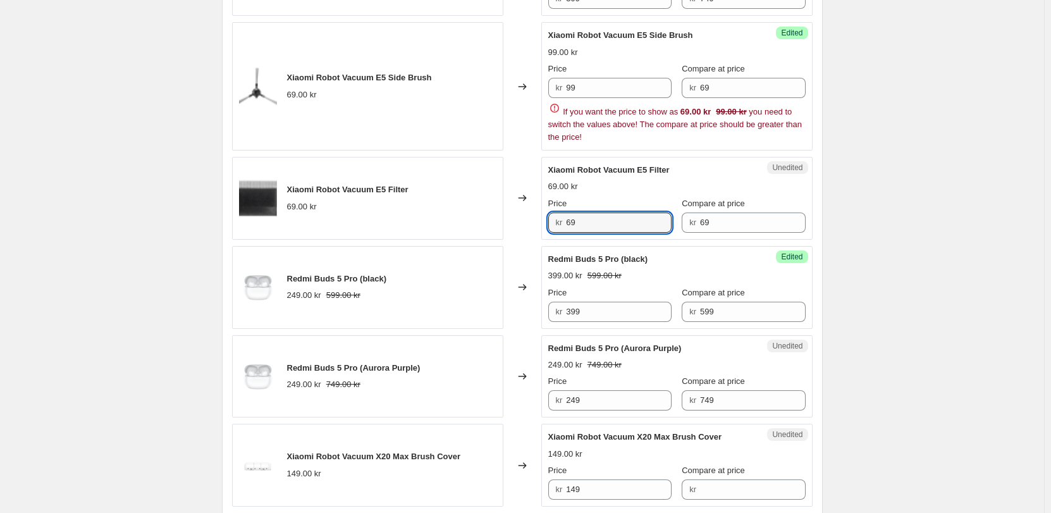
drag, startPoint x: 584, startPoint y: 176, endPoint x: 545, endPoint y: 178, distance: 38.6
click at [545, 178] on div "Unedited Xiaomi Robot Vacuum E5 Filter 69.00 kr Price kr 69 Compare at price kr…" at bounding box center [676, 198] width 271 height 83
type input "99"
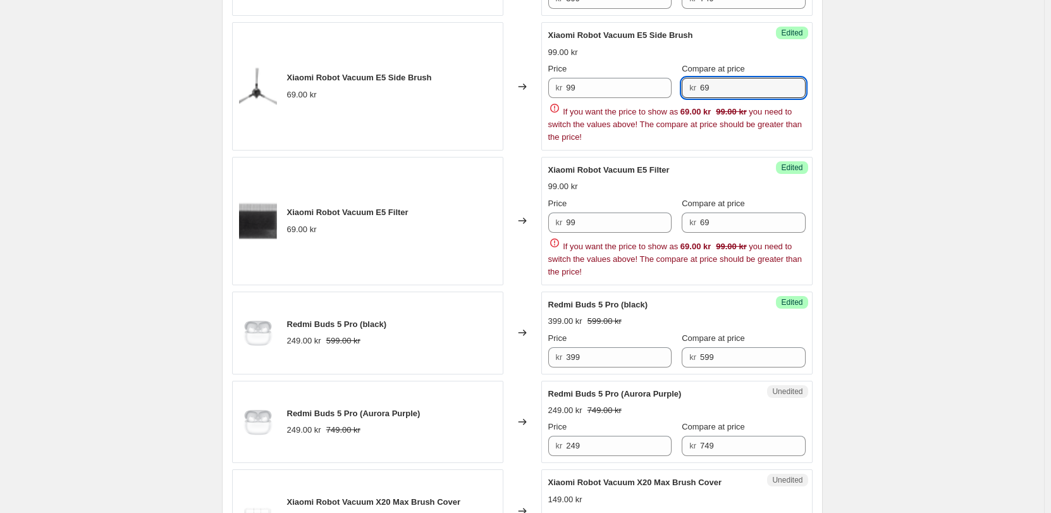
drag, startPoint x: 726, startPoint y: 93, endPoint x: 670, endPoint y: 99, distance: 55.9
click at [670, 99] on div "Price kr 99 Compare at price kr 69 If you want the price to show as 69.00 kr 99…" at bounding box center [676, 103] width 257 height 81
drag, startPoint x: 716, startPoint y: 226, endPoint x: 682, endPoint y: 228, distance: 34.2
click at [682, 228] on div "Price kr 99 Compare at price kr 69 If you want the price to show as 69.00 kr 99…" at bounding box center [676, 237] width 257 height 81
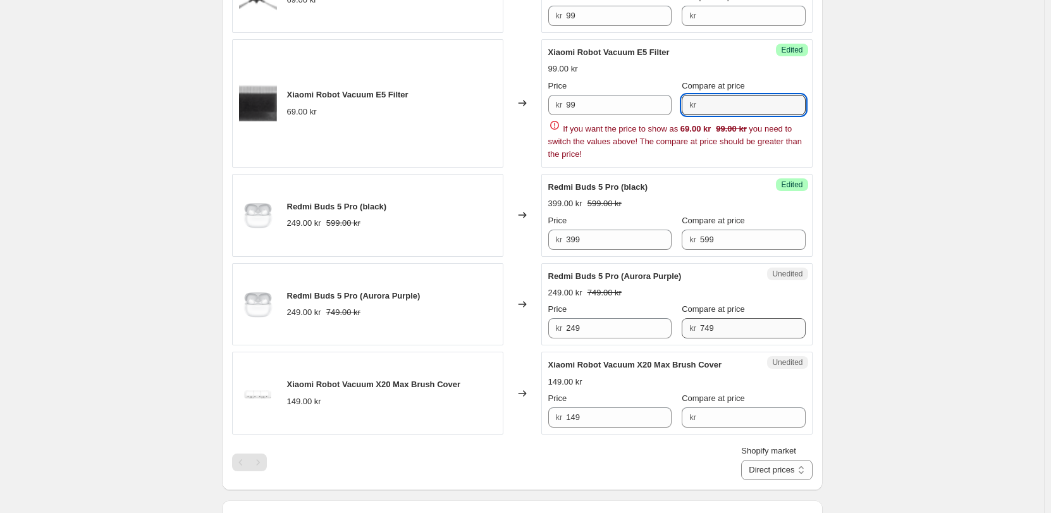
scroll to position [658, 0]
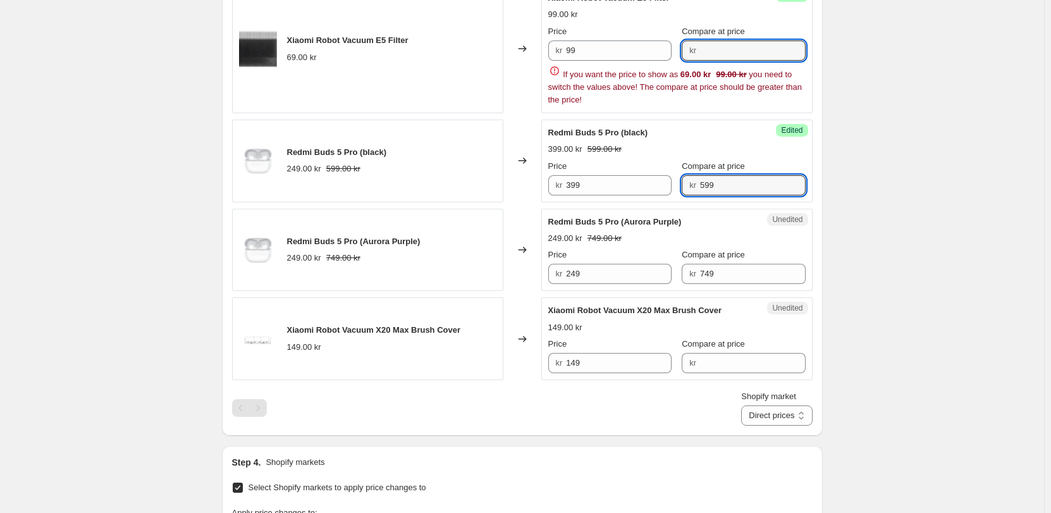
click at [640, 185] on div "Redmi Buds 5 Pro (white) 249.00 kr 599.00 kr Changed to Success Edited Redmi Bu…" at bounding box center [522, 93] width 580 height 573
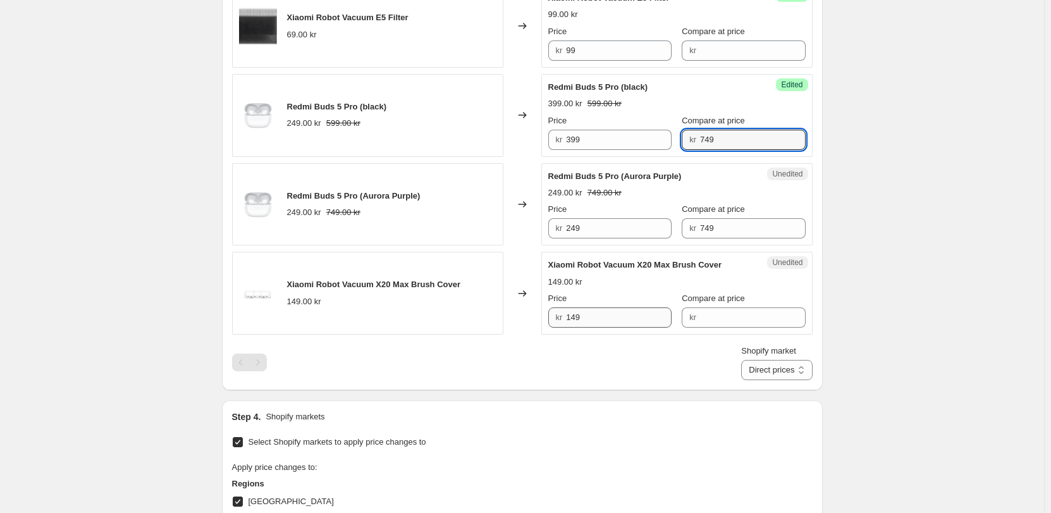
type input "749"
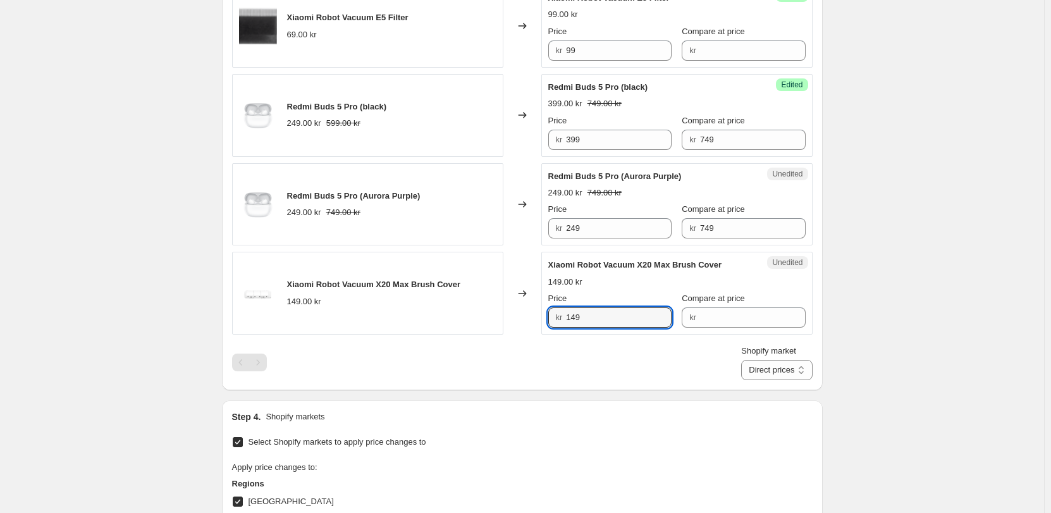
drag, startPoint x: 595, startPoint y: 319, endPoint x: 517, endPoint y: 321, distance: 77.8
click at [517, 321] on div "Xiaomi Robot Vacuum X20 Max Brush Cover 149.00 kr Changed to Unedited Xiaomi Ro…" at bounding box center [522, 293] width 580 height 83
click at [637, 362] on div "Shopify market Direct prices [GEOGRAPHIC_DATA] [GEOGRAPHIC_DATA] [GEOGRAPHIC_DA…" at bounding box center [522, 362] width 580 height 35
click at [773, 372] on select "Direct prices [GEOGRAPHIC_DATA] [GEOGRAPHIC_DATA] [GEOGRAPHIC_DATA]" at bounding box center [776, 370] width 71 height 20
select select "855048421"
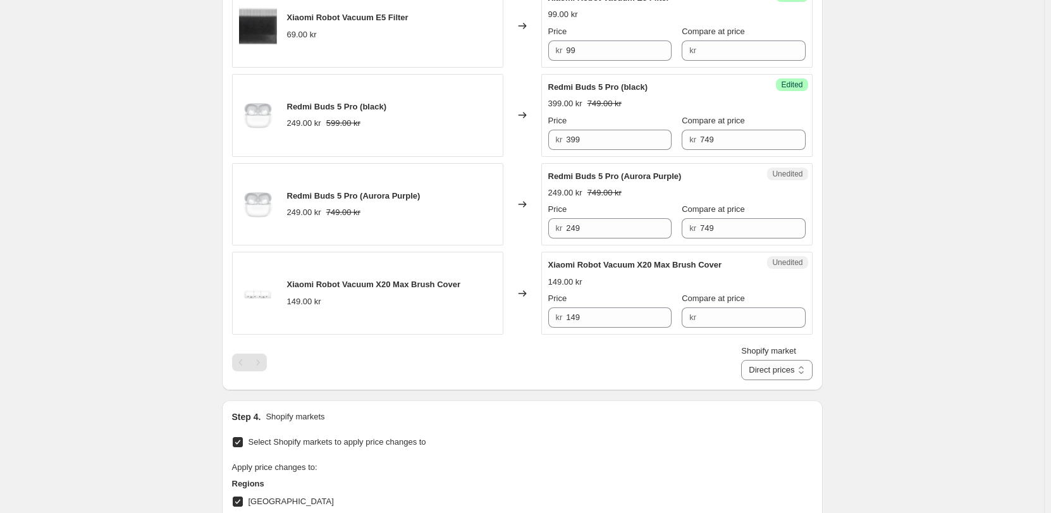
click at [756, 380] on select "Direct prices [GEOGRAPHIC_DATA] [GEOGRAPHIC_DATA] [GEOGRAPHIC_DATA]" at bounding box center [776, 370] width 71 height 20
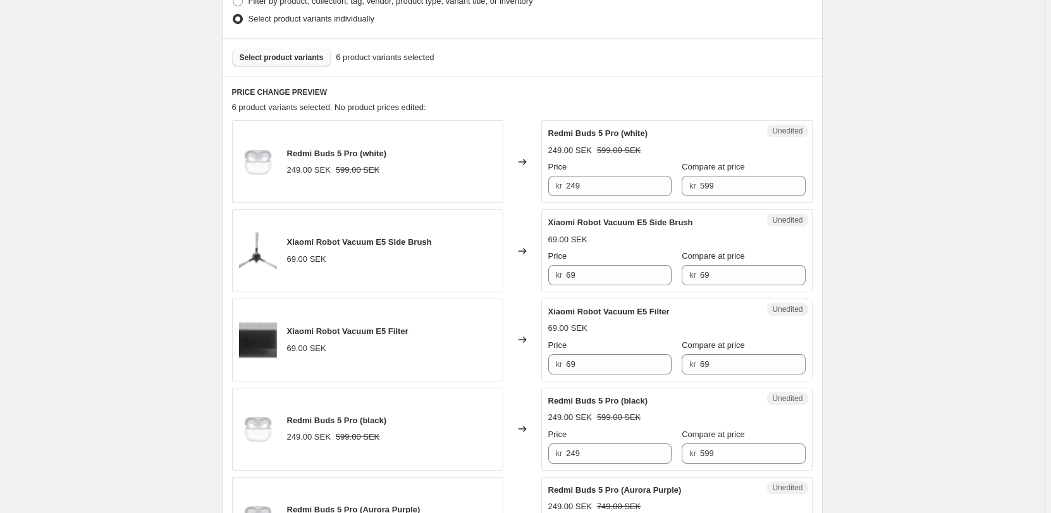
scroll to position [341, 0]
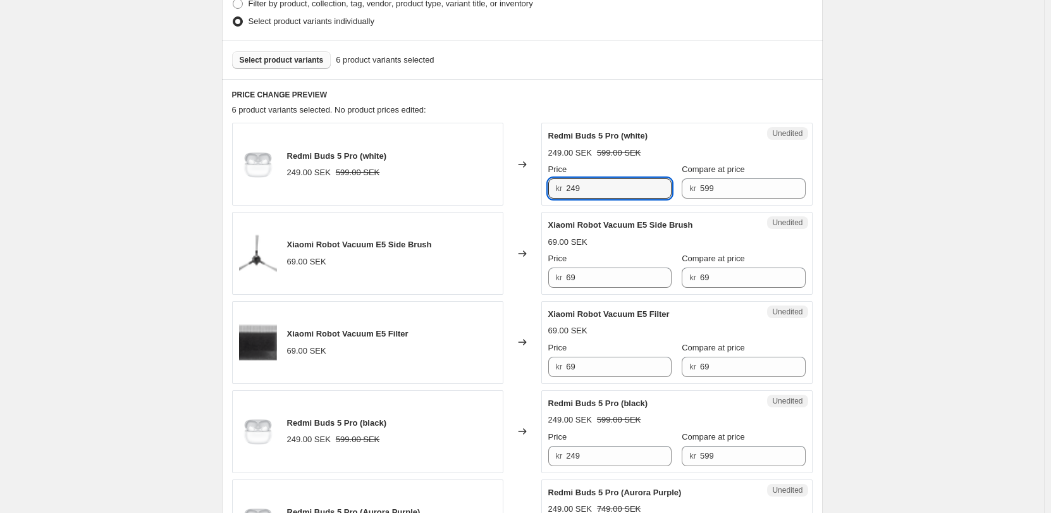
drag, startPoint x: 601, startPoint y: 189, endPoint x: 500, endPoint y: 187, distance: 100.5
click at [500, 187] on div "Redmi Buds 5 Pro (white) 249.00 SEK 599.00 SEK Changed to Unedited Redmi Buds 5…" at bounding box center [522, 164] width 580 height 83
type input "399"
drag, startPoint x: 711, startPoint y: 194, endPoint x: 670, endPoint y: 195, distance: 41.1
click at [670, 195] on div "Price kr 399 Compare at price kr 599" at bounding box center [676, 180] width 257 height 35
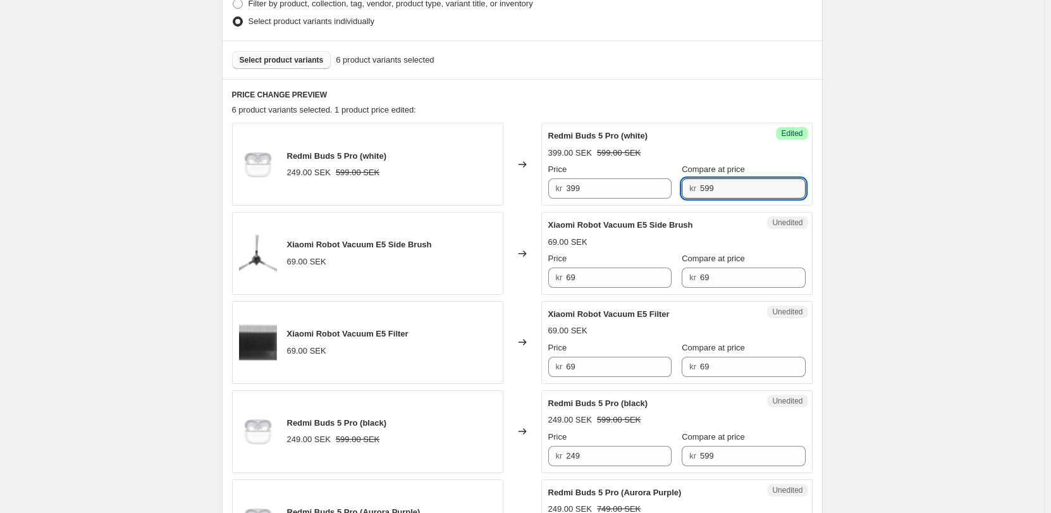
click at [710, 140] on div "Redmi Buds 5 Pro (white)" at bounding box center [651, 136] width 207 height 13
drag, startPoint x: 723, startPoint y: 182, endPoint x: 695, endPoint y: 187, distance: 27.5
click at [695, 187] on div "kr 599" at bounding box center [743, 188] width 123 height 20
type input "749"
click at [716, 155] on div "399.00 SEK 599.00 SEK" at bounding box center [676, 153] width 257 height 13
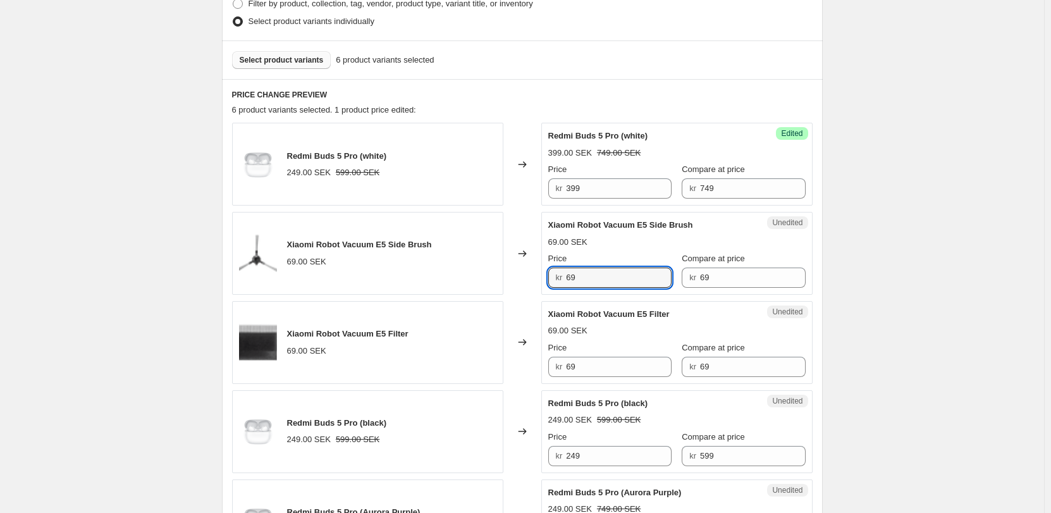
click at [522, 281] on div "Xiaomi Robot Vacuum E5 Side Brush 69.00 SEK Changed to Unedited Xiaomi Robot Va…" at bounding box center [522, 253] width 580 height 83
type input "99"
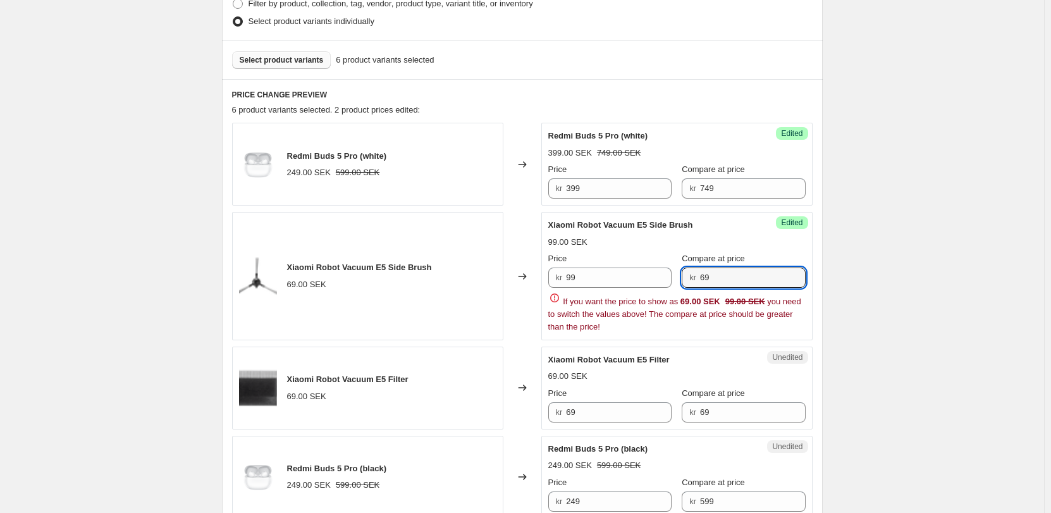
drag, startPoint x: 687, startPoint y: 286, endPoint x: 673, endPoint y: 290, distance: 15.0
click at [667, 286] on div "Price kr 99 Compare at price kr 69" at bounding box center [676, 269] width 257 height 35
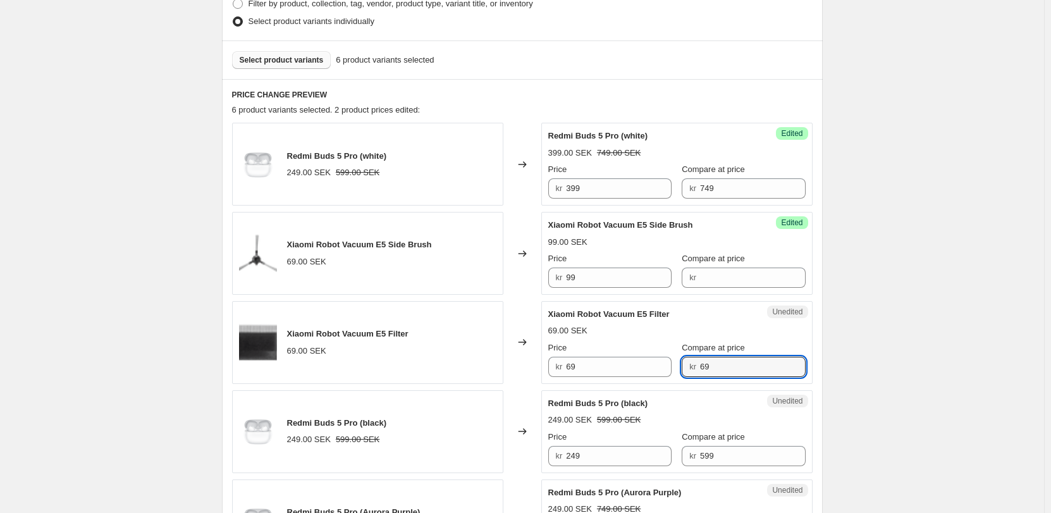
drag, startPoint x: 700, startPoint y: 413, endPoint x: 676, endPoint y: 415, distance: 23.5
click at [676, 415] on div "Redmi Buds 5 Pro (white) 249.00 SEK 599.00 SEK Changed to Success Edited Redmi …" at bounding box center [522, 387] width 580 height 528
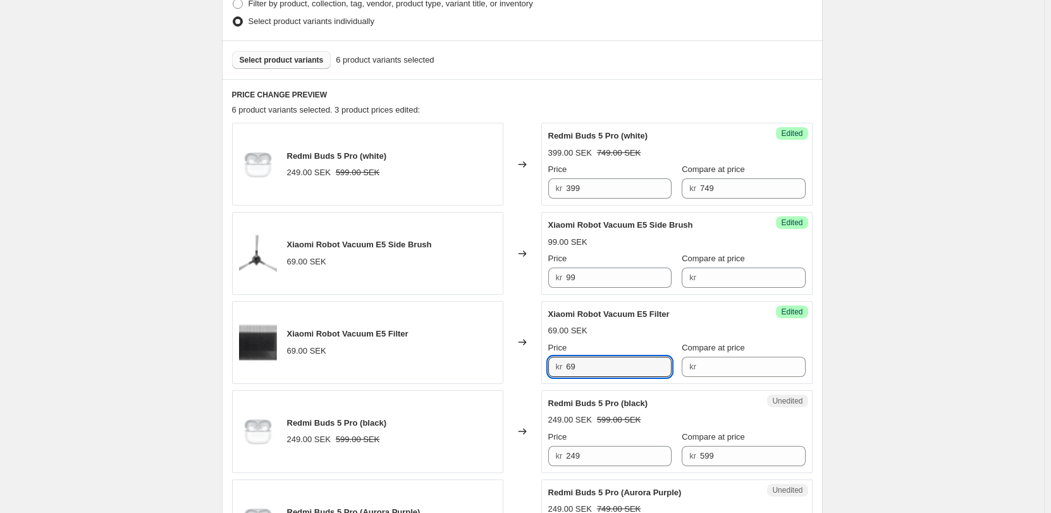
drag, startPoint x: 588, startPoint y: 370, endPoint x: 512, endPoint y: 365, distance: 76.0
click at [512, 365] on div "Xiaomi Robot Vacuum E5 Filter 69.00 SEK Changed to Success Edited Xiaomi Robot …" at bounding box center [522, 342] width 580 height 83
type input "99"
click at [690, 326] on div "69.00 SEK" at bounding box center [676, 330] width 257 height 13
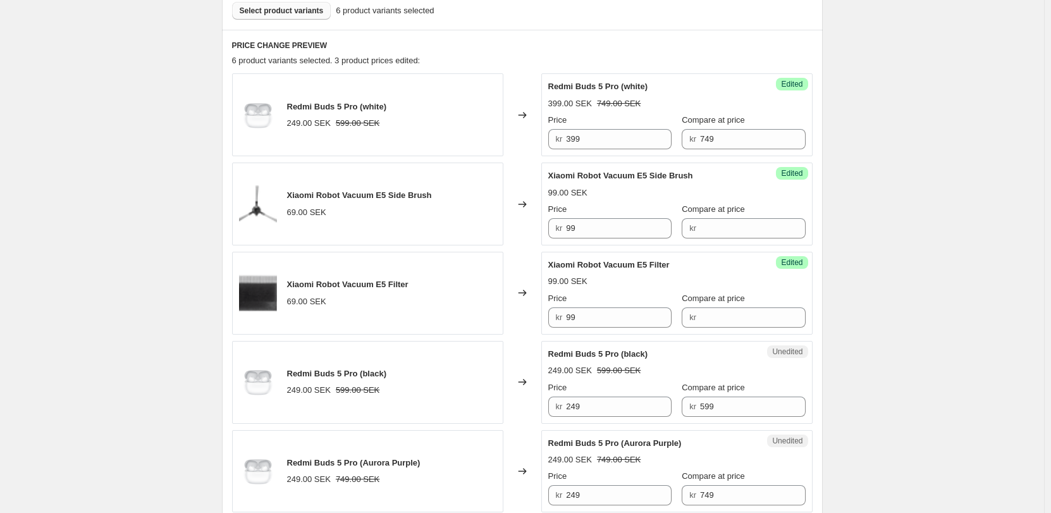
scroll to position [405, 0]
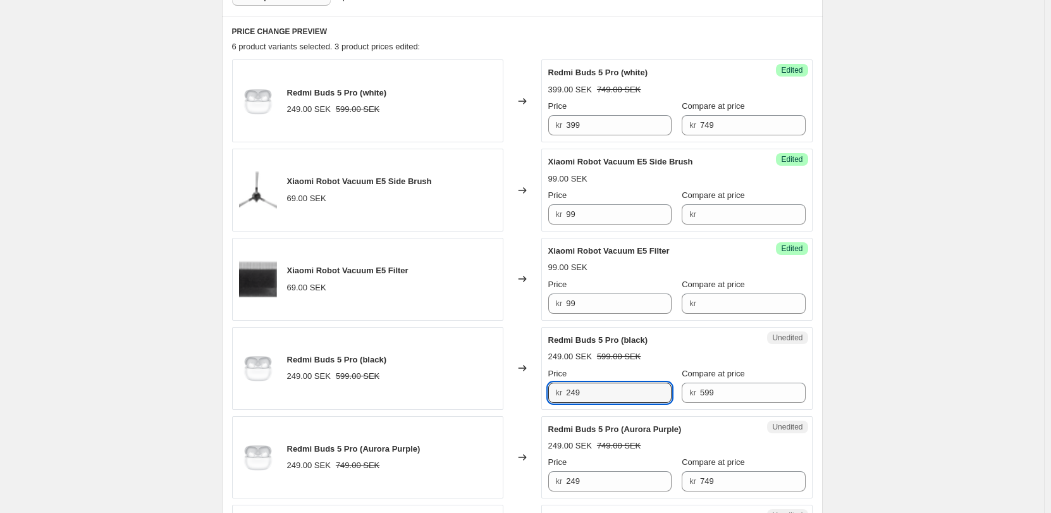
drag, startPoint x: 518, startPoint y: 391, endPoint x: 510, endPoint y: 388, distance: 8.2
click at [510, 388] on div "Redmi Buds 5 Pro (black) 249.00 SEK 599.00 SEK Changed to Unedited Redmi Buds 5…" at bounding box center [522, 368] width 580 height 83
type input "399"
click at [721, 337] on div "Redmi Buds 5 Pro (black)" at bounding box center [651, 340] width 207 height 13
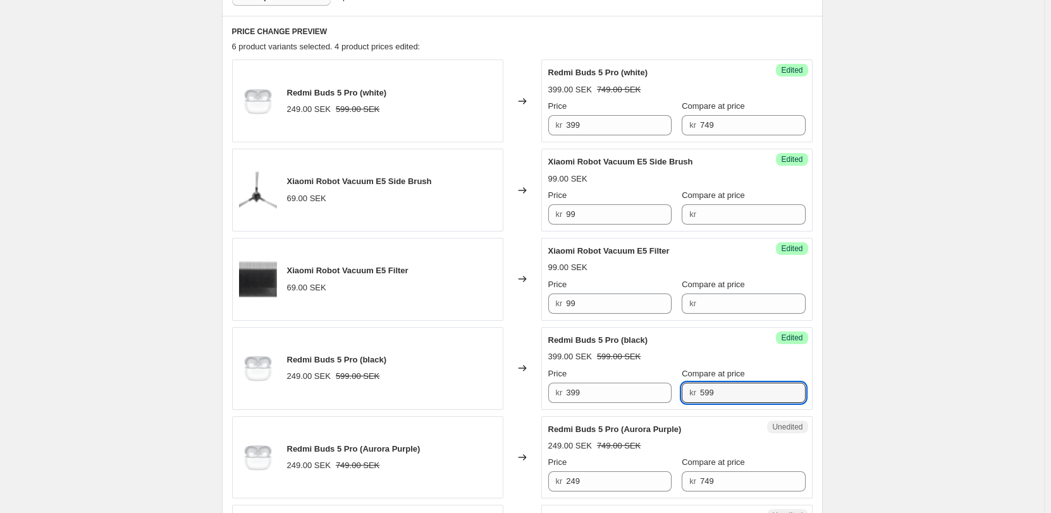
drag, startPoint x: 728, startPoint y: 389, endPoint x: 565, endPoint y: 395, distance: 163.9
click at [565, 395] on div "Price kr 399 Compare at price kr 599" at bounding box center [676, 384] width 257 height 35
type input "749"
click at [707, 353] on div "399.00 SEK 599.00 SEK" at bounding box center [676, 356] width 257 height 13
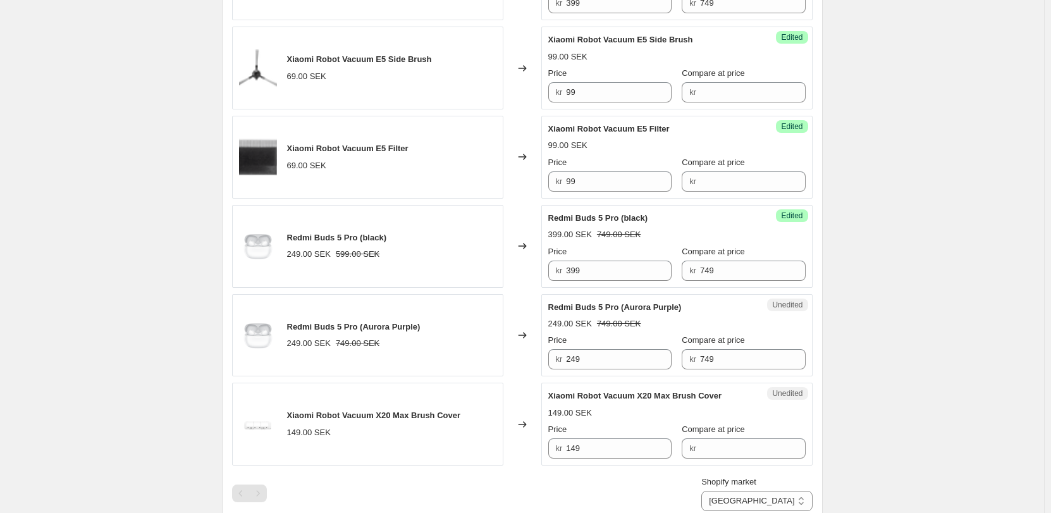
scroll to position [531, 0]
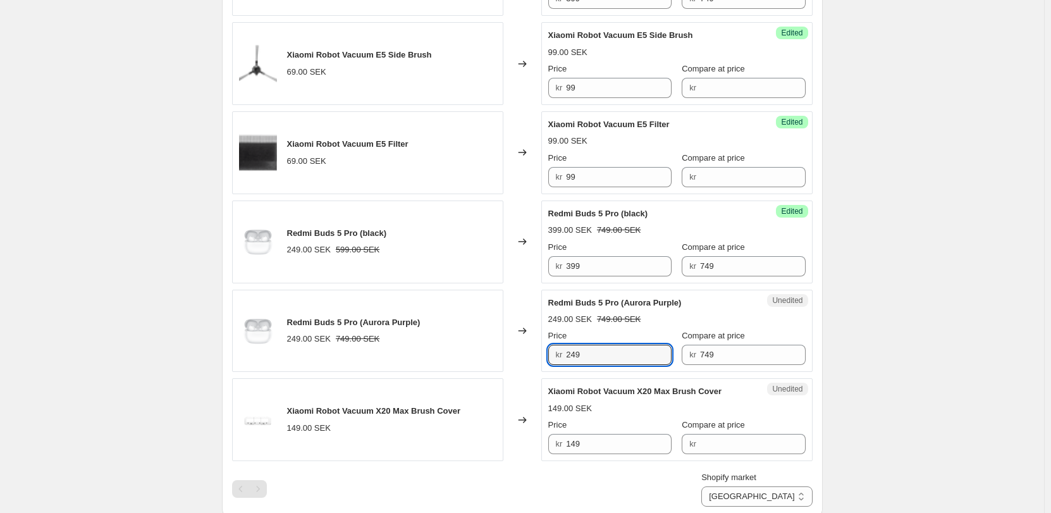
drag, startPoint x: 563, startPoint y: 355, endPoint x: 434, endPoint y: 355, distance: 129.0
click at [434, 355] on div "Redmi Buds 5 Pro (Aurora Purple) 249.00 SEK 749.00 SEK Changed to Unedited Redm…" at bounding box center [522, 331] width 580 height 83
type input "399"
click at [735, 314] on div "249.00 SEK 749.00 SEK" at bounding box center [676, 319] width 257 height 13
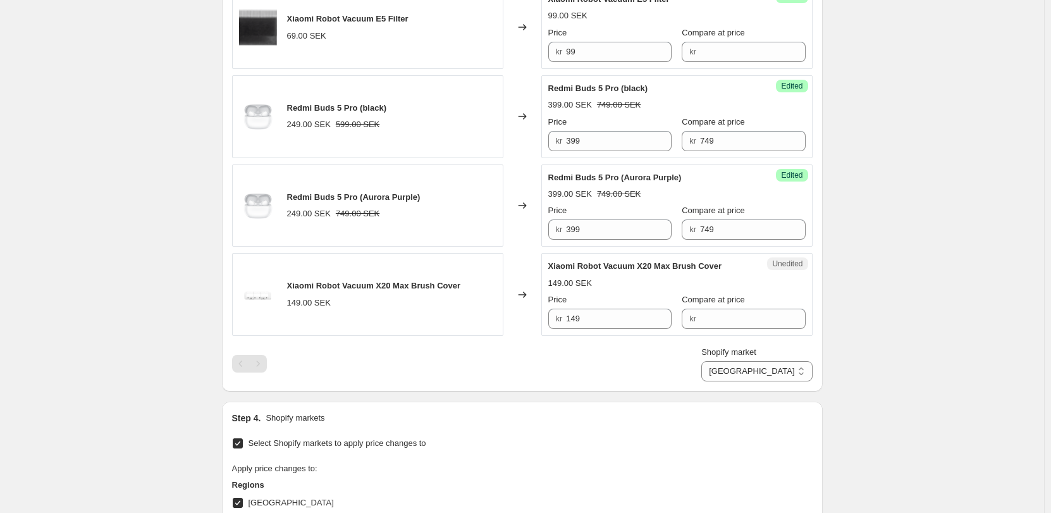
scroll to position [658, 0]
click at [771, 364] on select "Direct prices [GEOGRAPHIC_DATA] [GEOGRAPHIC_DATA] [GEOGRAPHIC_DATA]" at bounding box center [756, 370] width 111 height 20
select select "13296369893"
click at [754, 380] on select "Direct prices [GEOGRAPHIC_DATA] [GEOGRAPHIC_DATA] [GEOGRAPHIC_DATA]" at bounding box center [756, 370] width 111 height 20
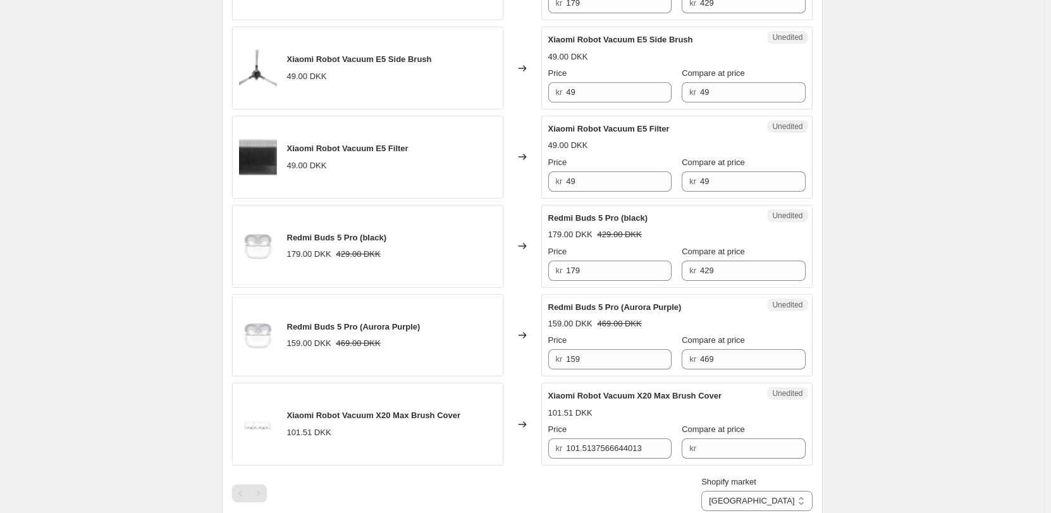
scroll to position [405, 0]
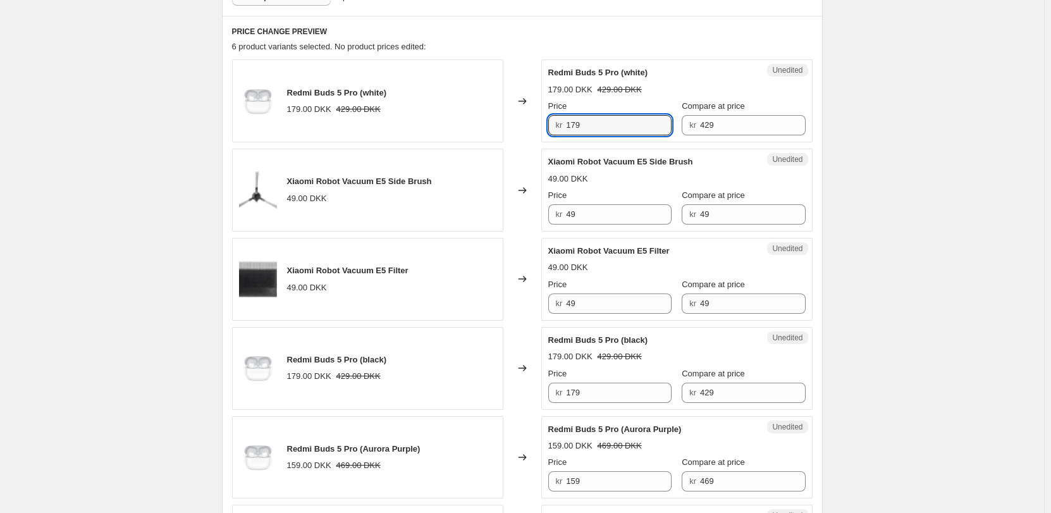
drag, startPoint x: 501, startPoint y: 119, endPoint x: 489, endPoint y: 118, distance: 12.8
click at [489, 118] on div "Redmi Buds 5 Pro (white) 179.00 DKK 429.00 DKK Changed to Unedited Redmi Buds 5…" at bounding box center [522, 100] width 580 height 83
type input "269"
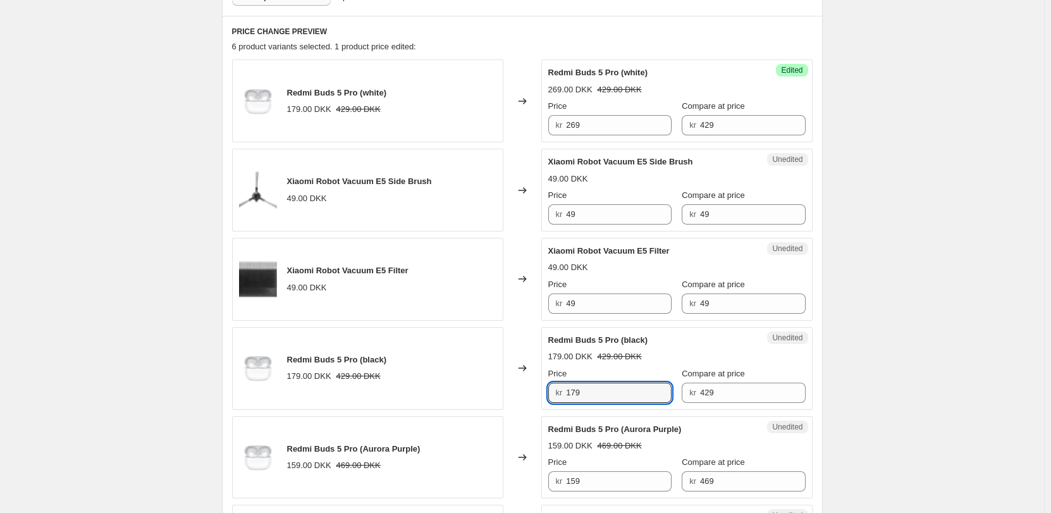
drag, startPoint x: 596, startPoint y: 396, endPoint x: 514, endPoint y: 395, distance: 81.6
click at [514, 395] on div "Redmi Buds 5 Pro (black) 179.00 DKK 429.00 DKK Changed to Unedited Redmi Buds 5…" at bounding box center [522, 368] width 580 height 83
type input "269"
drag, startPoint x: 602, startPoint y: 478, endPoint x: 525, endPoint y: 482, distance: 76.6
click at [525, 482] on div "Redmi Buds 5 Pro (Aurora Purple) 159.00 DKK 469.00 DKK Changed to Unedited Redm…" at bounding box center [522, 457] width 580 height 83
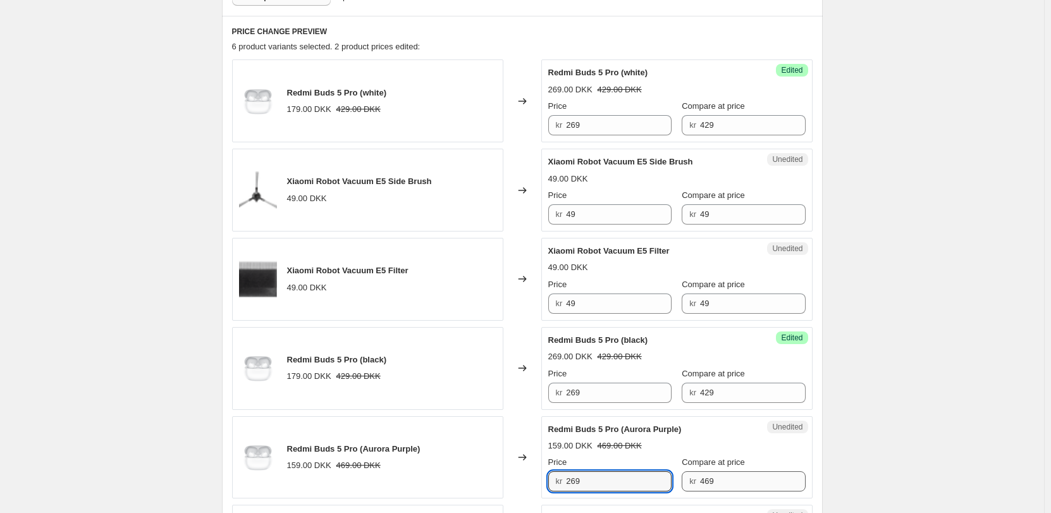
type input "269"
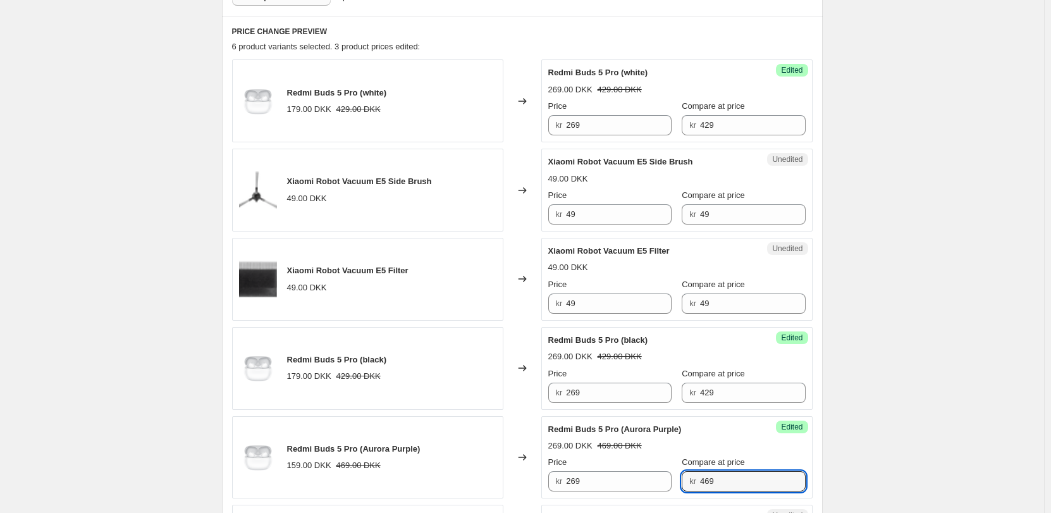
drag, startPoint x: 742, startPoint y: 486, endPoint x: 677, endPoint y: 487, distance: 65.1
click at [677, 487] on div "Price kr 269 Compare at price kr 469" at bounding box center [676, 473] width 257 height 35
type input "429"
drag, startPoint x: 602, startPoint y: 216, endPoint x: 530, endPoint y: 211, distance: 72.2
click at [530, 211] on div "Xiaomi Robot Vacuum E5 Side Brush 49.00 DKK Changed to Unedited Xiaomi Robot Va…" at bounding box center [522, 190] width 580 height 83
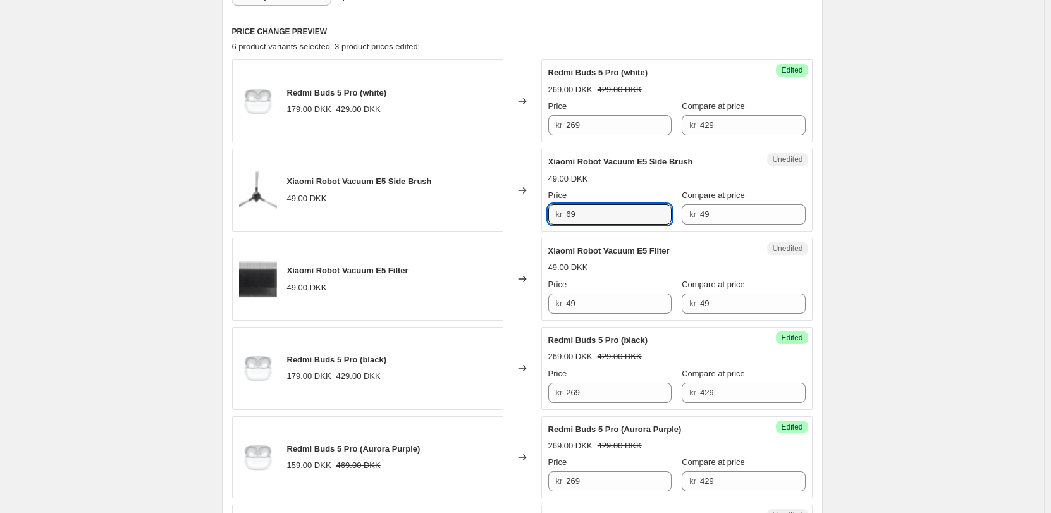
type input "69"
drag, startPoint x: 690, startPoint y: 210, endPoint x: 648, endPoint y: 213, distance: 41.8
click at [648, 213] on div "Price kr 69 Compare at price kr 49" at bounding box center [676, 206] width 257 height 35
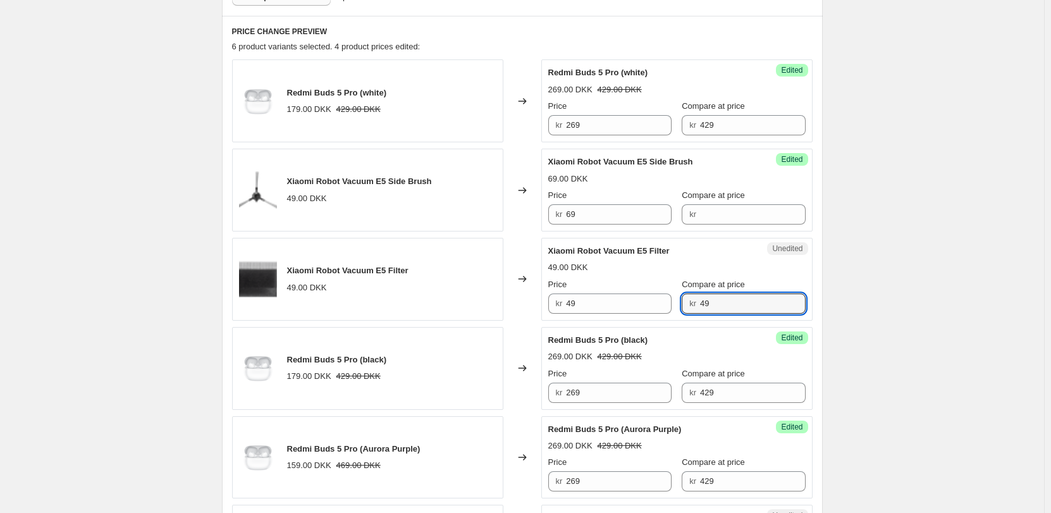
drag, startPoint x: 697, startPoint y: 351, endPoint x: 656, endPoint y: 351, distance: 41.1
click at [656, 351] on div "Redmi Buds 5 Pro (white) 179.00 DKK 429.00 DKK Changed to Success Edited Redmi …" at bounding box center [522, 323] width 580 height 528
drag, startPoint x: 579, startPoint y: 307, endPoint x: 505, endPoint y: 300, distance: 74.3
click at [505, 300] on div "Xiaomi Robot Vacuum E5 Filter 49.00 DKK Changed to Unedited Xiaomi Robot Vacuum…" at bounding box center [522, 279] width 580 height 83
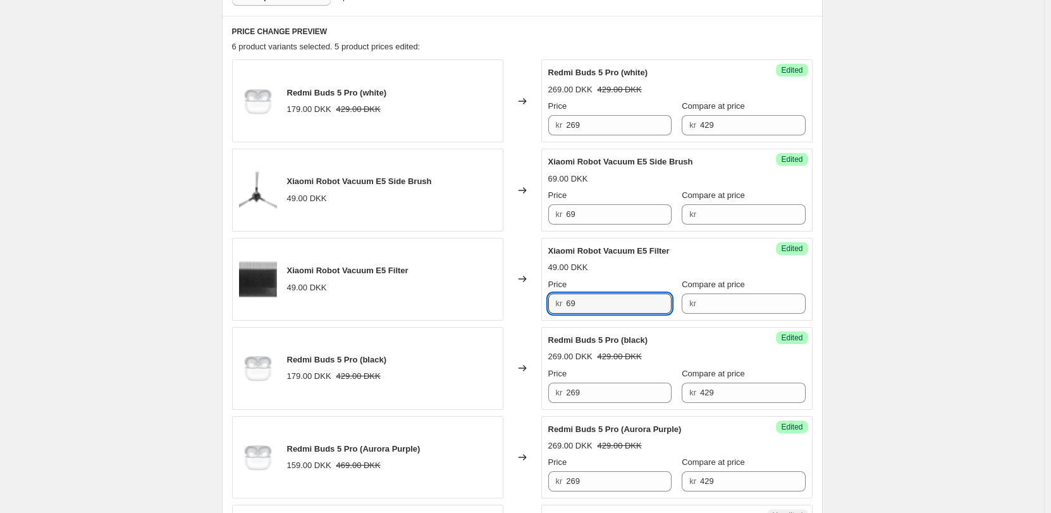
type input "69"
click at [703, 264] on div "49.00 DKK" at bounding box center [676, 267] width 257 height 13
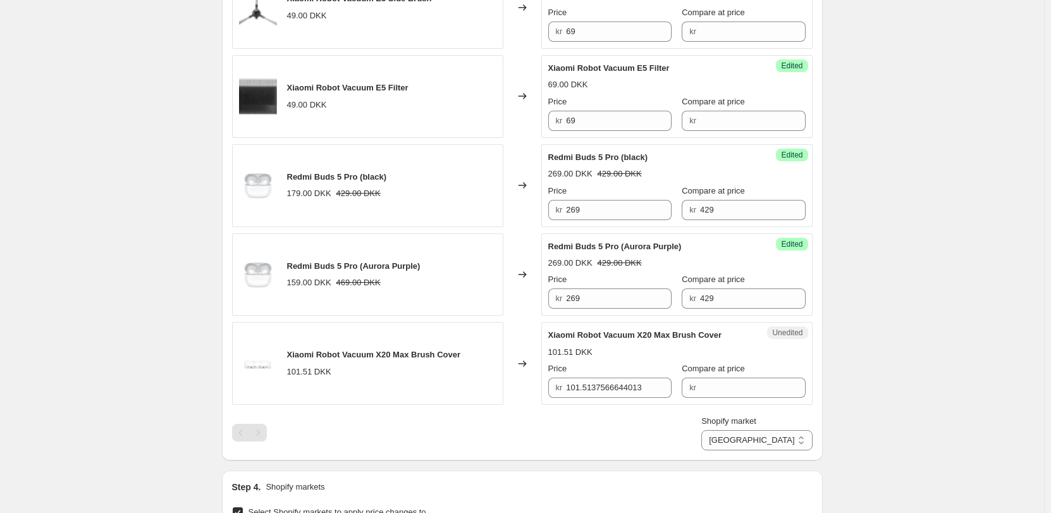
scroll to position [594, 0]
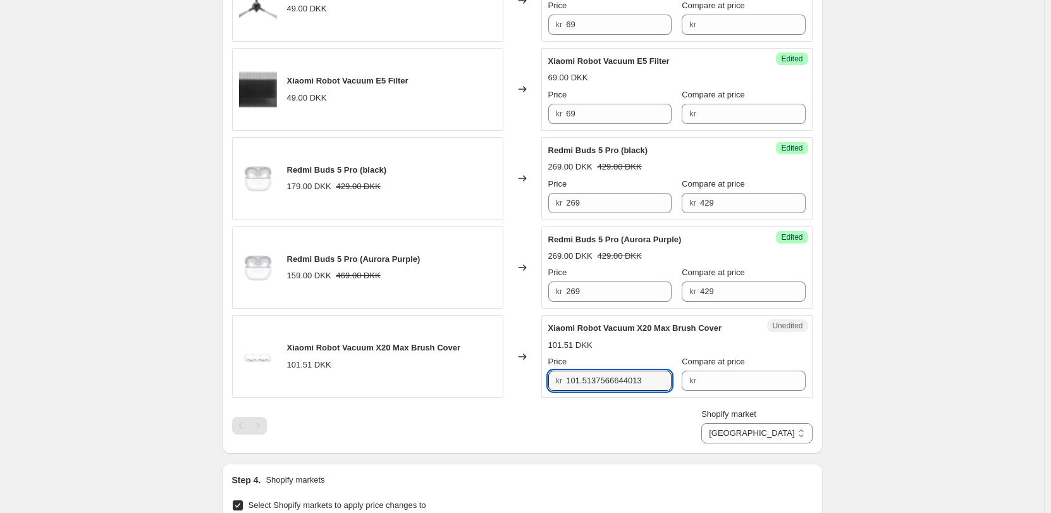
drag, startPoint x: 654, startPoint y: 384, endPoint x: 453, endPoint y: 377, distance: 200.5
click at [453, 378] on div "Xiaomi Robot Vacuum X20 Max Brush Cover 101.51 DKK Changed to Unedited Xiaomi R…" at bounding box center [522, 356] width 580 height 83
type input "109"
click at [526, 425] on div "Shopify market Direct prices [GEOGRAPHIC_DATA] [GEOGRAPHIC_DATA] [GEOGRAPHIC_DA…" at bounding box center [522, 425] width 580 height 35
click at [766, 432] on select "Direct prices [GEOGRAPHIC_DATA] [GEOGRAPHIC_DATA] [GEOGRAPHIC_DATA]" at bounding box center [756, 433] width 111 height 20
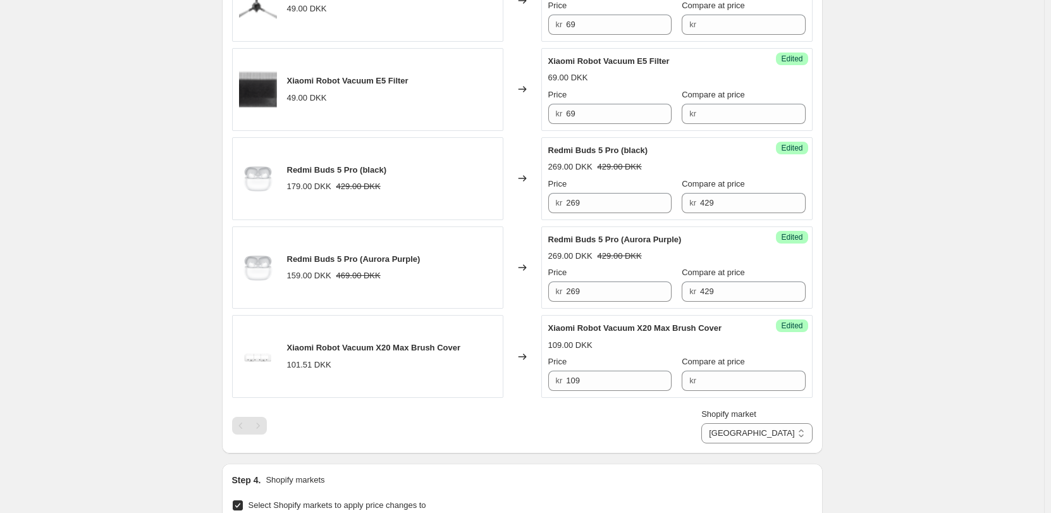
select select "55491821903"
click at [756, 443] on select "Direct prices [GEOGRAPHIC_DATA] [GEOGRAPHIC_DATA] [GEOGRAPHIC_DATA]" at bounding box center [756, 433] width 111 height 20
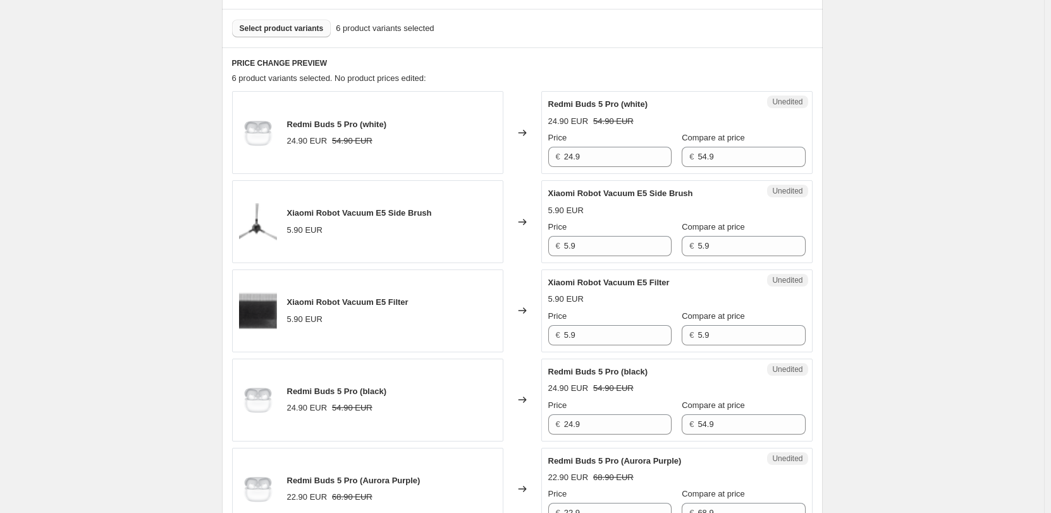
scroll to position [341, 0]
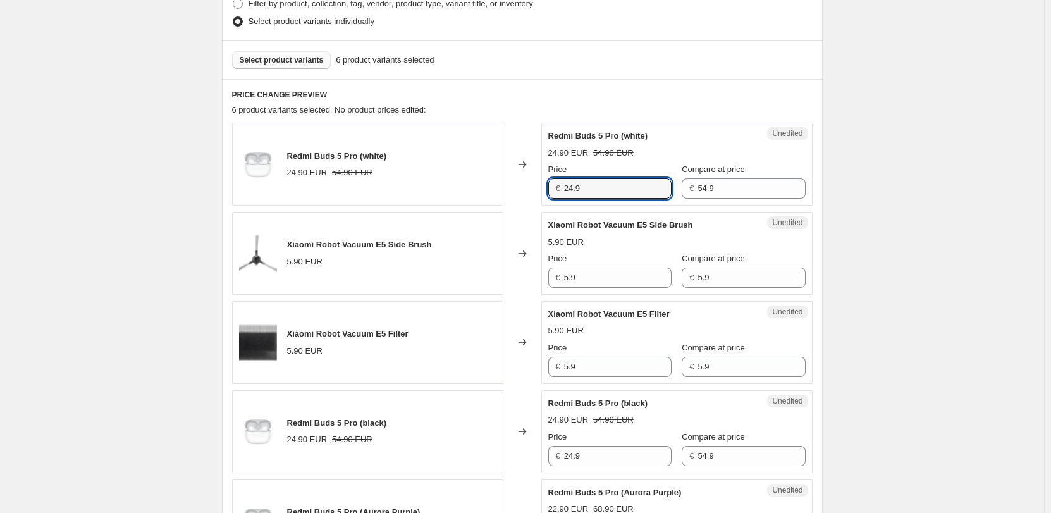
drag, startPoint x: 561, startPoint y: 192, endPoint x: 451, endPoint y: 191, distance: 110.6
click at [451, 191] on div "Redmi Buds 5 Pro (white) 24.90 EUR 54.90 EUR Changed to Unedited Redmi Buds 5 P…" at bounding box center [522, 164] width 580 height 83
type input "35.9"
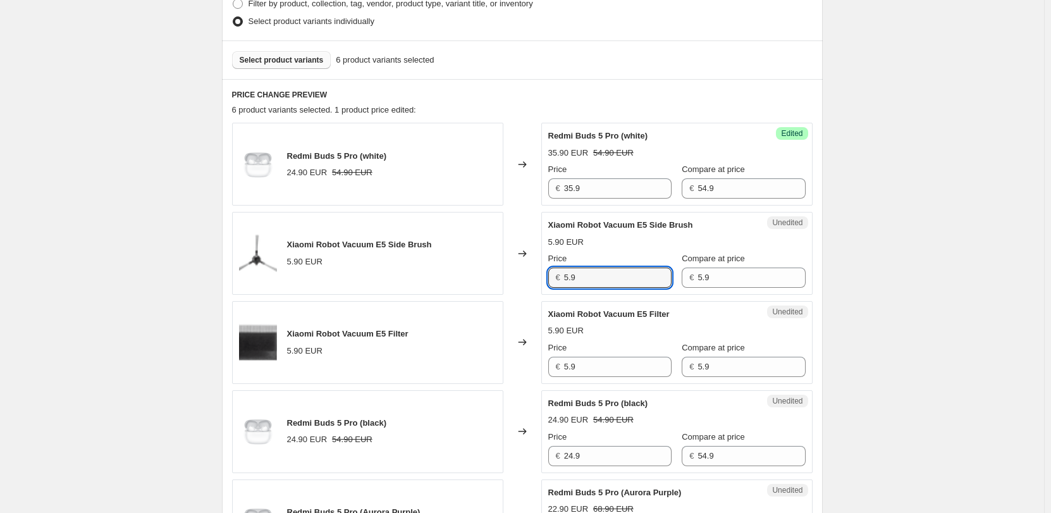
drag, startPoint x: 595, startPoint y: 279, endPoint x: 506, endPoint y: 276, distance: 89.2
click at [506, 276] on div "Xiaomi Robot Vacuum E5 Side Brush 5.90 EUR Changed to Unedited Xiaomi Robot Vac…" at bounding box center [522, 253] width 580 height 83
type input "8.9"
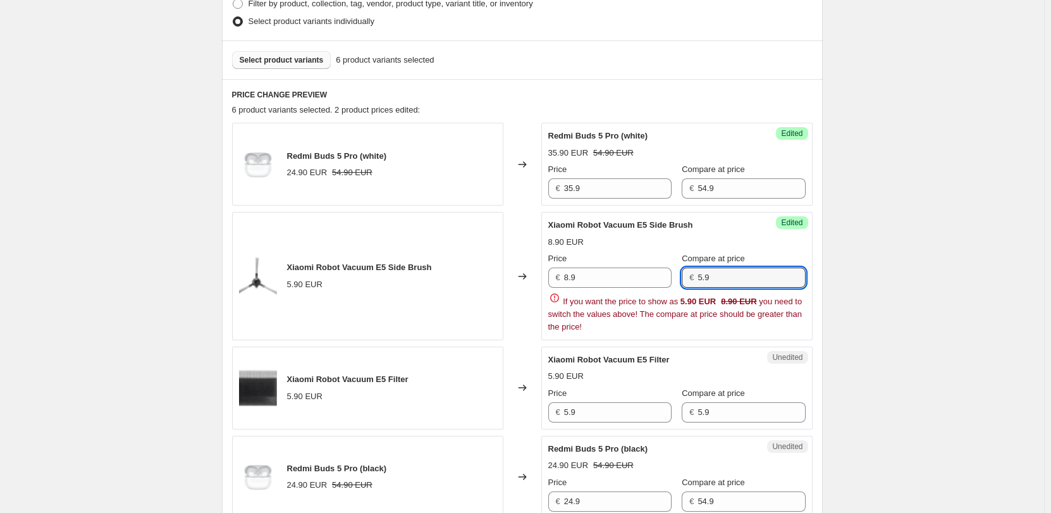
drag, startPoint x: 716, startPoint y: 280, endPoint x: 723, endPoint y: 361, distance: 81.2
click at [683, 286] on div "Price € 8.9 Compare at price € 5.9" at bounding box center [676, 269] width 257 height 35
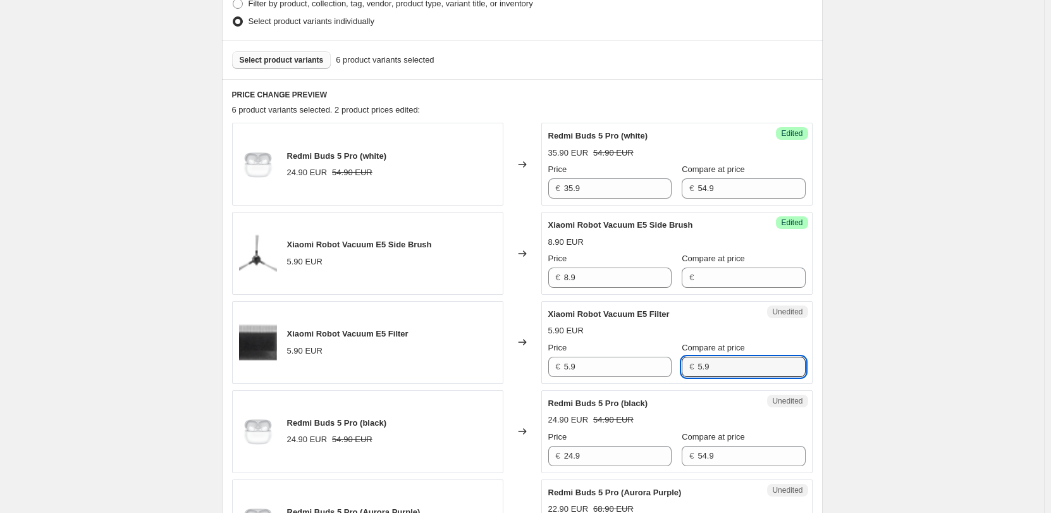
drag, startPoint x: 658, startPoint y: 408, endPoint x: 644, endPoint y: 408, distance: 13.3
click at [644, 408] on div "Redmi Buds 5 Pro (white) 24.90 EUR 54.90 EUR Changed to Success Edited Redmi Bu…" at bounding box center [522, 387] width 580 height 528
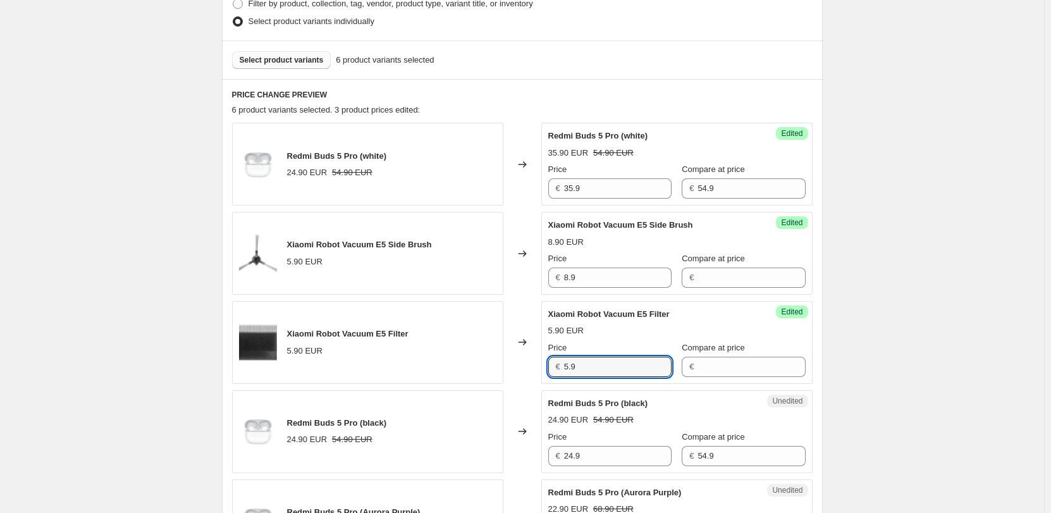
drag, startPoint x: 541, startPoint y: 372, endPoint x: 469, endPoint y: 372, distance: 71.4
click at [469, 372] on div "Xiaomi Robot Vacuum E5 Filter 5.90 EUR Changed to Success Edited Xiaomi Robot V…" at bounding box center [522, 342] width 580 height 83
type input "8.9"
click at [689, 310] on div "Xiaomi Robot Vacuum E5 Filter" at bounding box center [651, 314] width 207 height 13
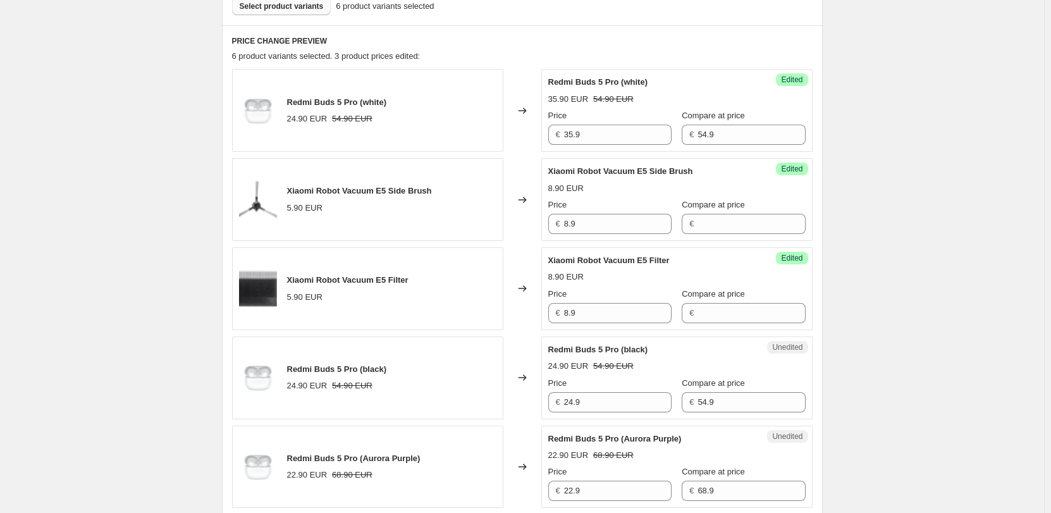
scroll to position [468, 0]
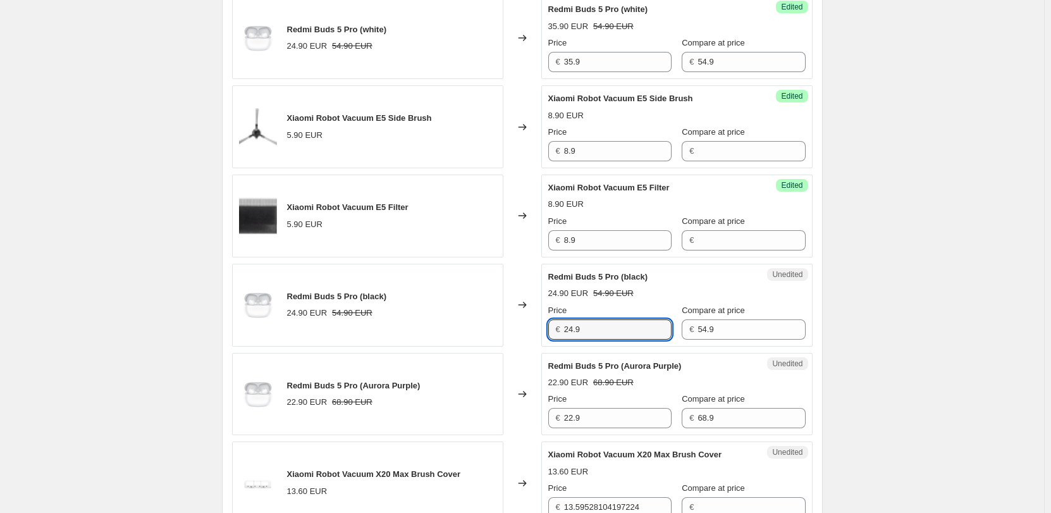
drag, startPoint x: 541, startPoint y: 330, endPoint x: 474, endPoint y: 328, distance: 67.7
click at [474, 328] on div "Redmi Buds 5 Pro (black) 24.90 EUR 54.90 EUR Changed to Unedited Redmi Buds 5 P…" at bounding box center [522, 305] width 580 height 83
type input "35.9"
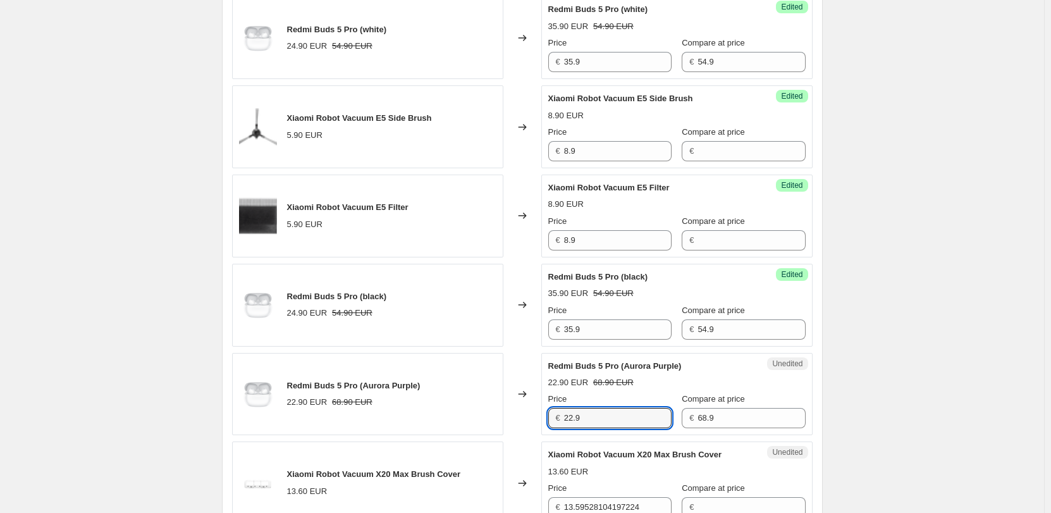
drag, startPoint x: 552, startPoint y: 421, endPoint x: 460, endPoint y: 417, distance: 91.8
click at [460, 416] on div "Redmi Buds 5 Pro (Aurora Purple) 22.90 EUR 68.90 EUR Changed to Unedited Redmi …" at bounding box center [522, 394] width 580 height 83
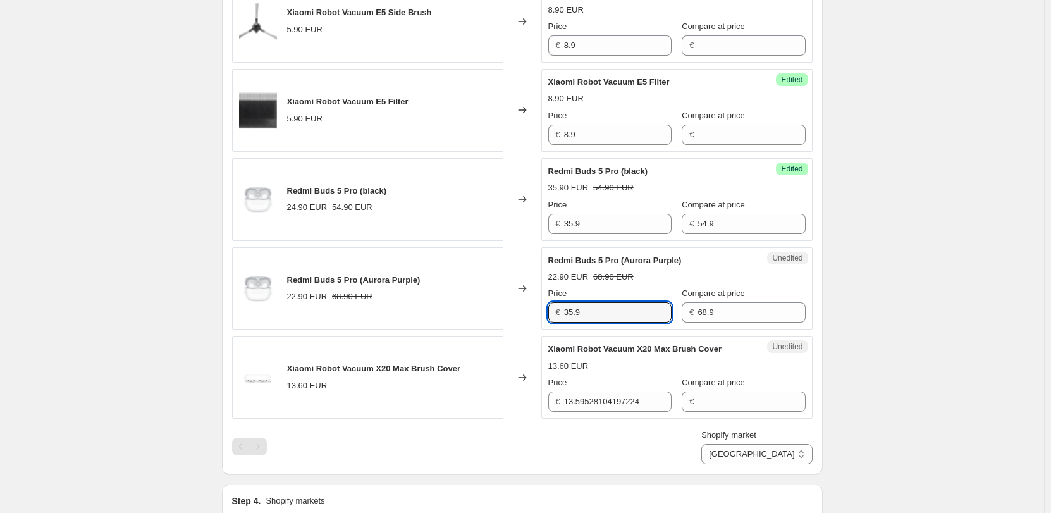
scroll to position [594, 0]
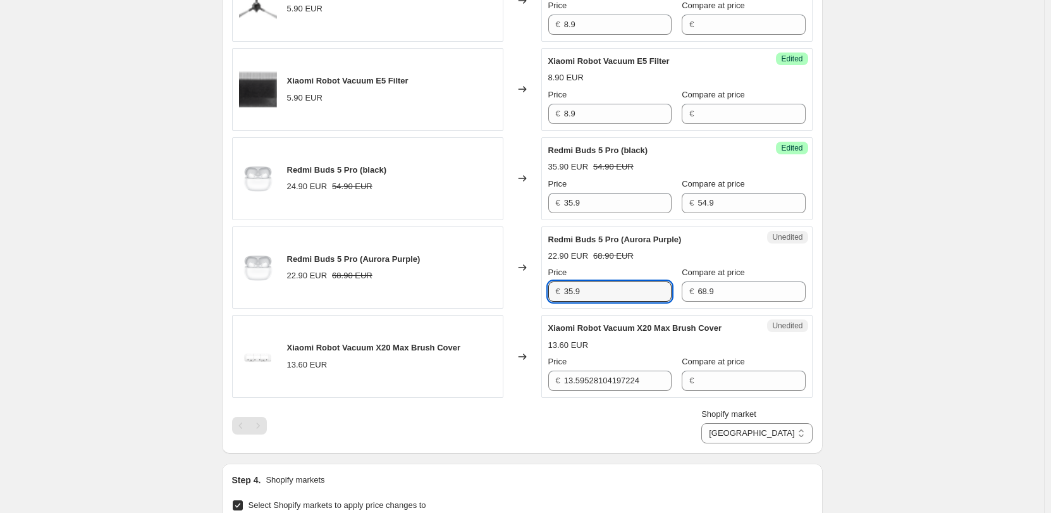
type input "35.9"
click at [614, 429] on div "Shopify market Direct prices [GEOGRAPHIC_DATA] [GEOGRAPHIC_DATA] [GEOGRAPHIC_DA…" at bounding box center [522, 425] width 580 height 35
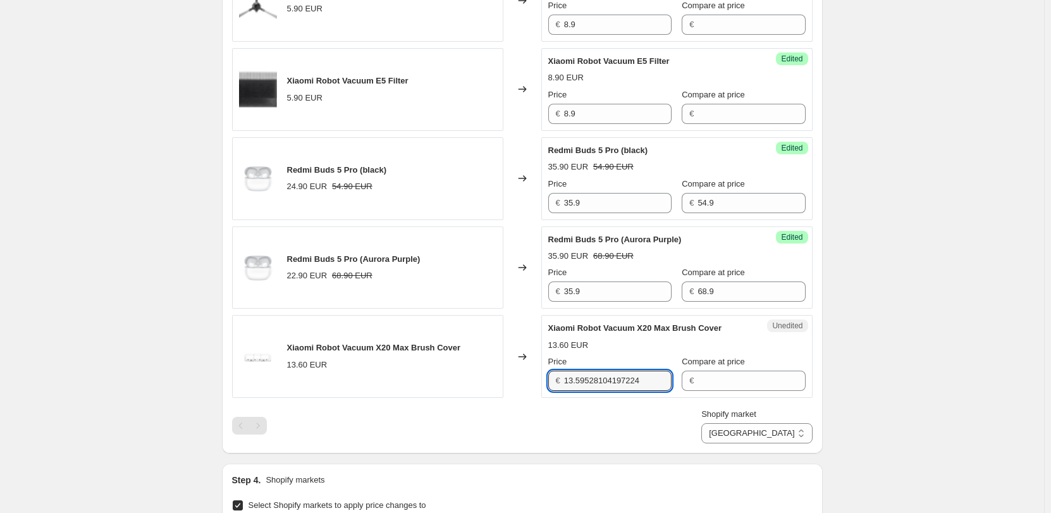
drag, startPoint x: 647, startPoint y: 379, endPoint x: 451, endPoint y: 383, distance: 196.0
click at [451, 383] on div "Xiaomi Robot Vacuum X20 Max Brush Cover 13.60 EUR Changed to Unedited Xiaomi Ro…" at bounding box center [522, 356] width 580 height 83
type input "12.9"
click at [526, 399] on div "Redmi Buds 5 Pro (white) 24.90 EUR 54.90 EUR Changed to Success Edited Redmi Bu…" at bounding box center [522, 156] width 580 height 573
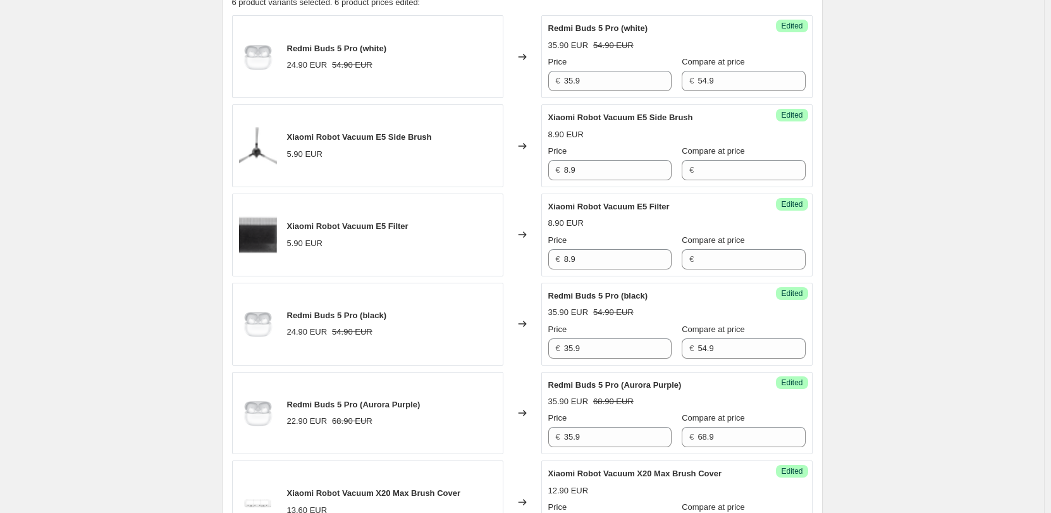
scroll to position [569, 0]
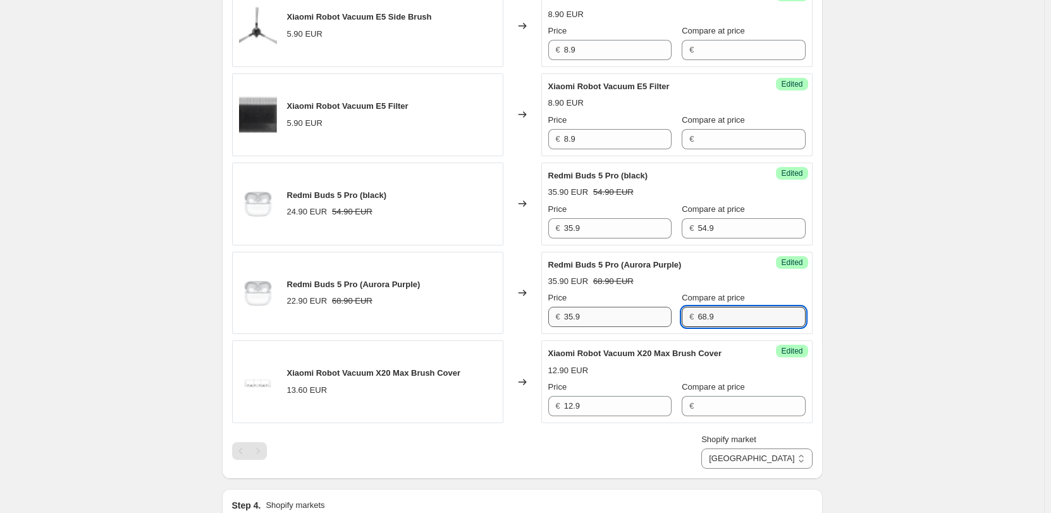
drag, startPoint x: 739, startPoint y: 324, endPoint x: 622, endPoint y: 323, distance: 117.0
click at [622, 323] on div "Price € 35.9 Compare at price € 68.9" at bounding box center [676, 308] width 257 height 35
type input "54.9"
click at [622, 455] on div "Shopify market Direct prices [GEOGRAPHIC_DATA] [GEOGRAPHIC_DATA] [GEOGRAPHIC_DA…" at bounding box center [522, 450] width 580 height 35
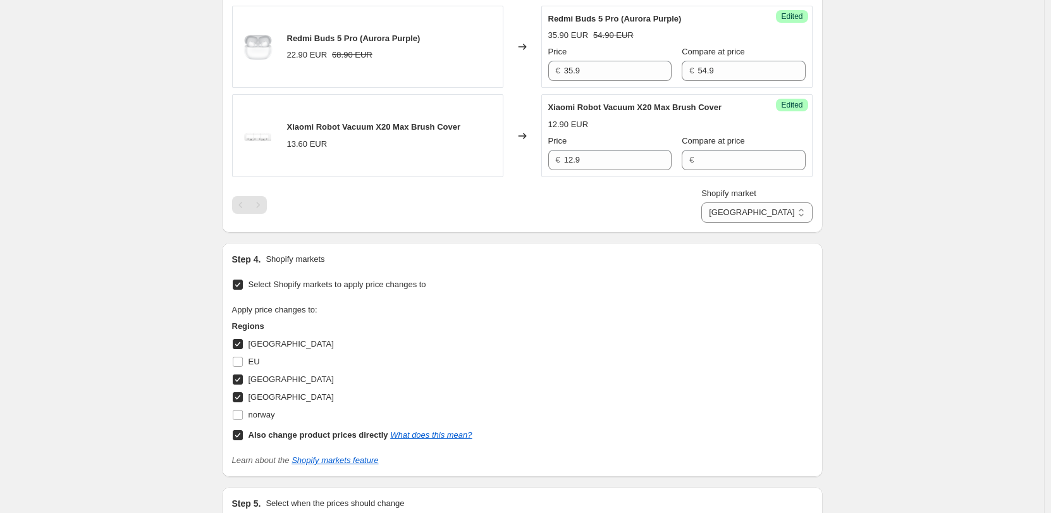
scroll to position [975, 0]
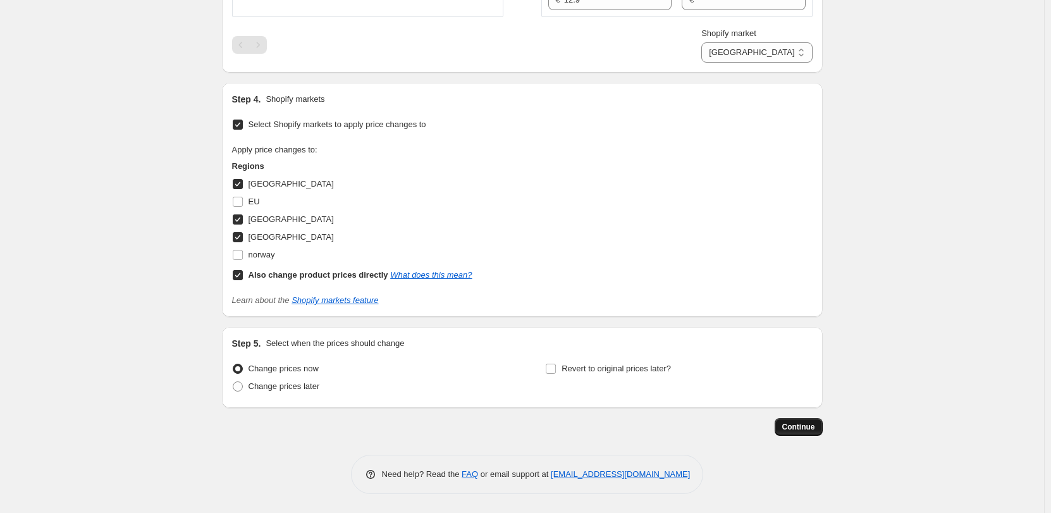
click at [809, 427] on span "Continue" at bounding box center [798, 427] width 33 height 10
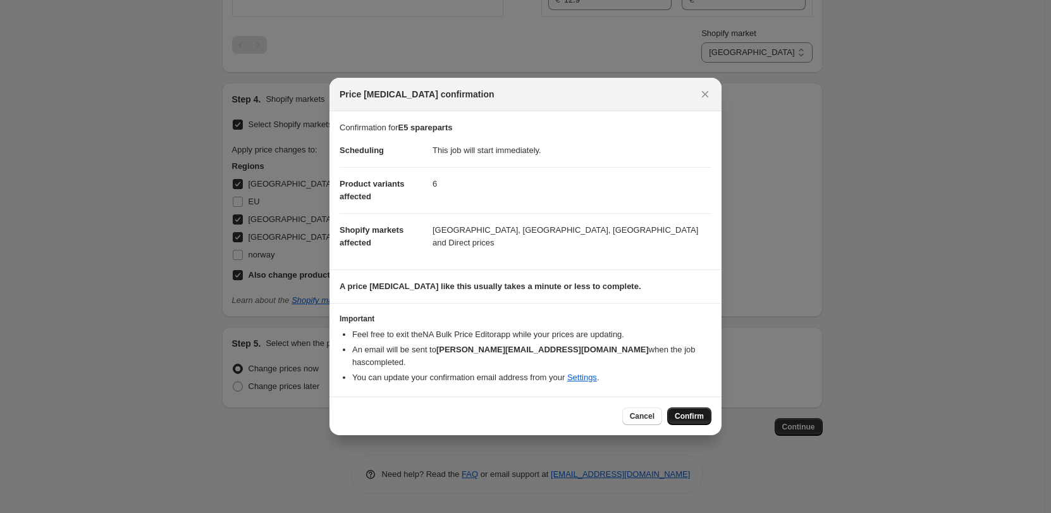
click at [683, 411] on span "Confirm" at bounding box center [689, 416] width 29 height 10
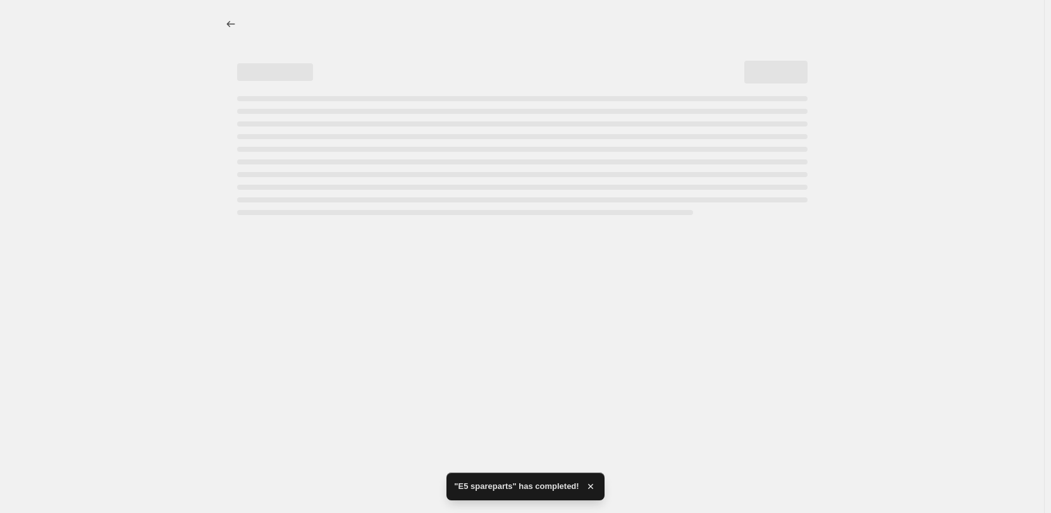
select select "55491821903"
